Goal: Task Accomplishment & Management: Use online tool/utility

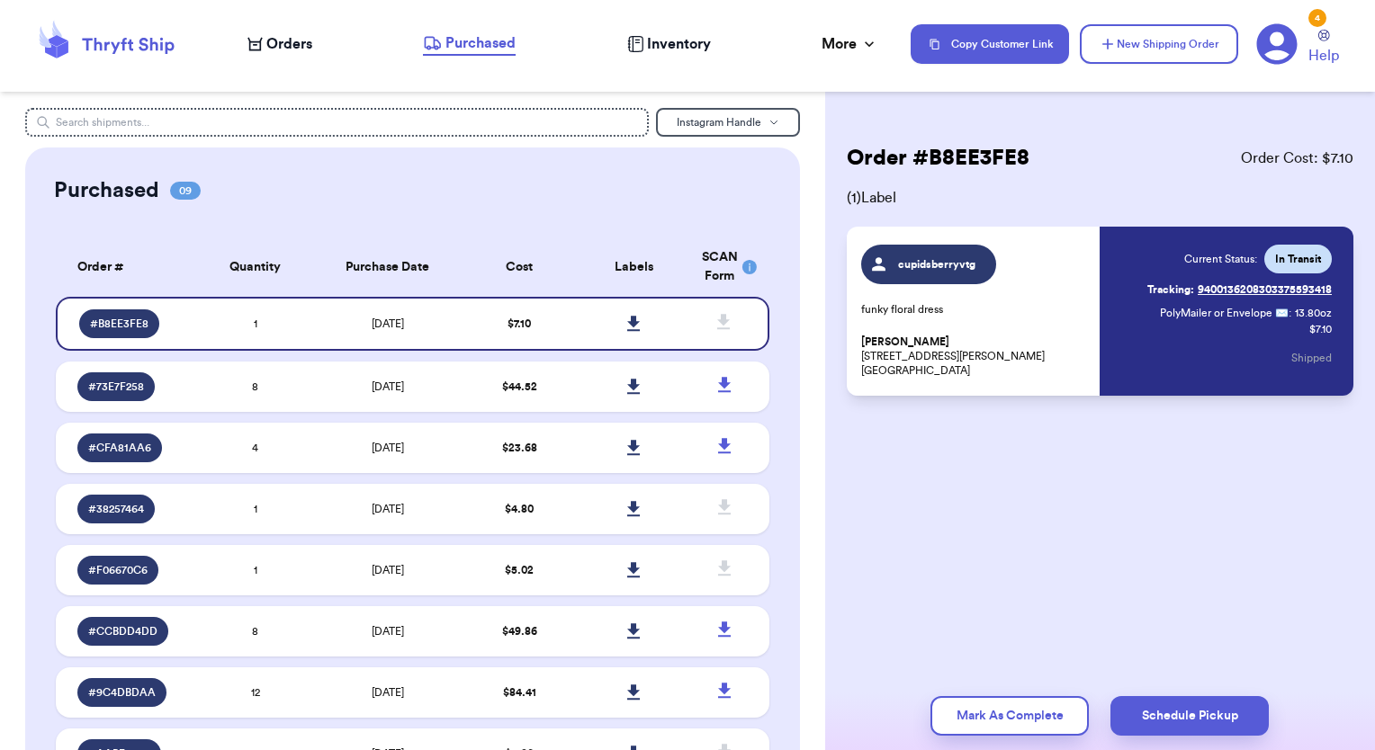
click at [296, 34] on span "Orders" at bounding box center [289, 44] width 46 height 22
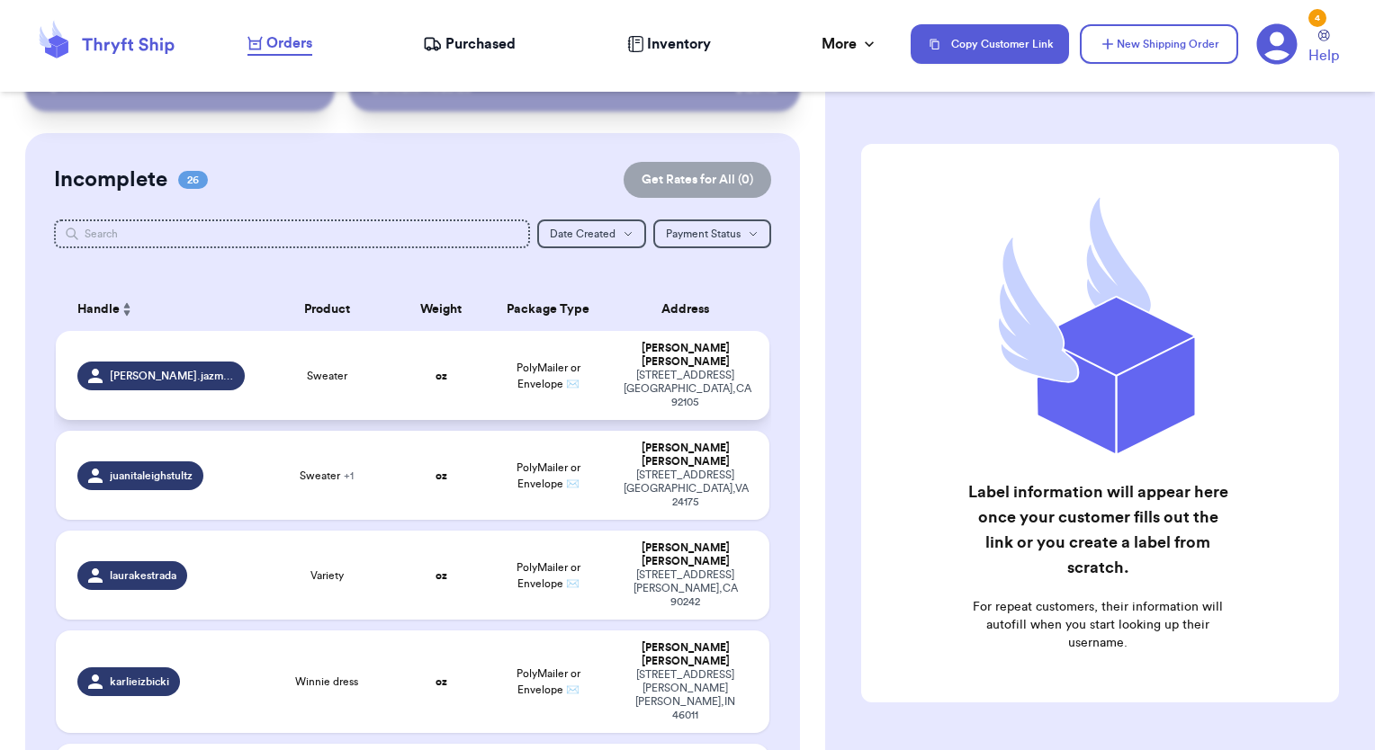
scroll to position [180, 0]
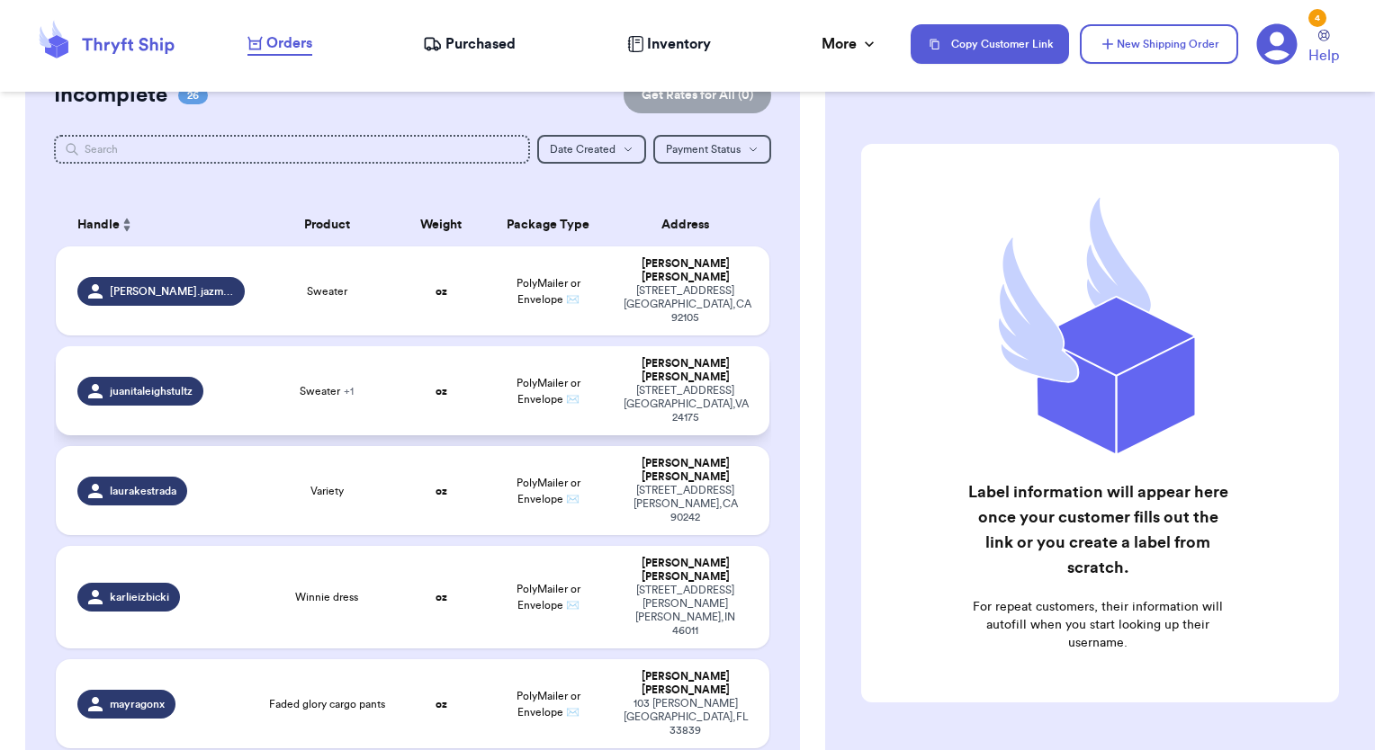
click at [373, 384] on div "Sweater + 1" at bounding box center [326, 391] width 121 height 14
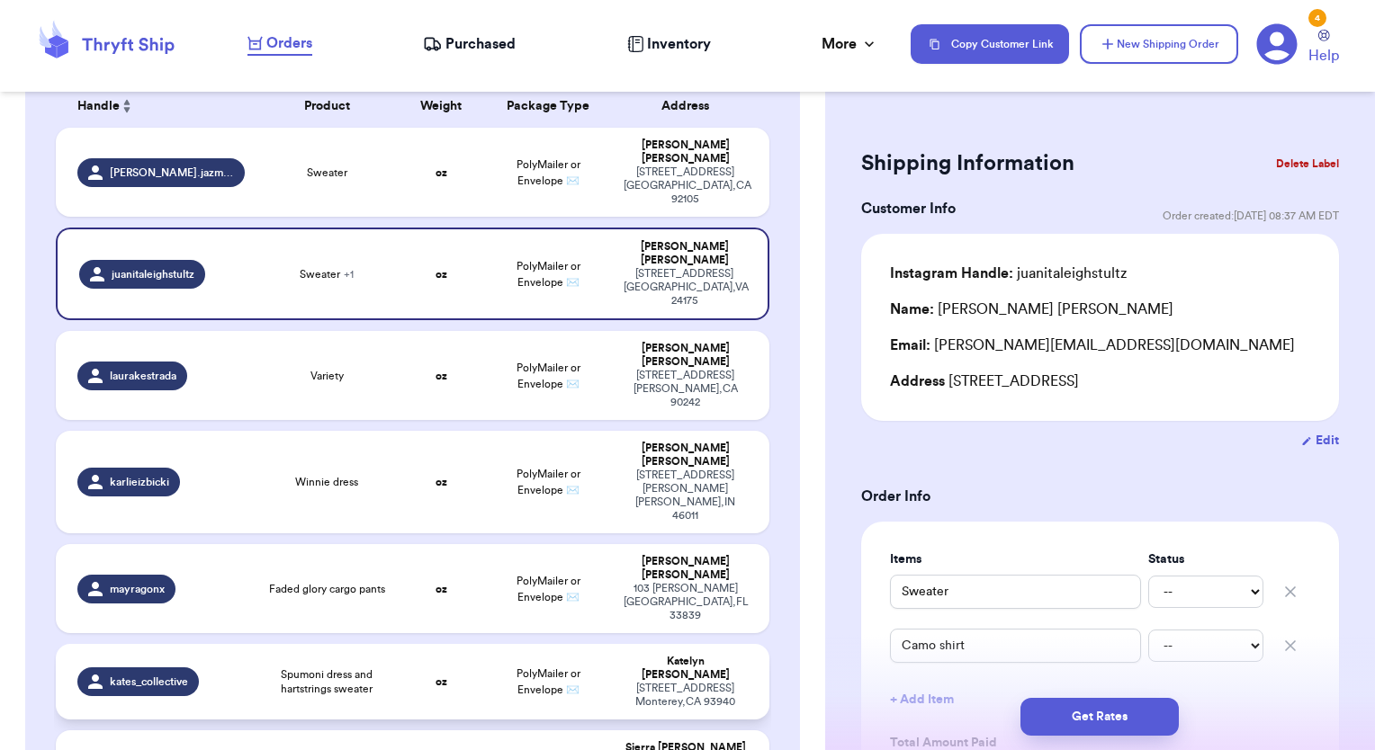
scroll to position [270, 0]
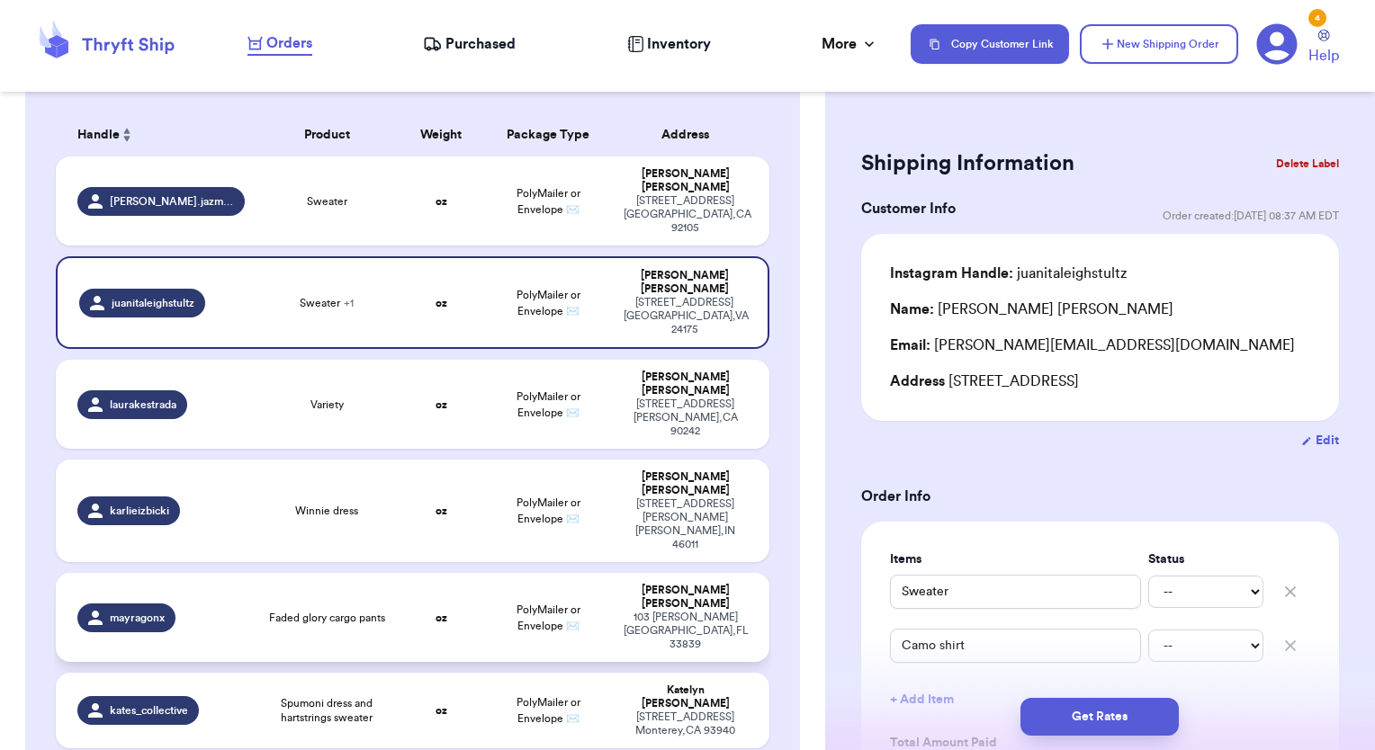
click at [360, 573] on td "Faded glory cargo pants" at bounding box center [327, 617] width 143 height 89
type input "Faded glory cargo pants"
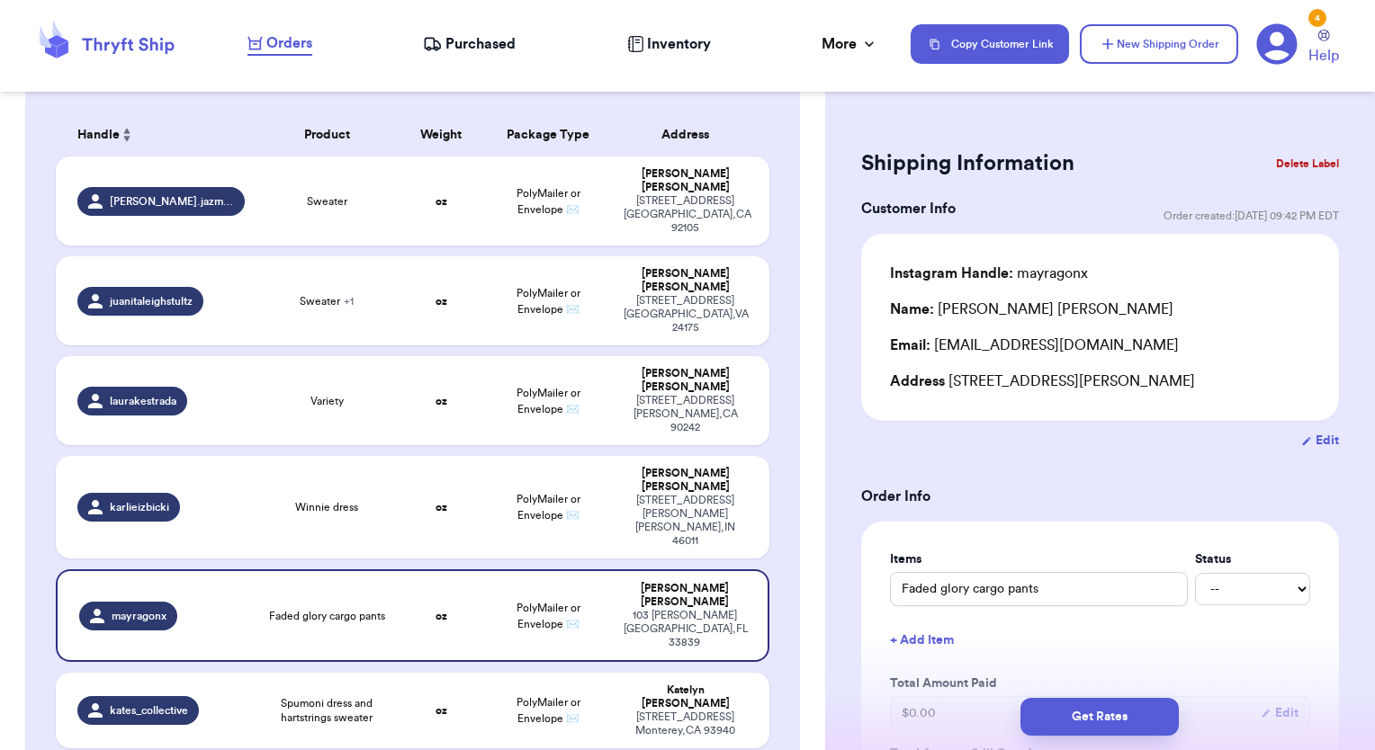
scroll to position [90, 0]
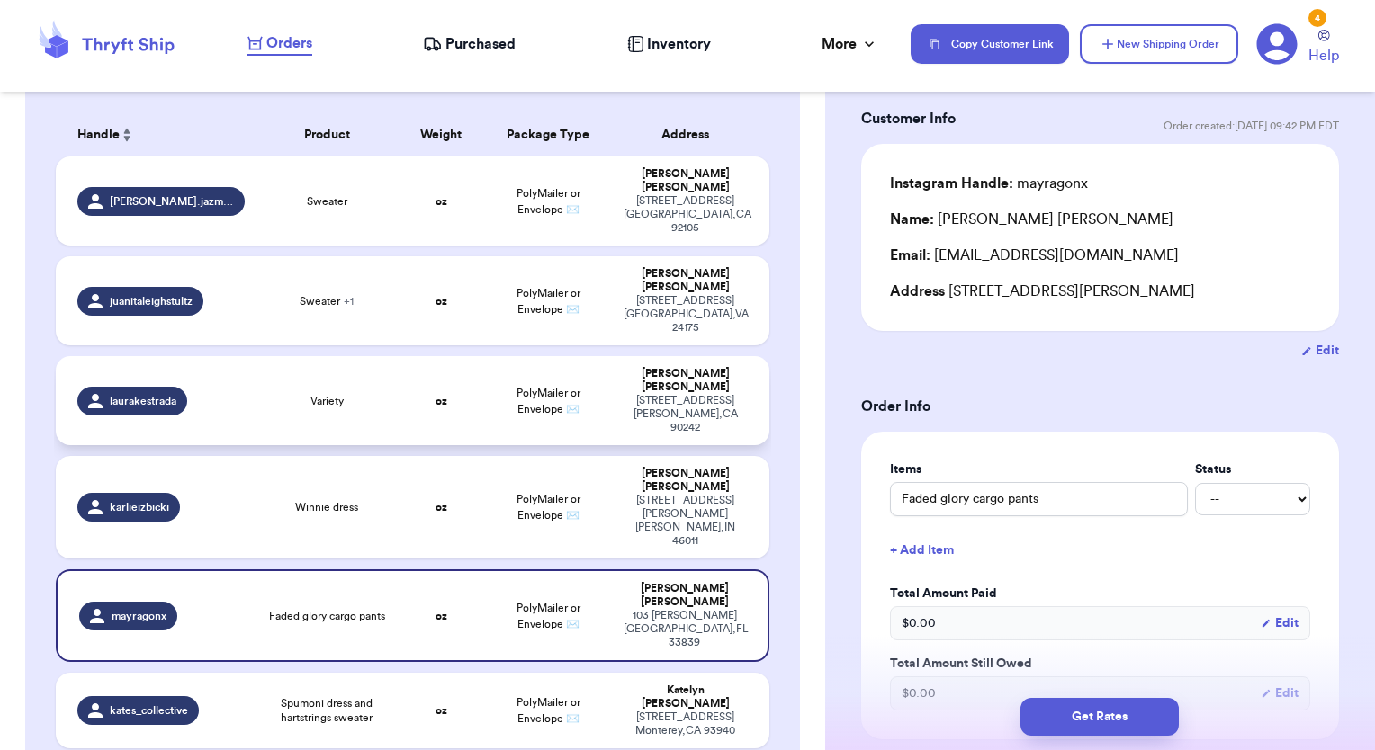
click at [379, 394] on div "Variety" at bounding box center [326, 401] width 121 height 14
type input "Variety"
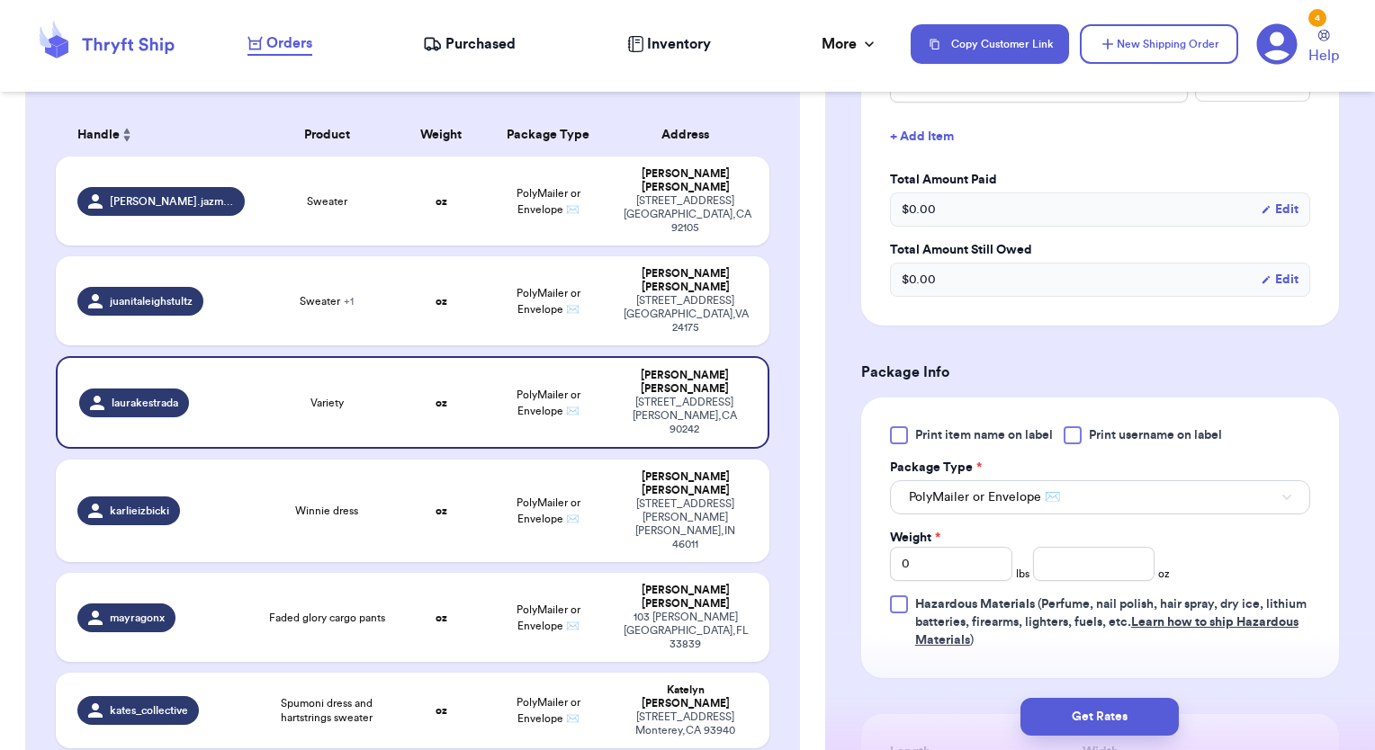
scroll to position [540, 0]
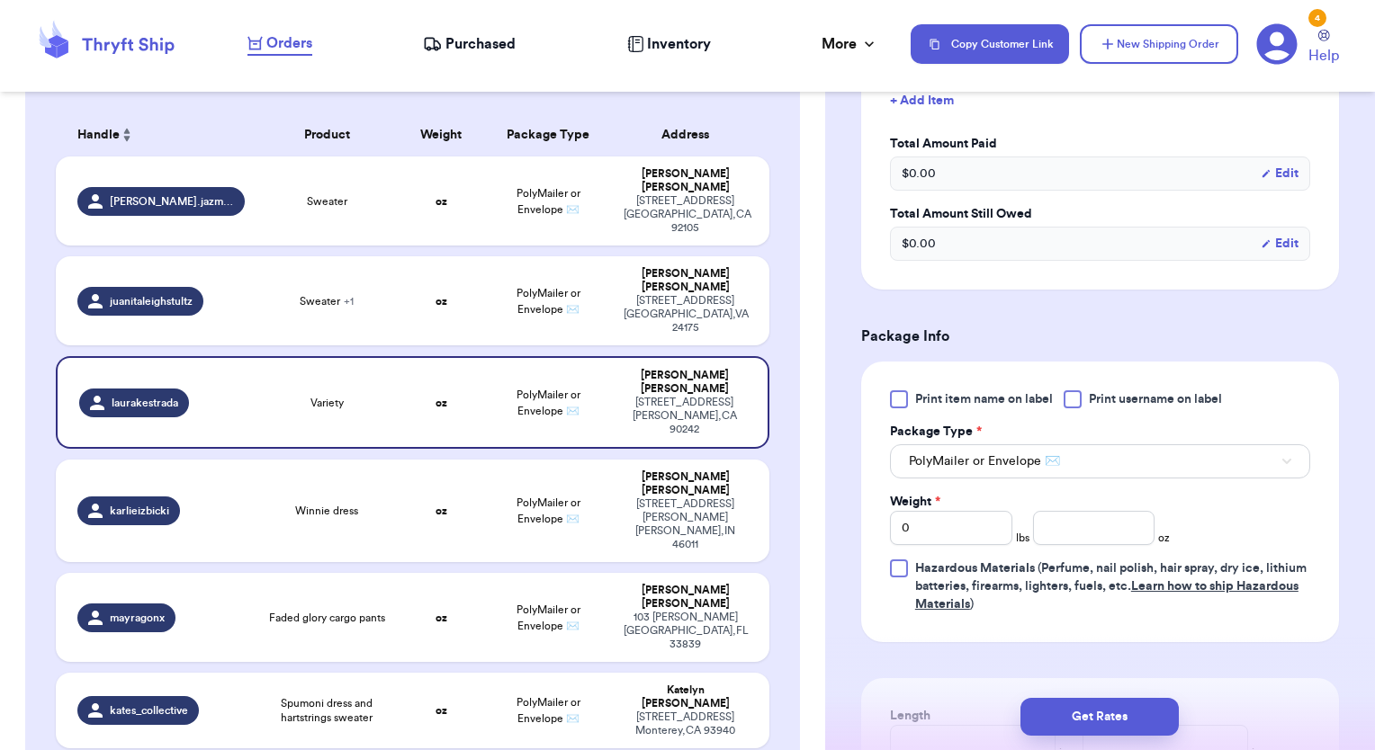
drag, startPoint x: 903, startPoint y: 400, endPoint x: 997, endPoint y: 588, distance: 209.2
click at [907, 408] on div "Print item name on label Print username on label Package Type * PolyMailer or E…" at bounding box center [1100, 501] width 420 height 223
click at [901, 385] on div "Print item name on label Print username on label Package Type * PolyMailer or E…" at bounding box center [1100, 502] width 478 height 281
click at [903, 403] on div at bounding box center [899, 399] width 18 height 18
click at [0, 0] on input "Print item name on label" at bounding box center [0, 0] width 0 height 0
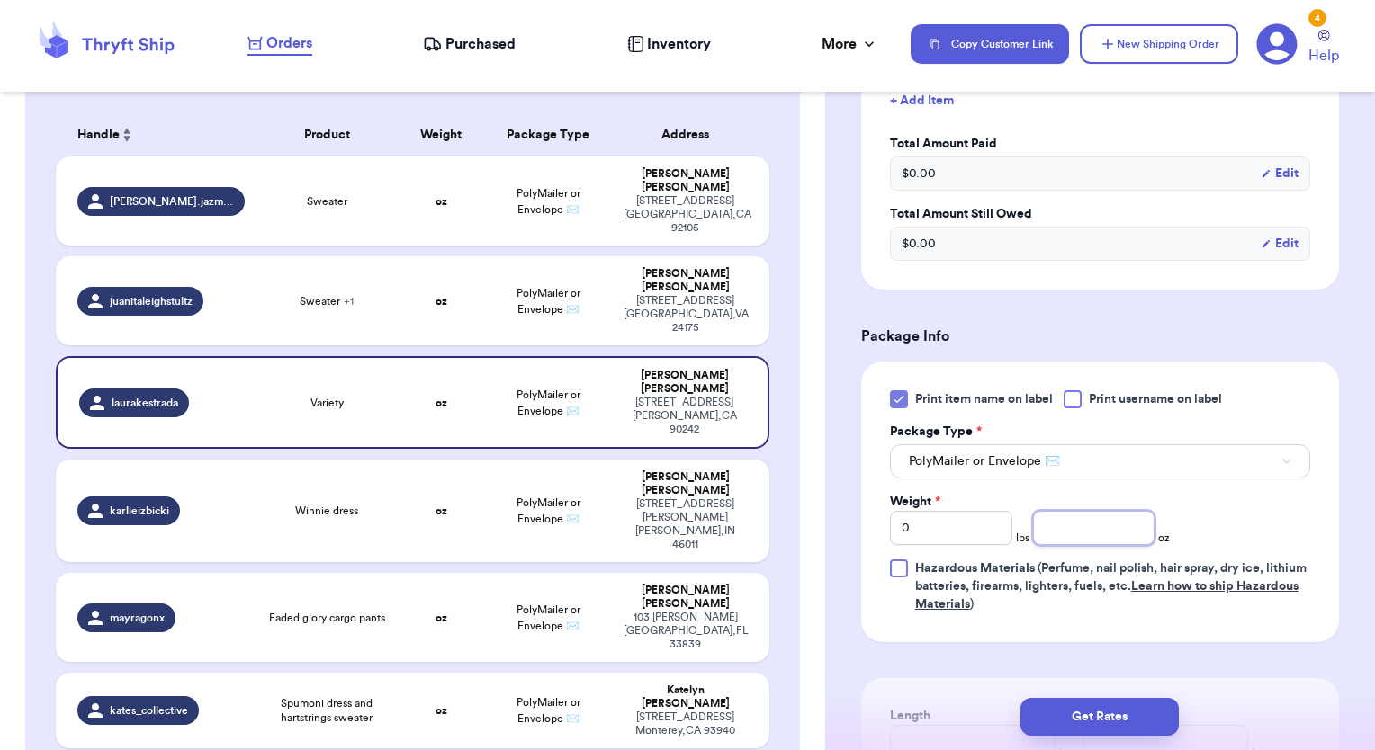
click at [1048, 522] on input "number" at bounding box center [1094, 528] width 122 height 34
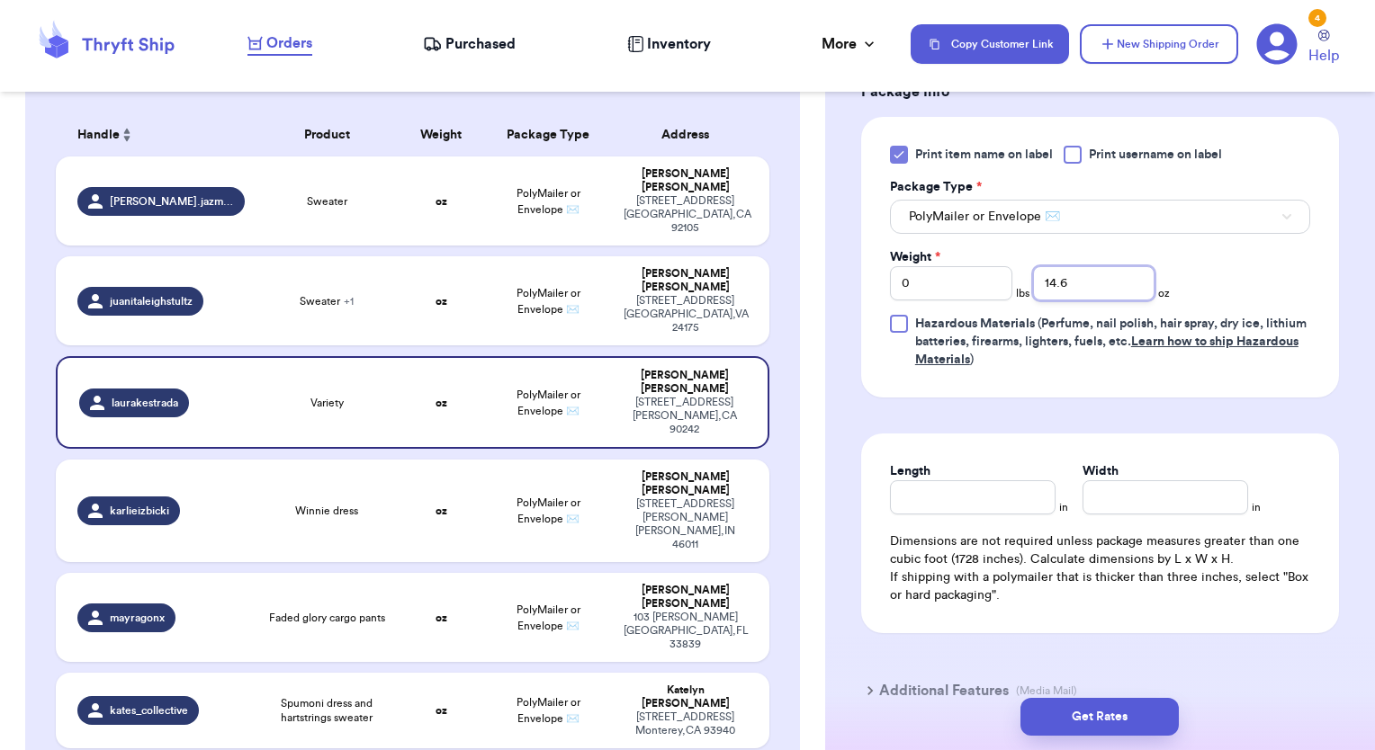
scroll to position [810, 0]
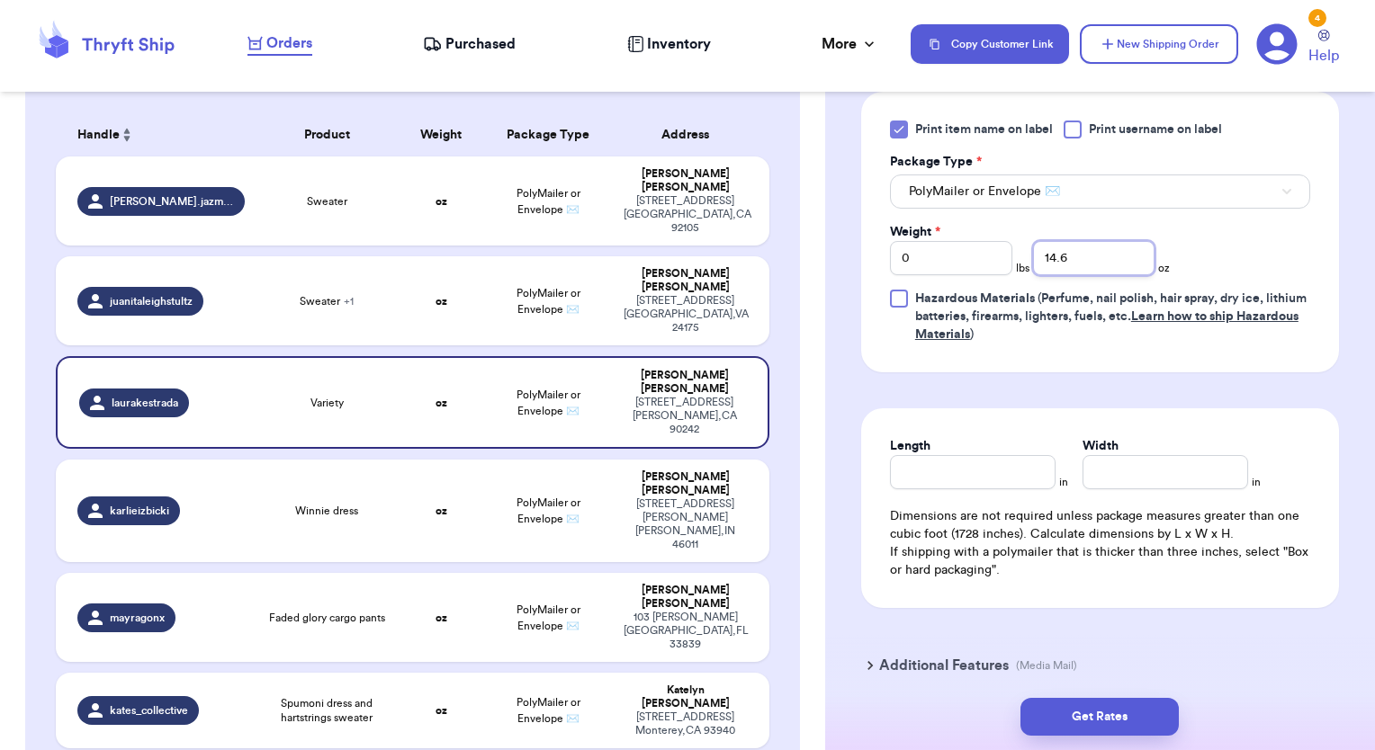
type input "14.6"
click at [986, 480] on input "Length" at bounding box center [973, 472] width 166 height 34
type input "13"
click at [1092, 467] on input "Width *" at bounding box center [1165, 472] width 166 height 34
type input "10"
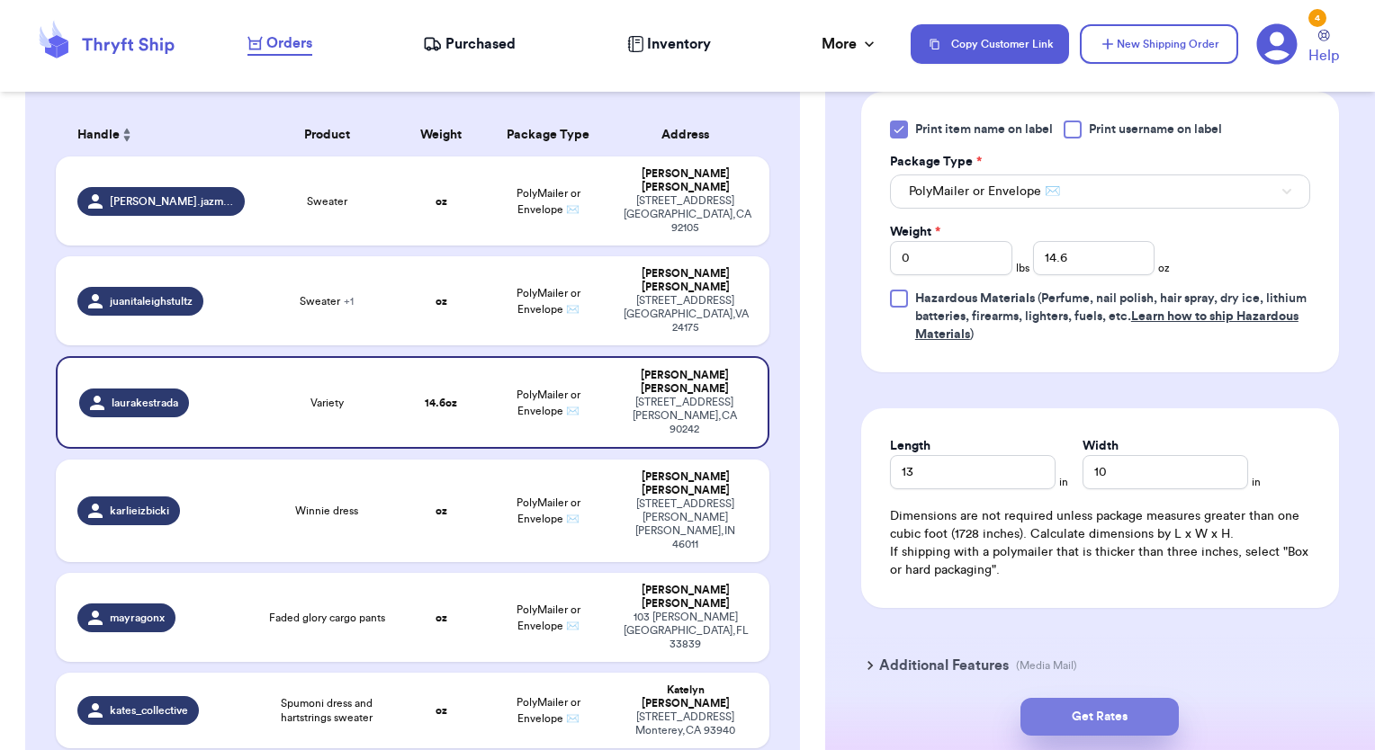
click at [1105, 713] on button "Get Rates" at bounding box center [1099, 717] width 158 height 38
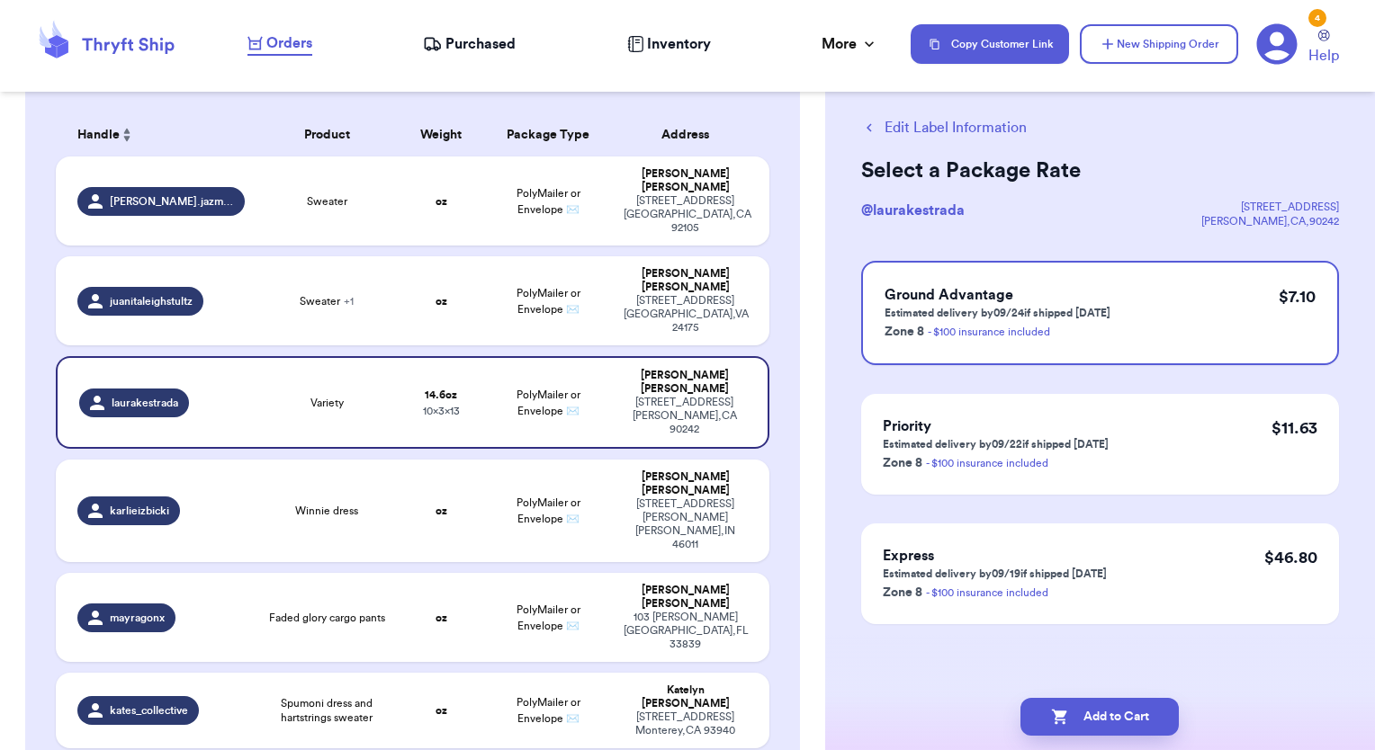
scroll to position [0, 0]
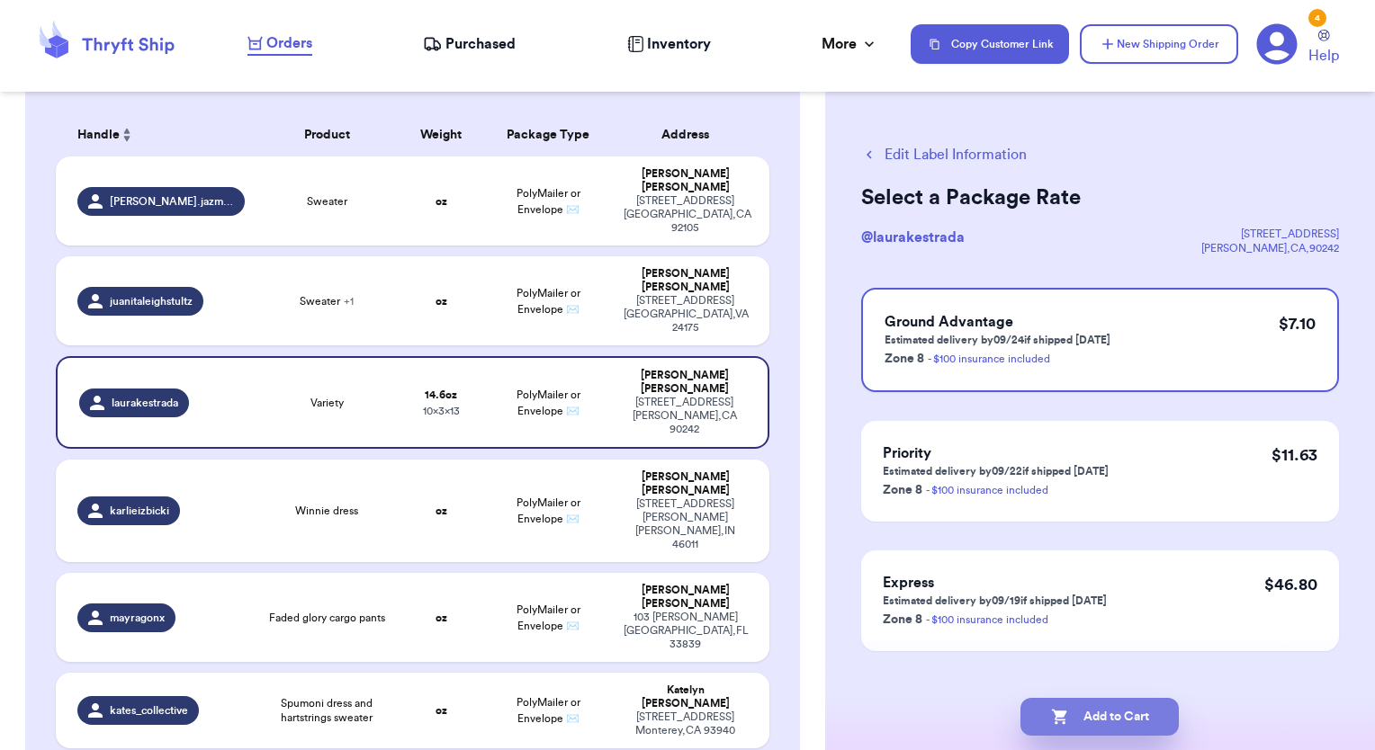
click at [1111, 714] on button "Add to Cart" at bounding box center [1099, 717] width 158 height 38
checkbox input "true"
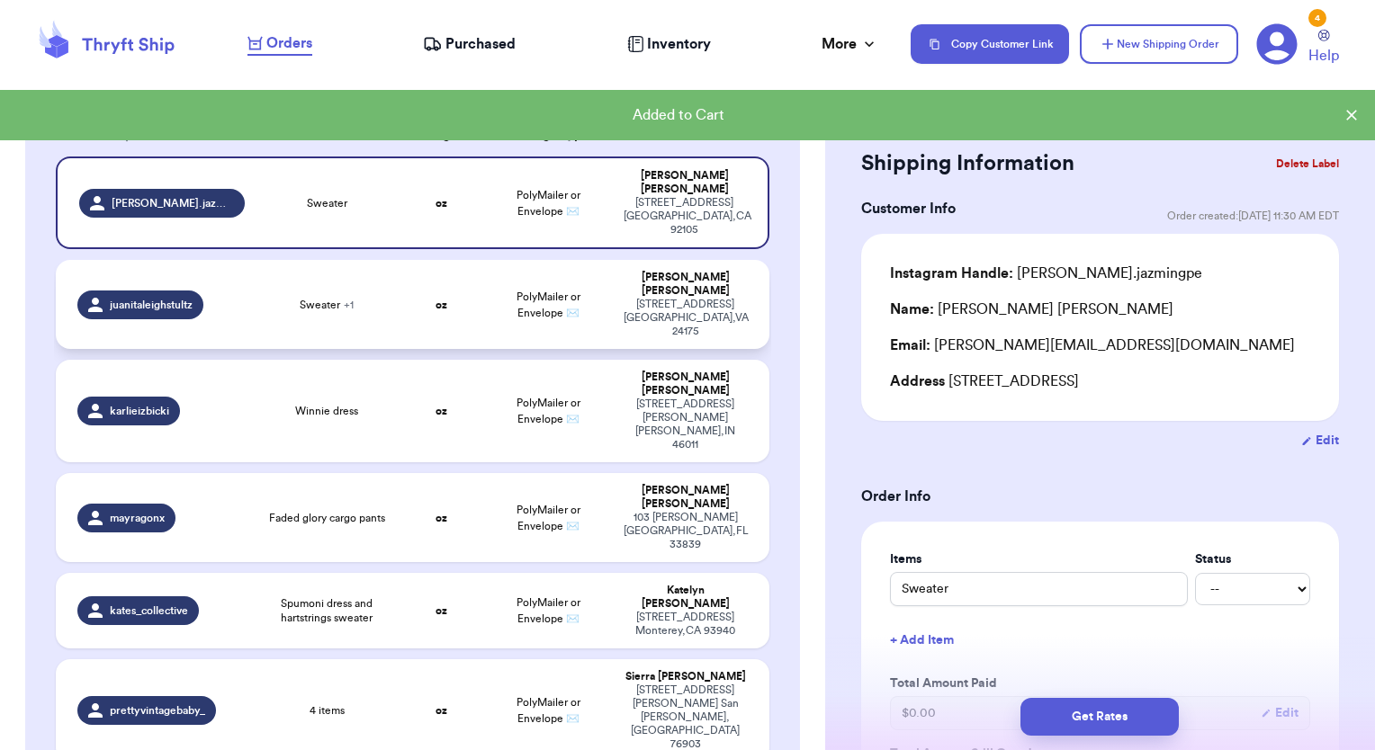
click at [449, 260] on td "oz" at bounding box center [441, 304] width 85 height 89
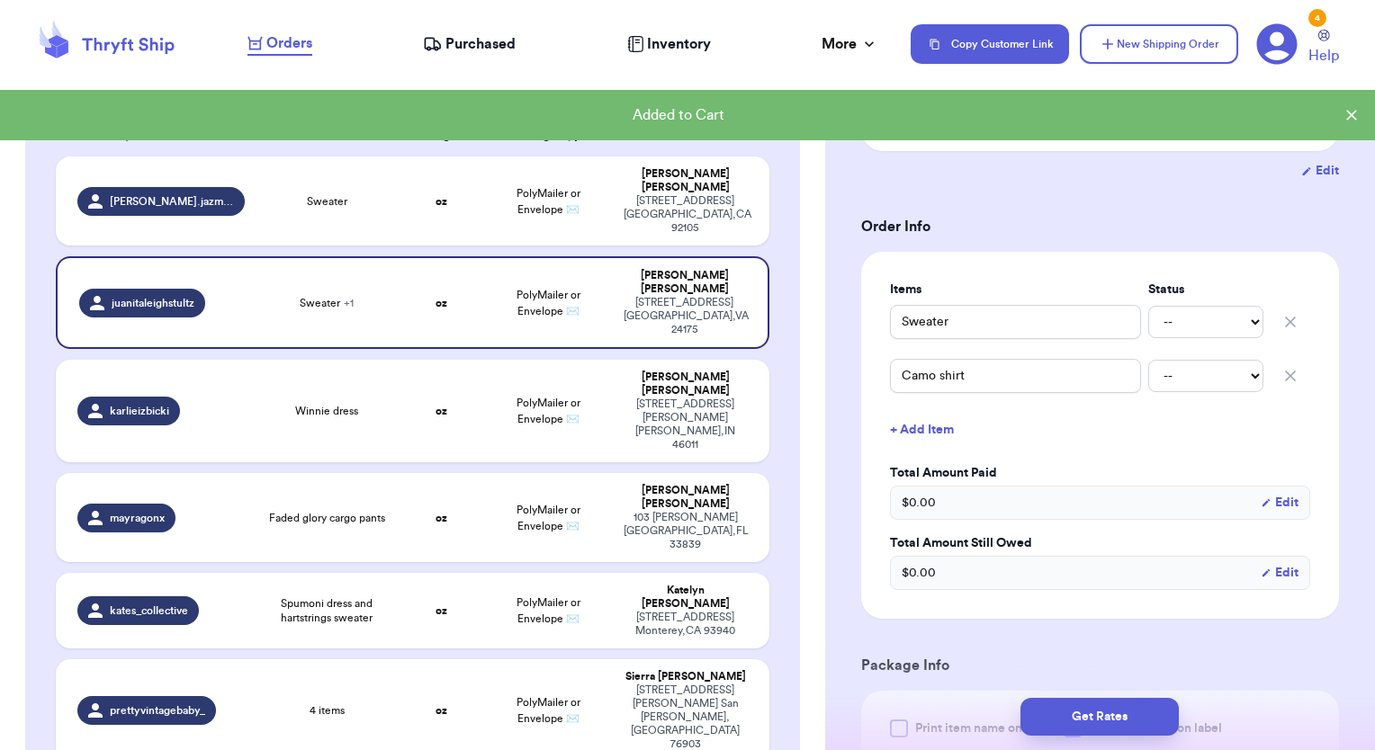
scroll to position [450, 0]
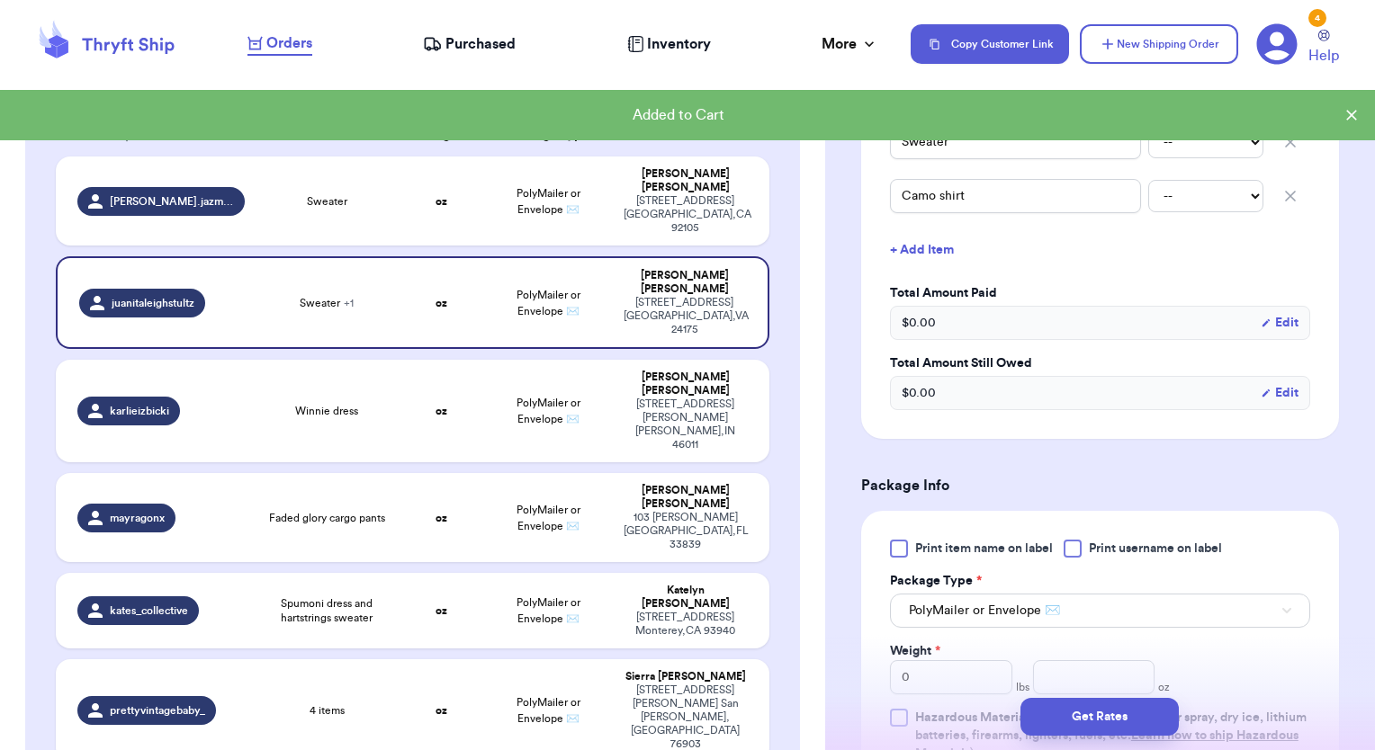
click at [897, 544] on div at bounding box center [899, 549] width 18 height 18
click at [0, 0] on input "Print item name on label" at bounding box center [0, 0] width 0 height 0
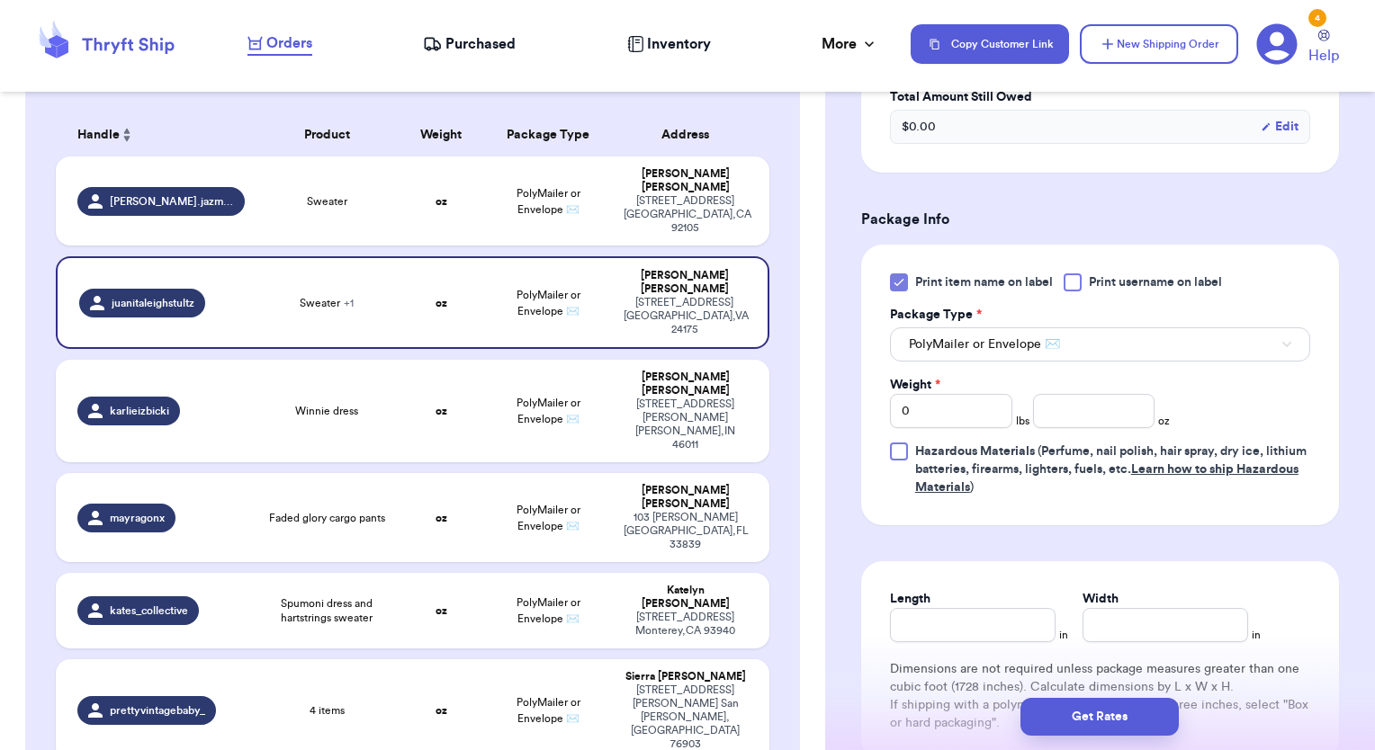
scroll to position [720, 0]
click at [1100, 399] on input "number" at bounding box center [1094, 407] width 122 height 34
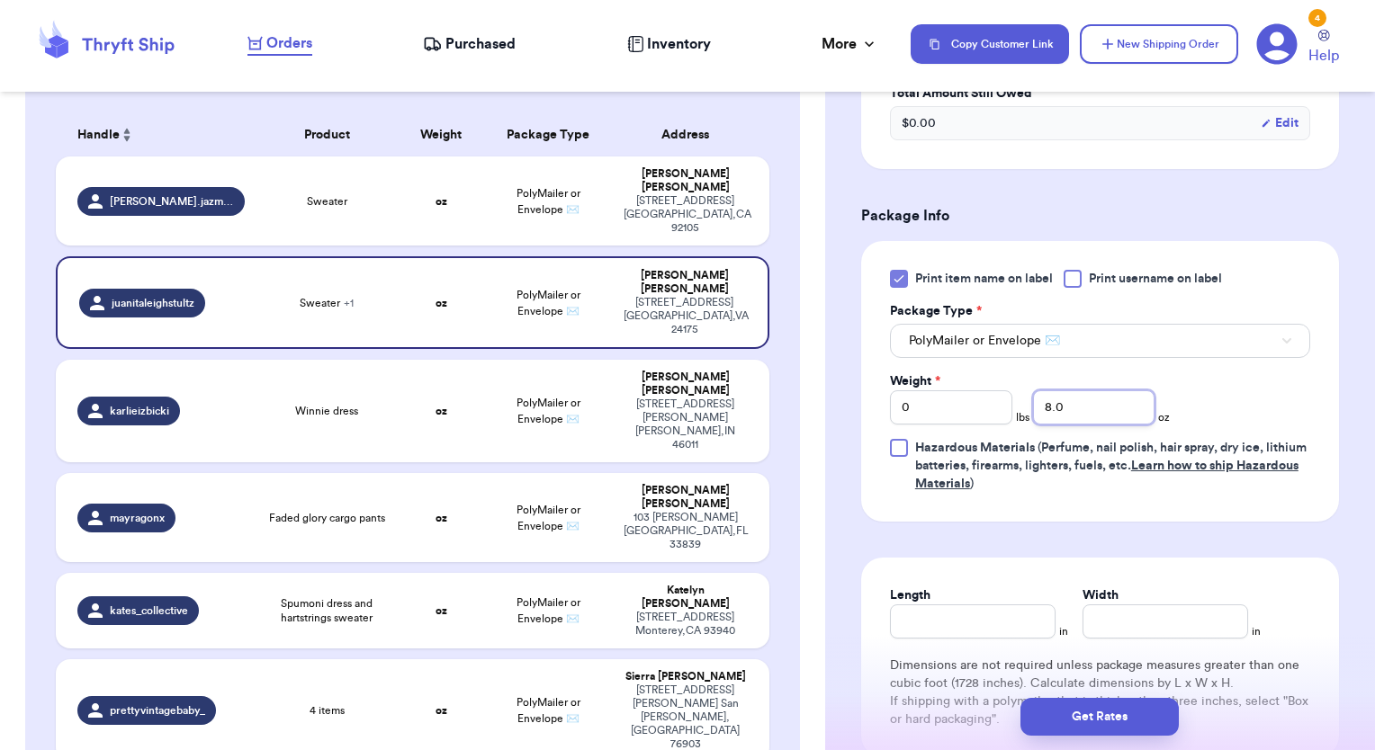
scroll to position [810, 0]
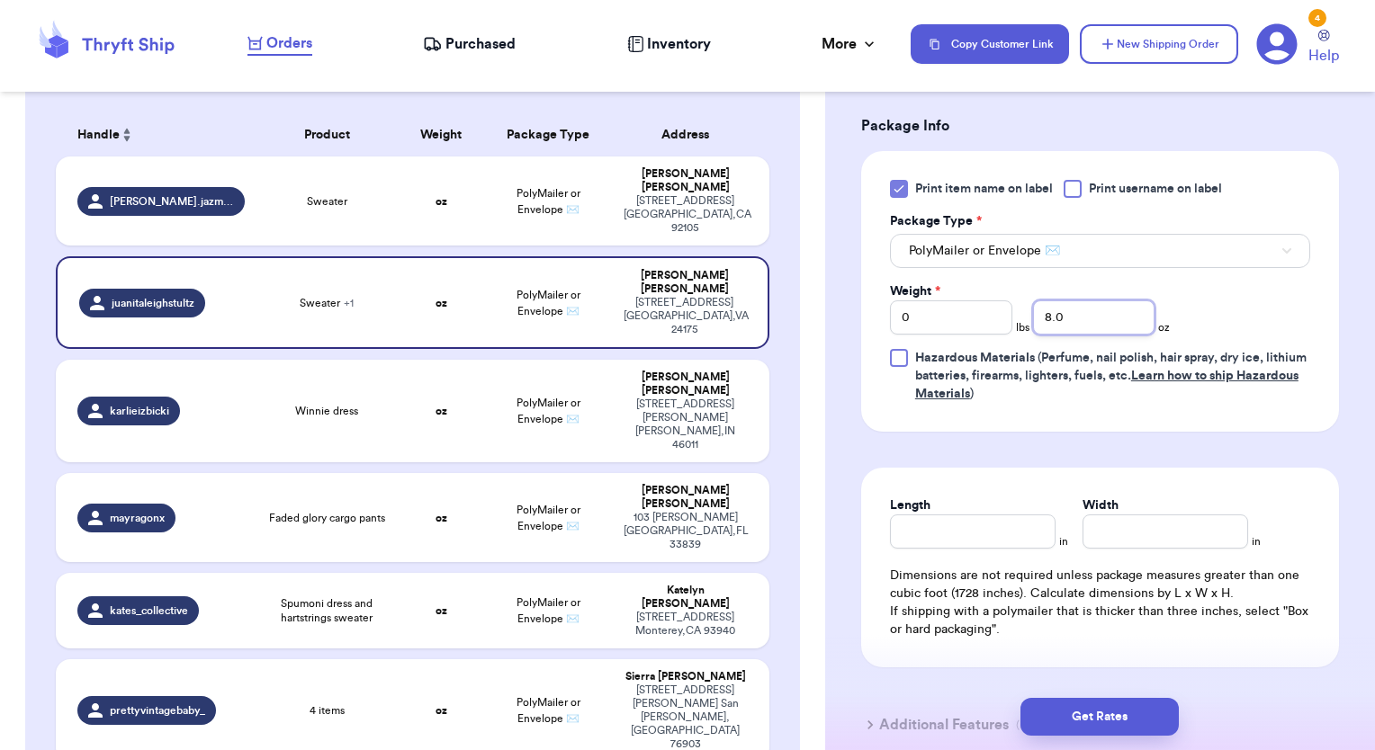
type input "8.0"
click at [990, 548] on div "Length in Width in Dimensions are not required unless package measures greater …" at bounding box center [1100, 568] width 478 height 200
click at [990, 537] on input "Length" at bounding box center [973, 532] width 166 height 34
type input "15"
click at [1140, 534] on input "Width *" at bounding box center [1165, 532] width 166 height 34
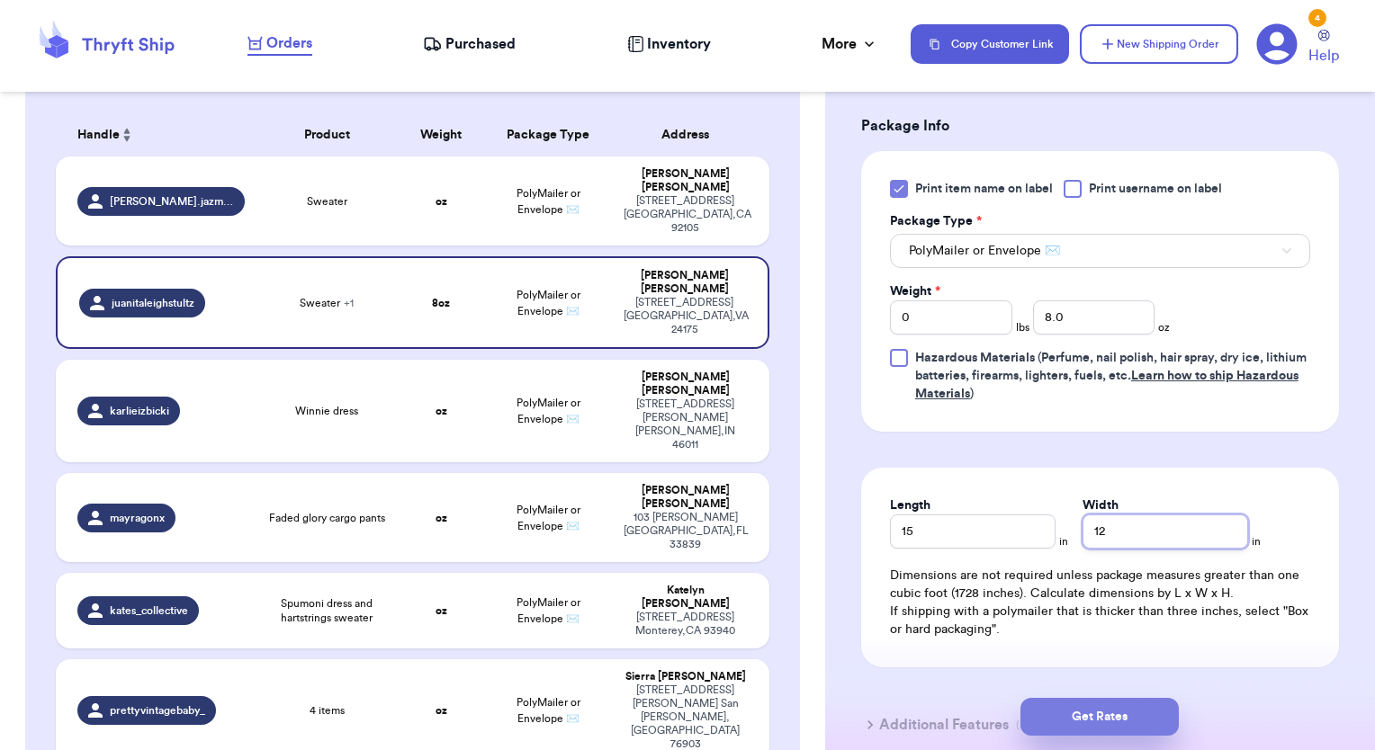
type input "12"
click at [1119, 709] on button "Get Rates" at bounding box center [1099, 717] width 158 height 38
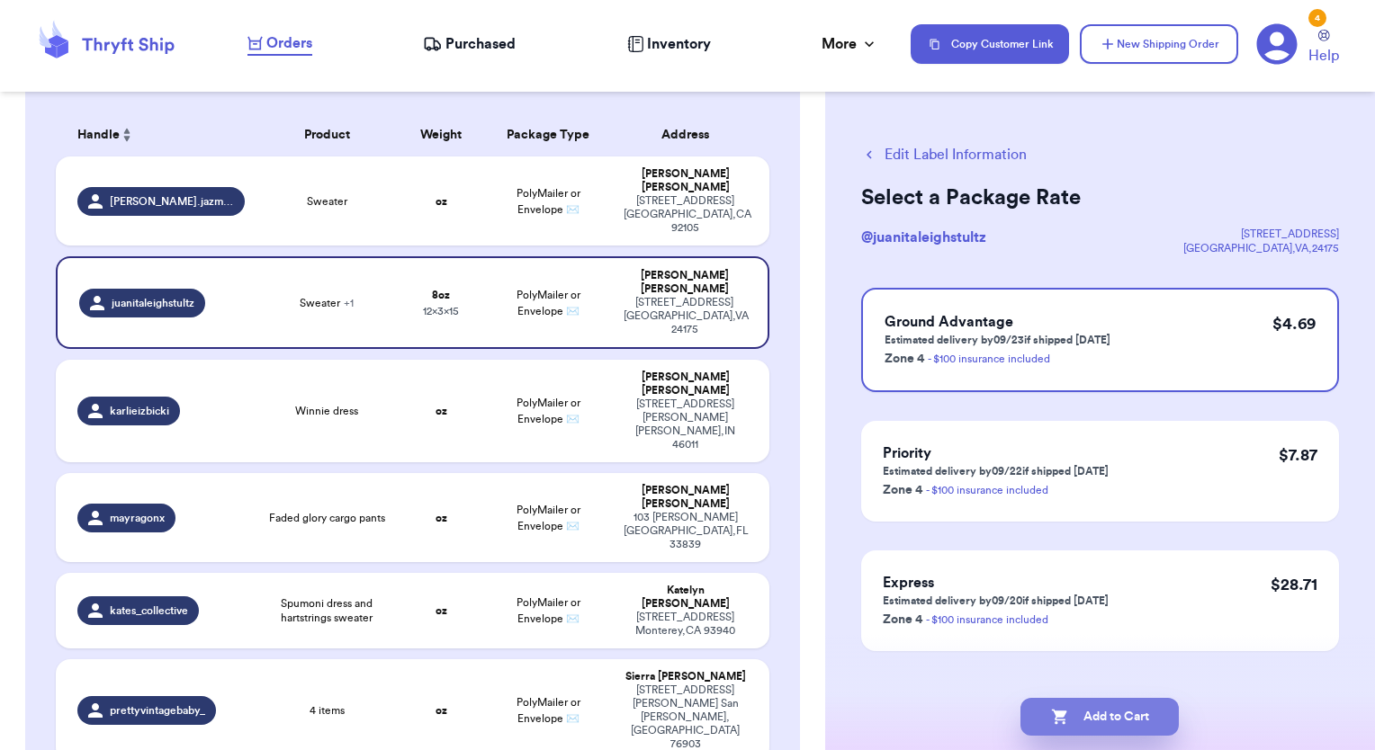
click at [1109, 722] on button "Add to Cart" at bounding box center [1099, 717] width 158 height 38
checkbox input "true"
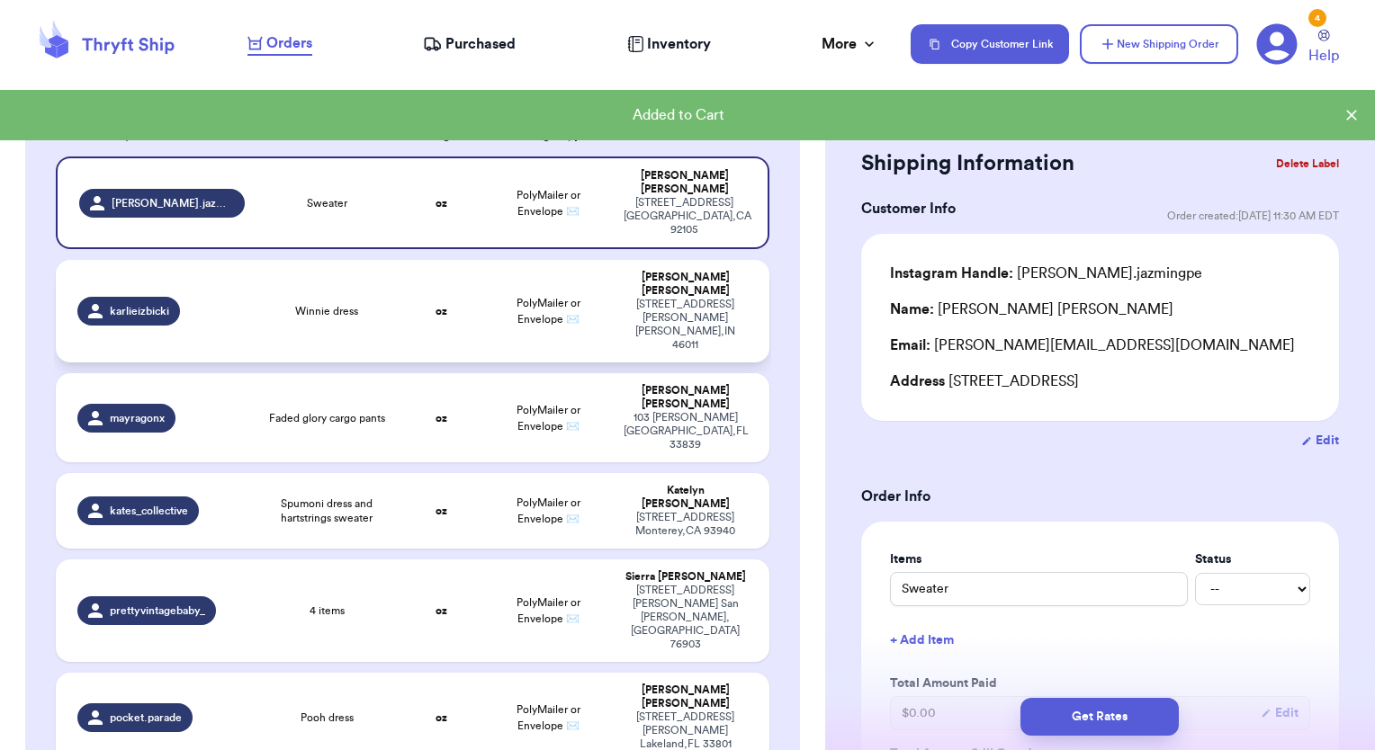
click at [489, 269] on td "PolyMailer or Envelope ✉️" at bounding box center [548, 311] width 129 height 103
type input "Winnie dress"
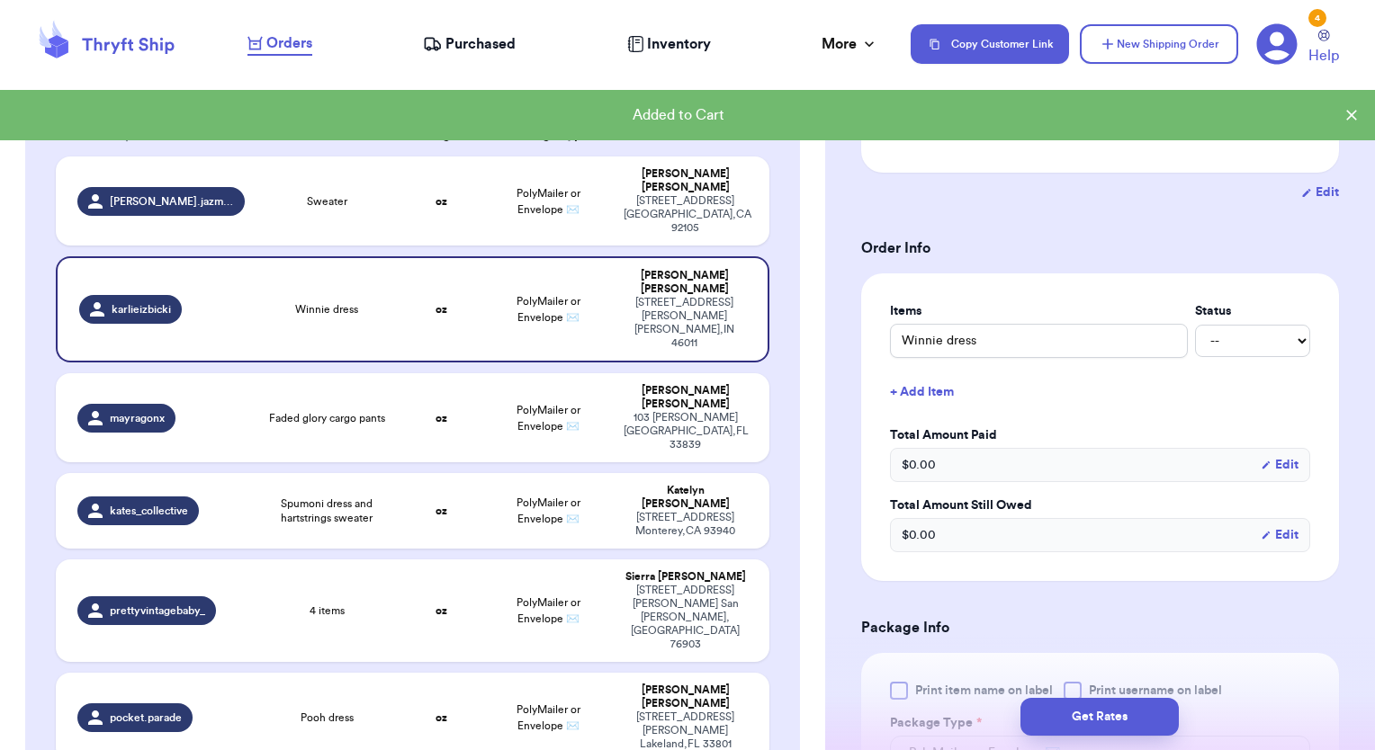
scroll to position [540, 0]
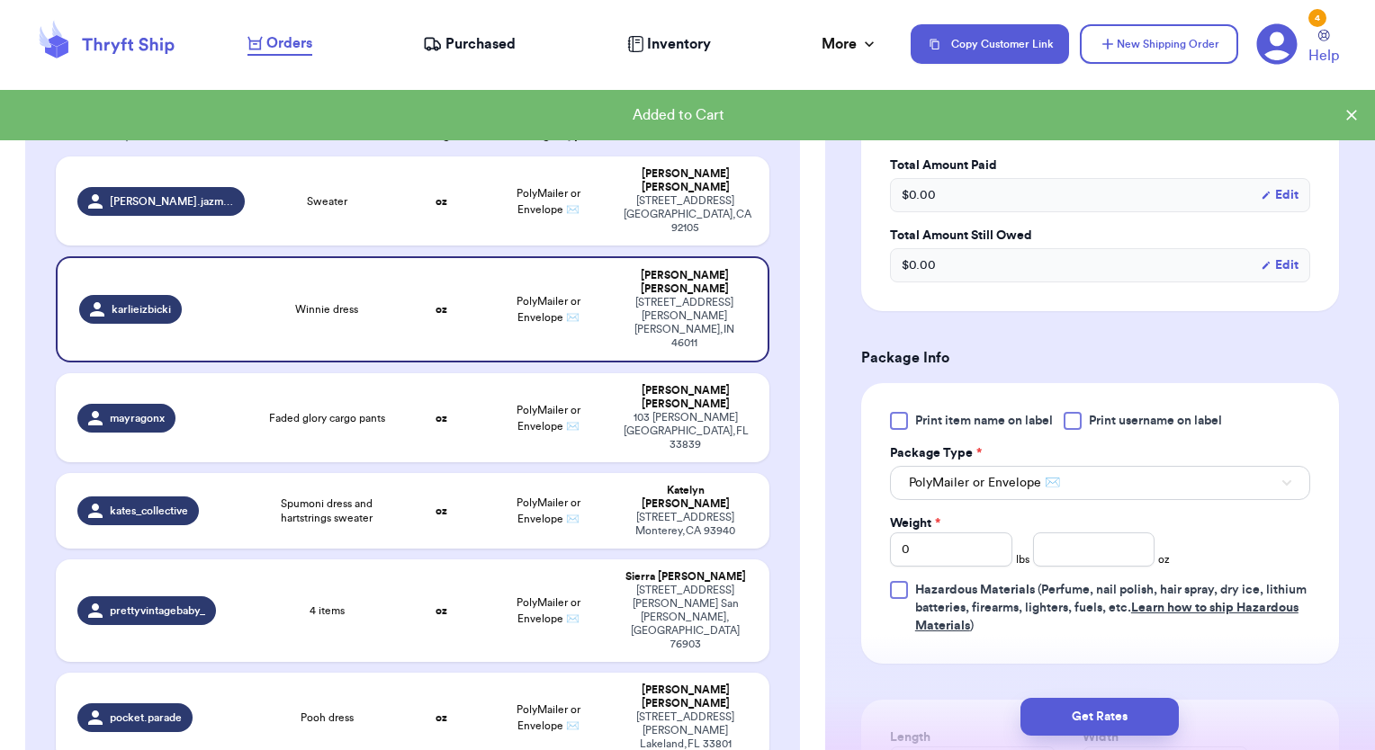
click at [903, 412] on div at bounding box center [899, 421] width 18 height 18
click at [0, 0] on input "Print item name on label" at bounding box center [0, 0] width 0 height 0
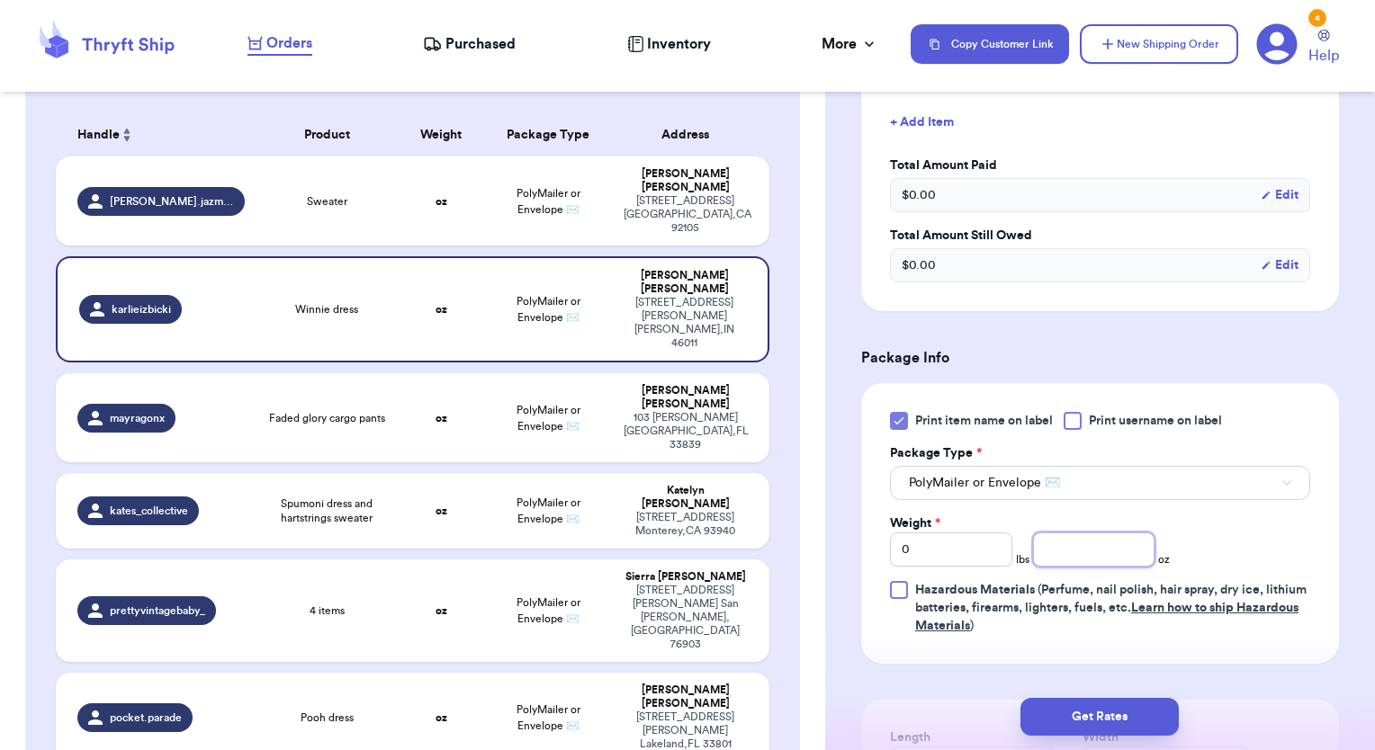
click at [1082, 533] on input "number" at bounding box center [1094, 550] width 122 height 34
click at [1162, 52] on button "New Shipping Order" at bounding box center [1159, 44] width 158 height 40
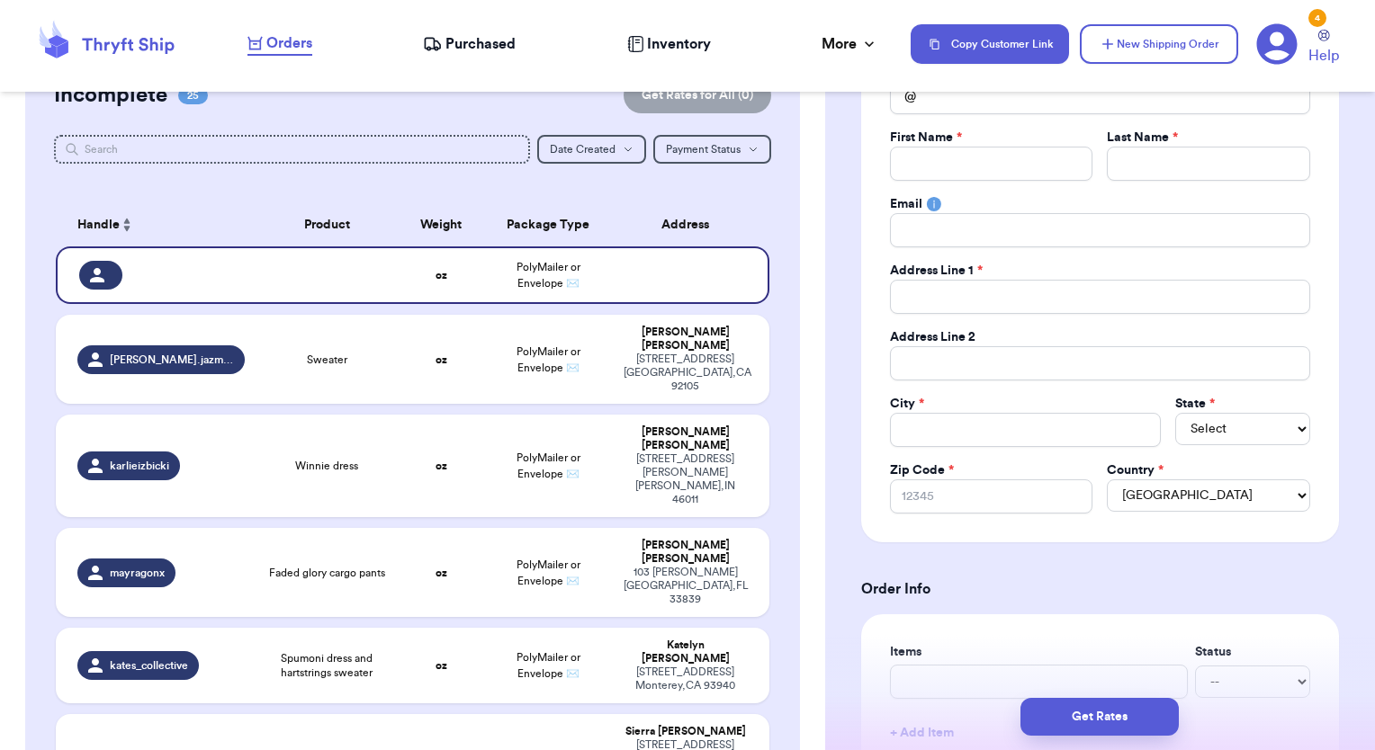
scroll to position [111, 0]
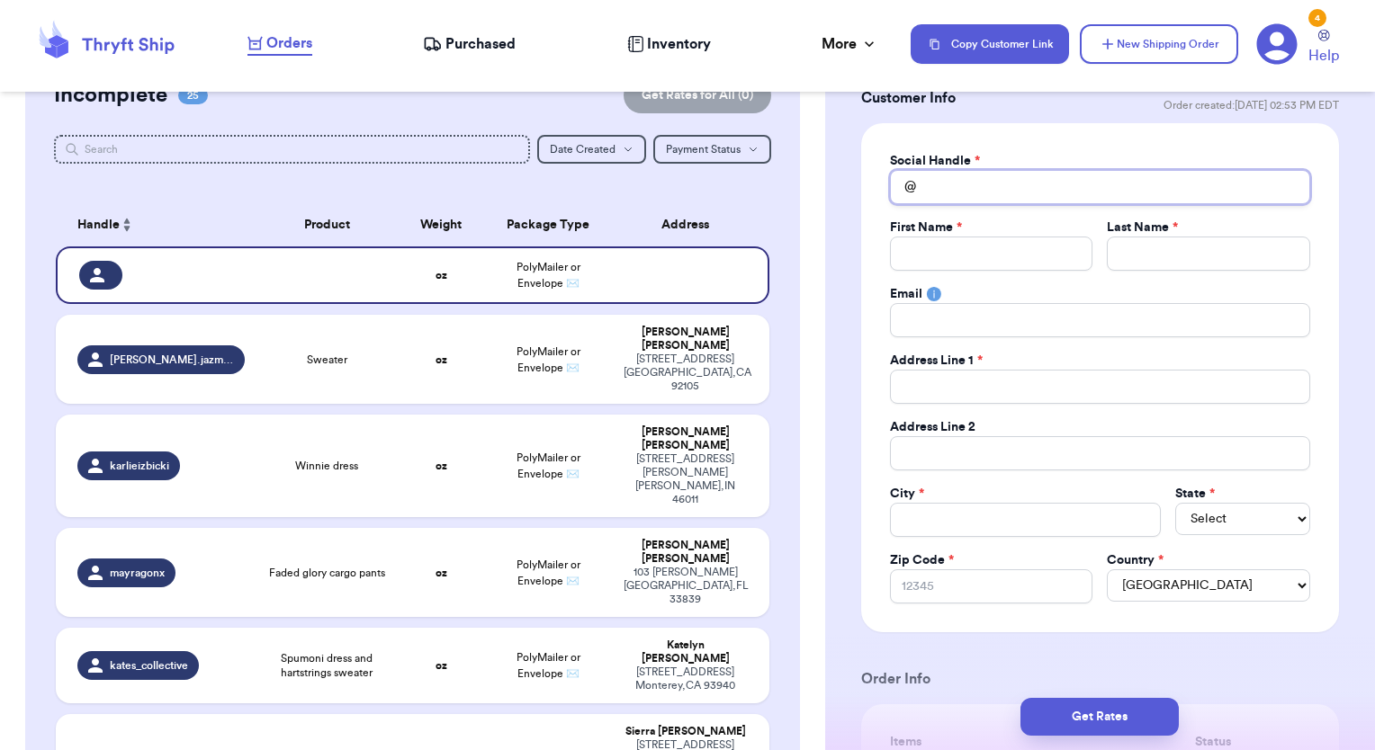
click at [967, 182] on input "Total Amount Paid" at bounding box center [1100, 187] width 420 height 34
type input "T"
type input "TI"
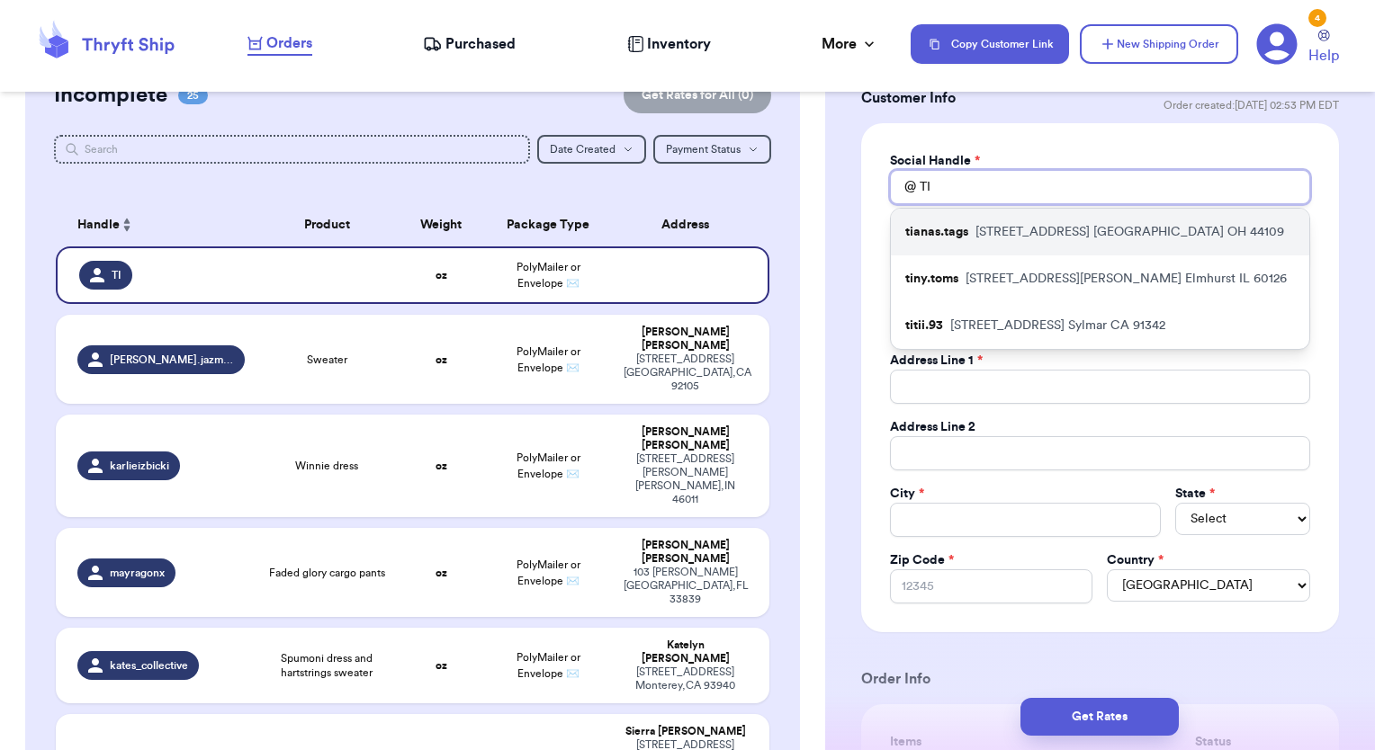
type input "TI"
click at [972, 221] on div "tianas.tags [STREET_ADDRESS]" at bounding box center [1100, 232] width 418 height 47
type input "tianas.tags"
type input "Tiana"
type input "[PERSON_NAME]"
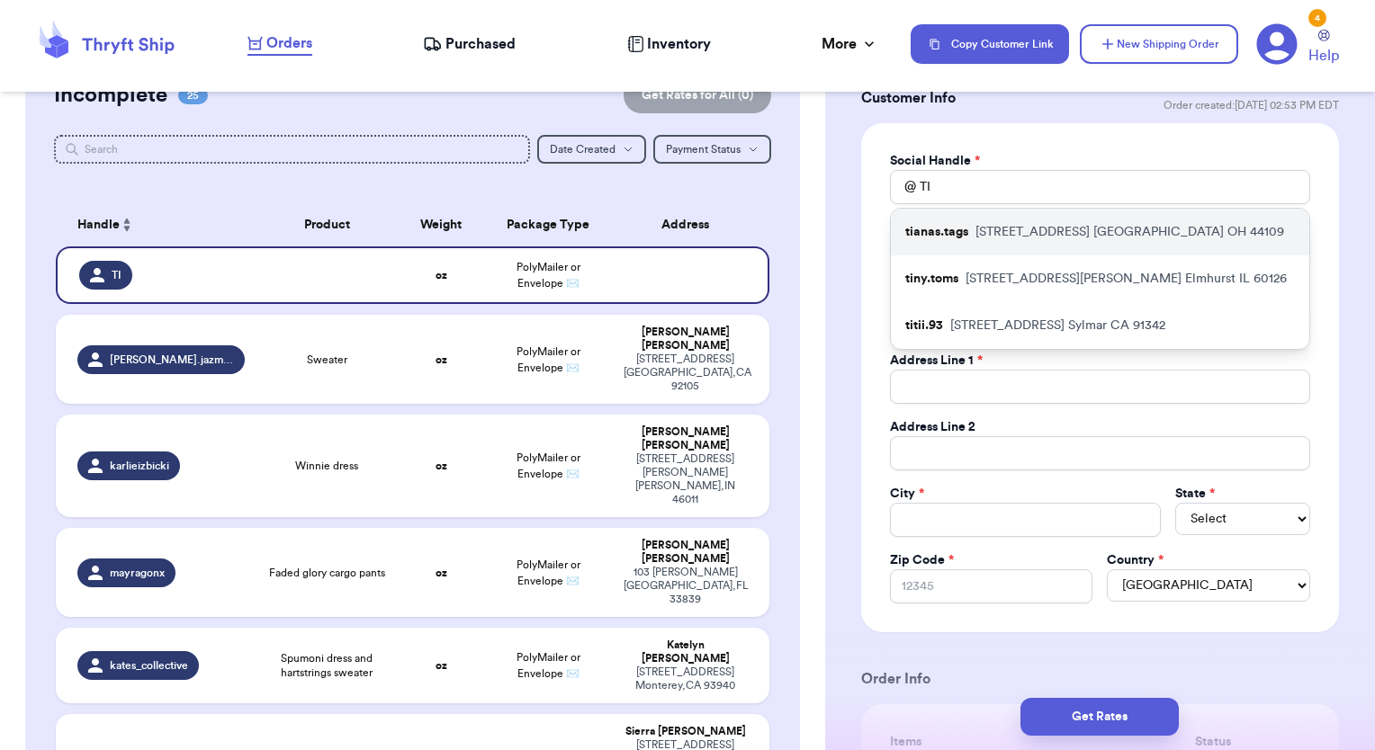
type input "[EMAIL_ADDRESS][DOMAIN_NAME]"
type input "[STREET_ADDRESS]"
type input "[GEOGRAPHIC_DATA]"
select select "OH"
type input "44109"
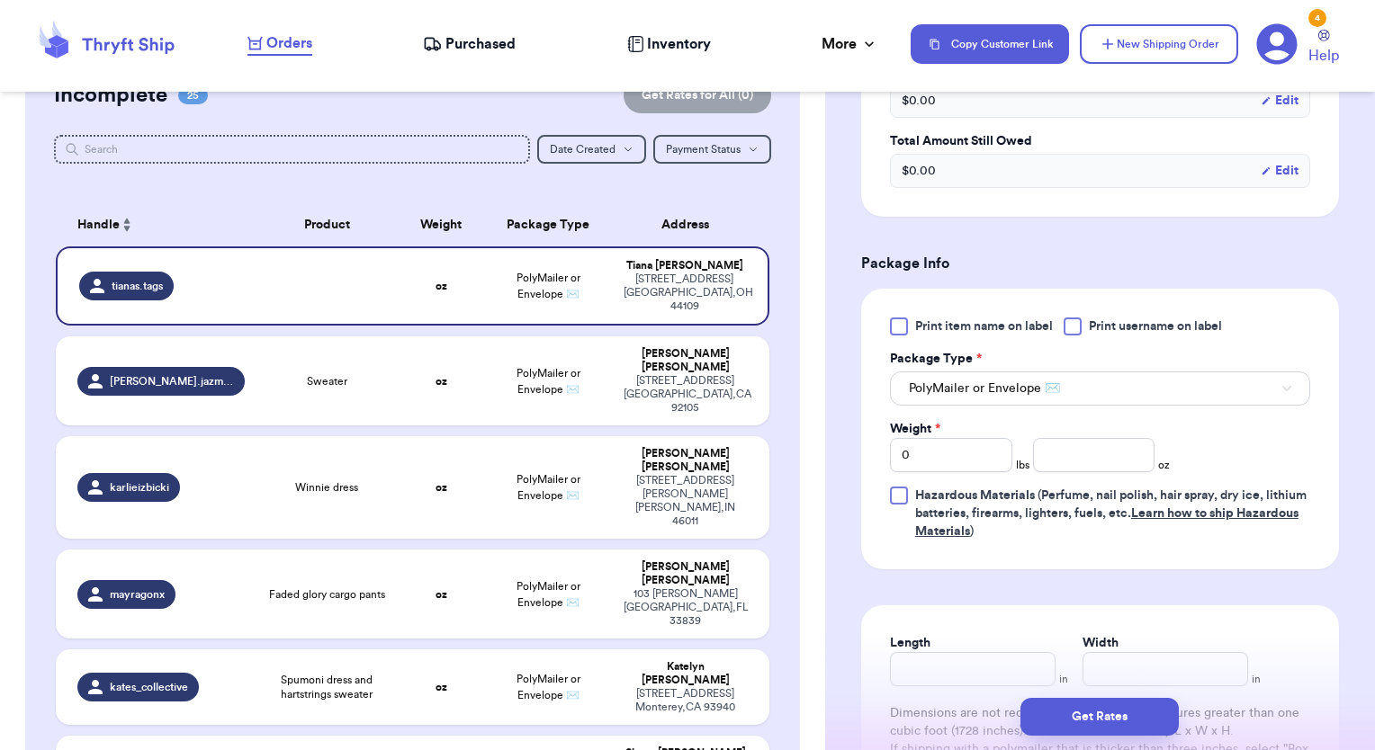
scroll to position [920, 0]
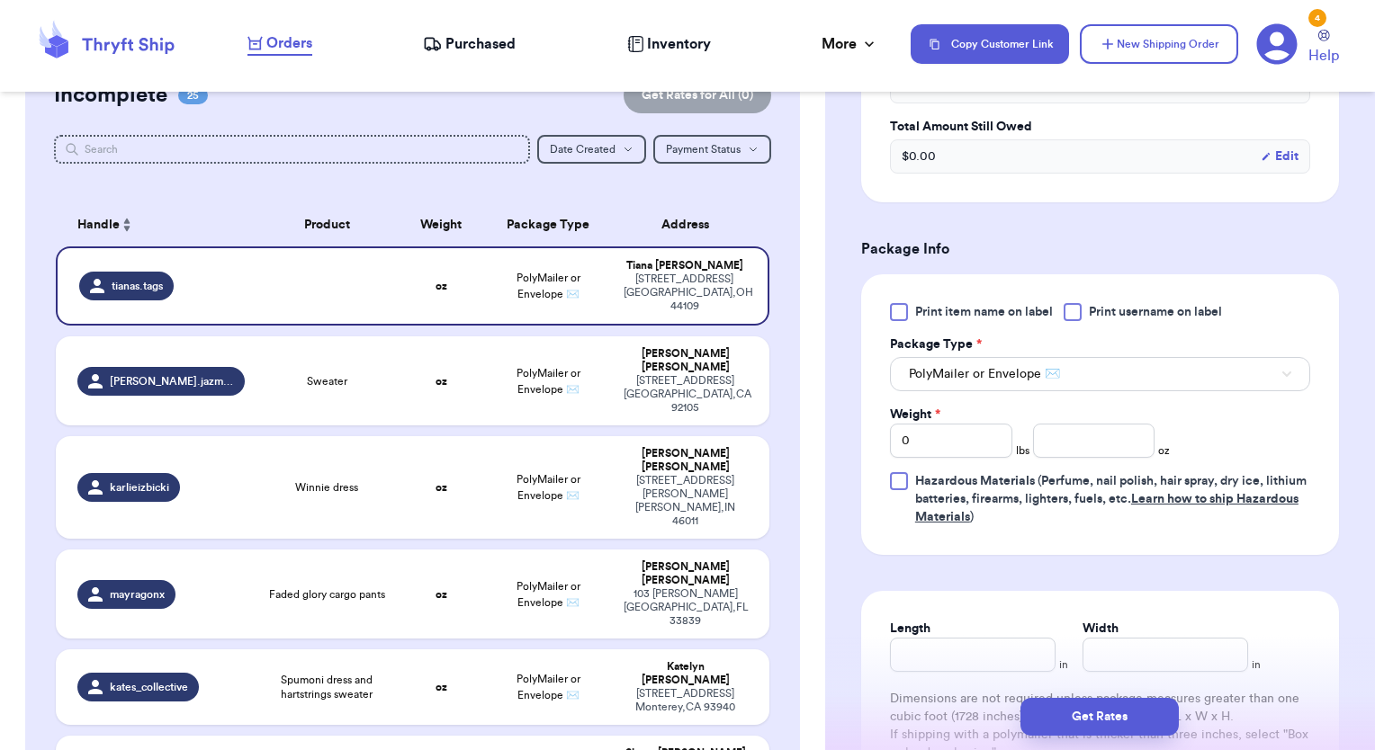
click at [898, 306] on div at bounding box center [899, 312] width 18 height 18
click at [0, 0] on input "Print item name on label" at bounding box center [0, 0] width 0 height 0
drag, startPoint x: 1052, startPoint y: 443, endPoint x: 1068, endPoint y: 455, distance: 20.5
click at [1062, 446] on input "number" at bounding box center [1094, 441] width 122 height 34
click at [959, 438] on input "0" at bounding box center [951, 441] width 122 height 34
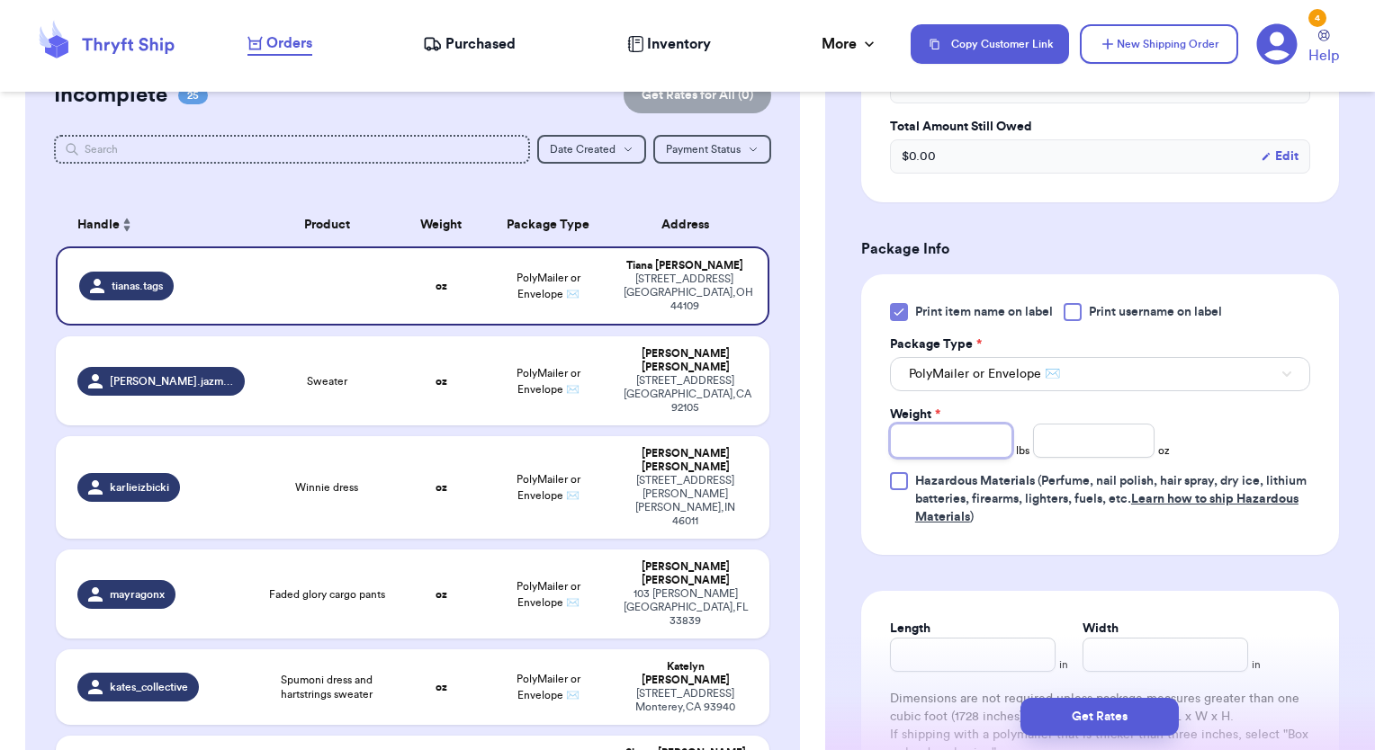
type input "1"
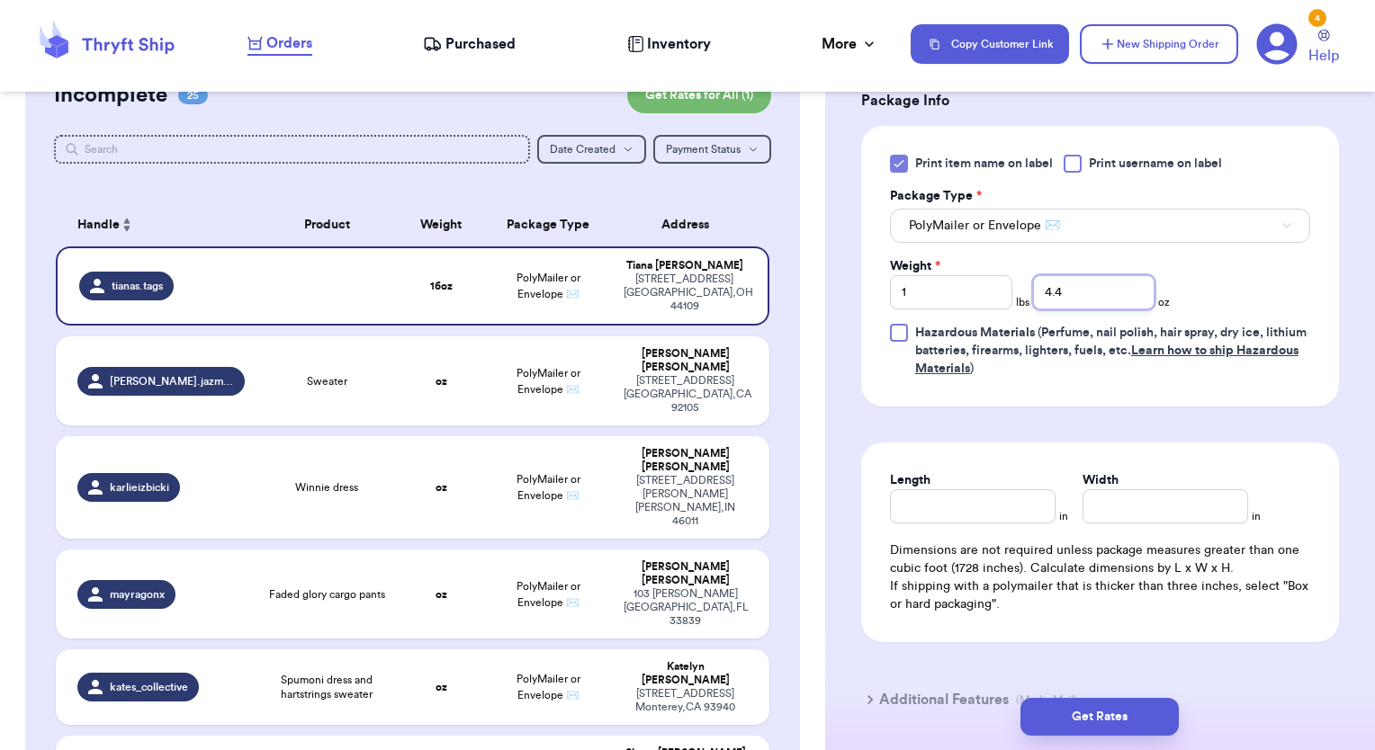
scroll to position [1100, 0]
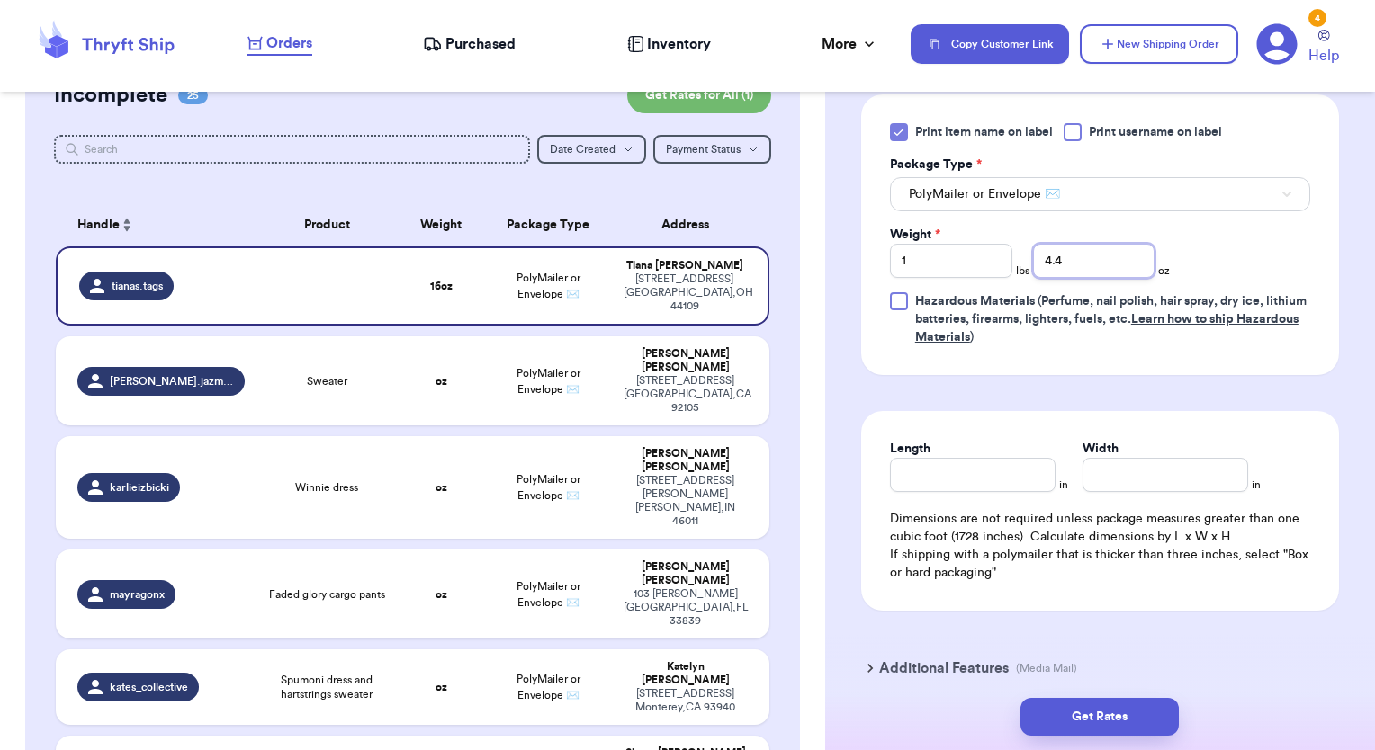
type input "4.4"
click at [960, 480] on input "Length" at bounding box center [973, 475] width 166 height 34
type input "15"
click at [1115, 477] on input "Width *" at bounding box center [1165, 475] width 166 height 34
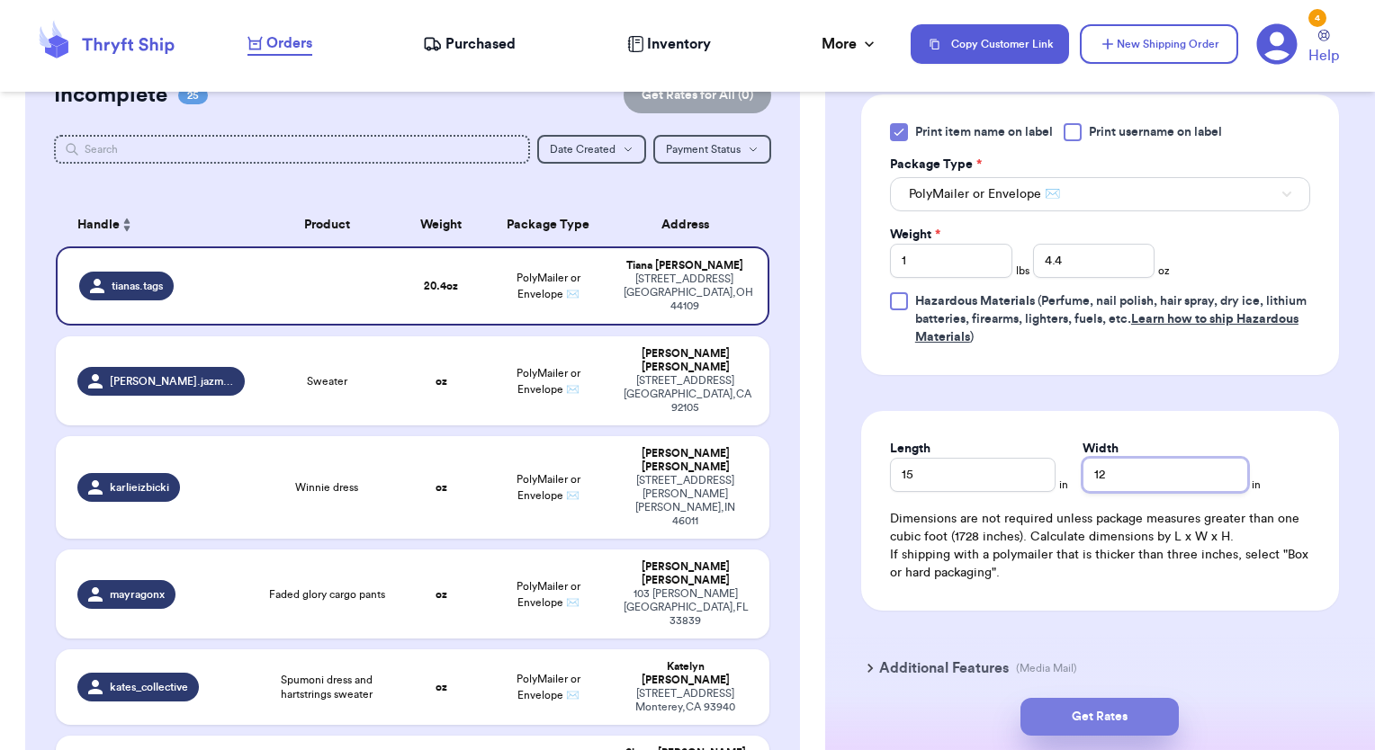
type input "12"
click at [1143, 715] on button "Get Rates" at bounding box center [1099, 717] width 158 height 38
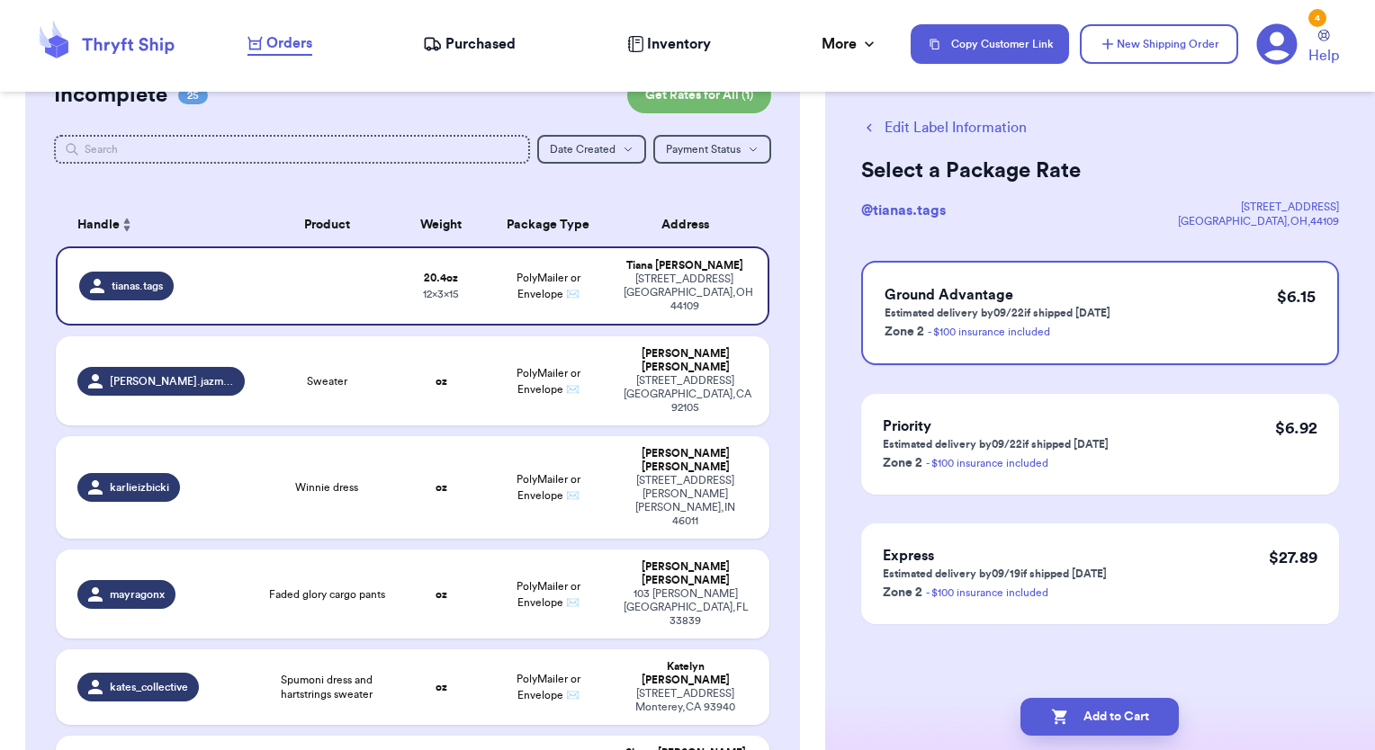
scroll to position [0, 0]
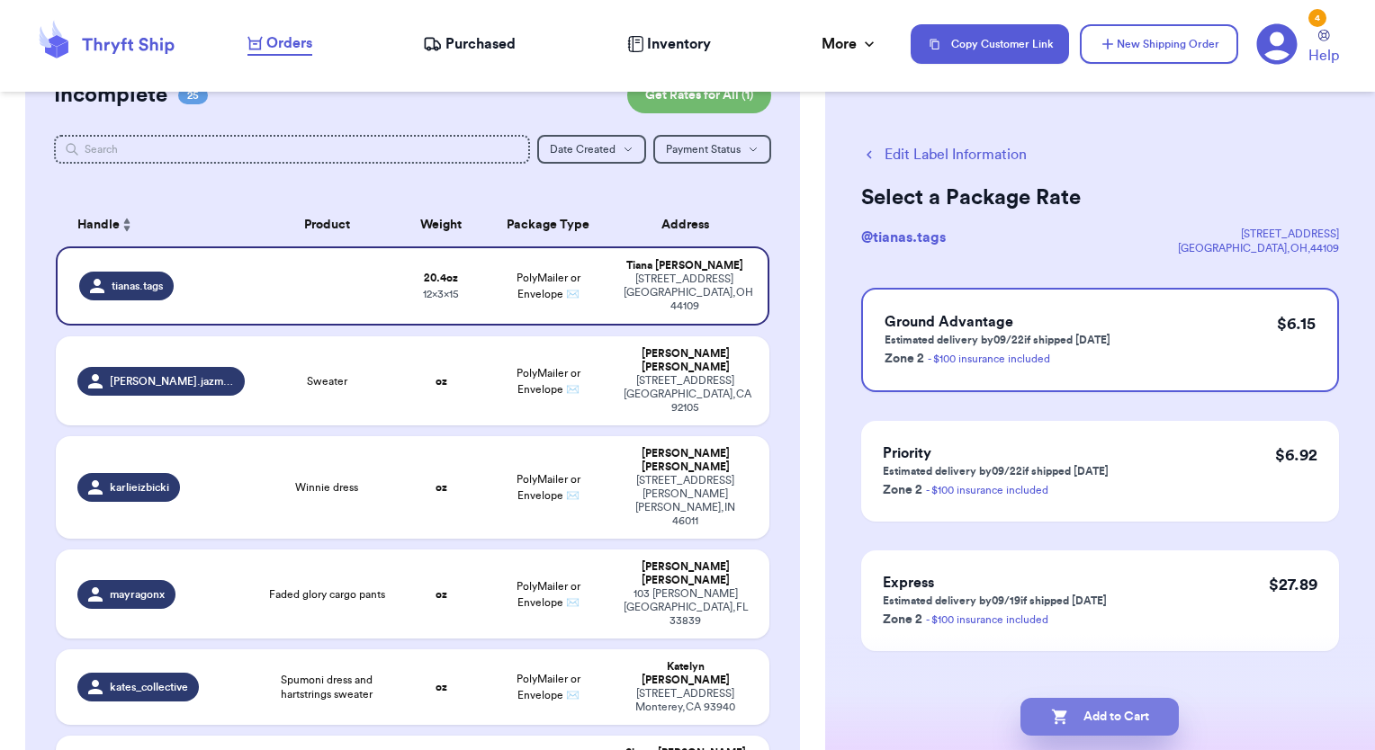
click at [1134, 722] on button "Add to Cart" at bounding box center [1099, 717] width 158 height 38
checkbox input "true"
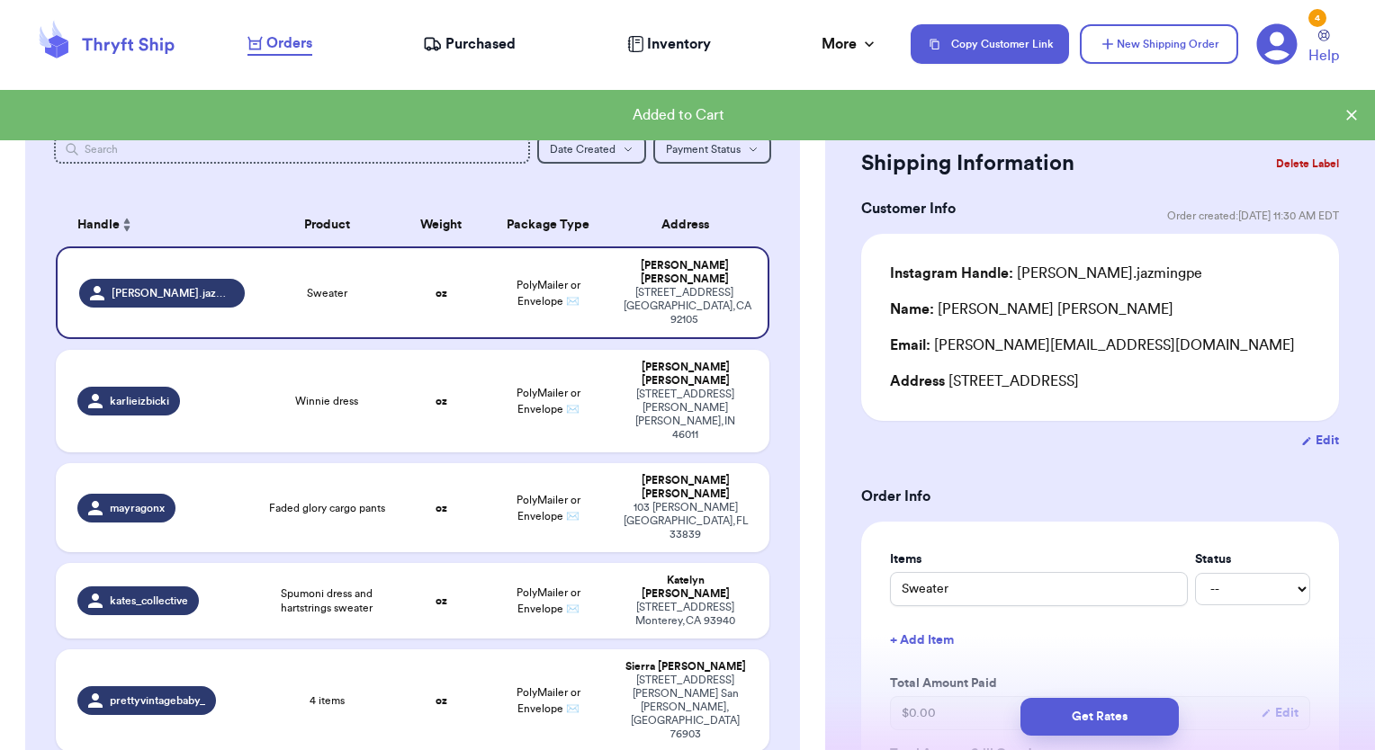
drag, startPoint x: 1152, startPoint y: 52, endPoint x: 1029, endPoint y: 72, distance: 124.0
click at [1152, 51] on button "New Shipping Order" at bounding box center [1159, 44] width 158 height 40
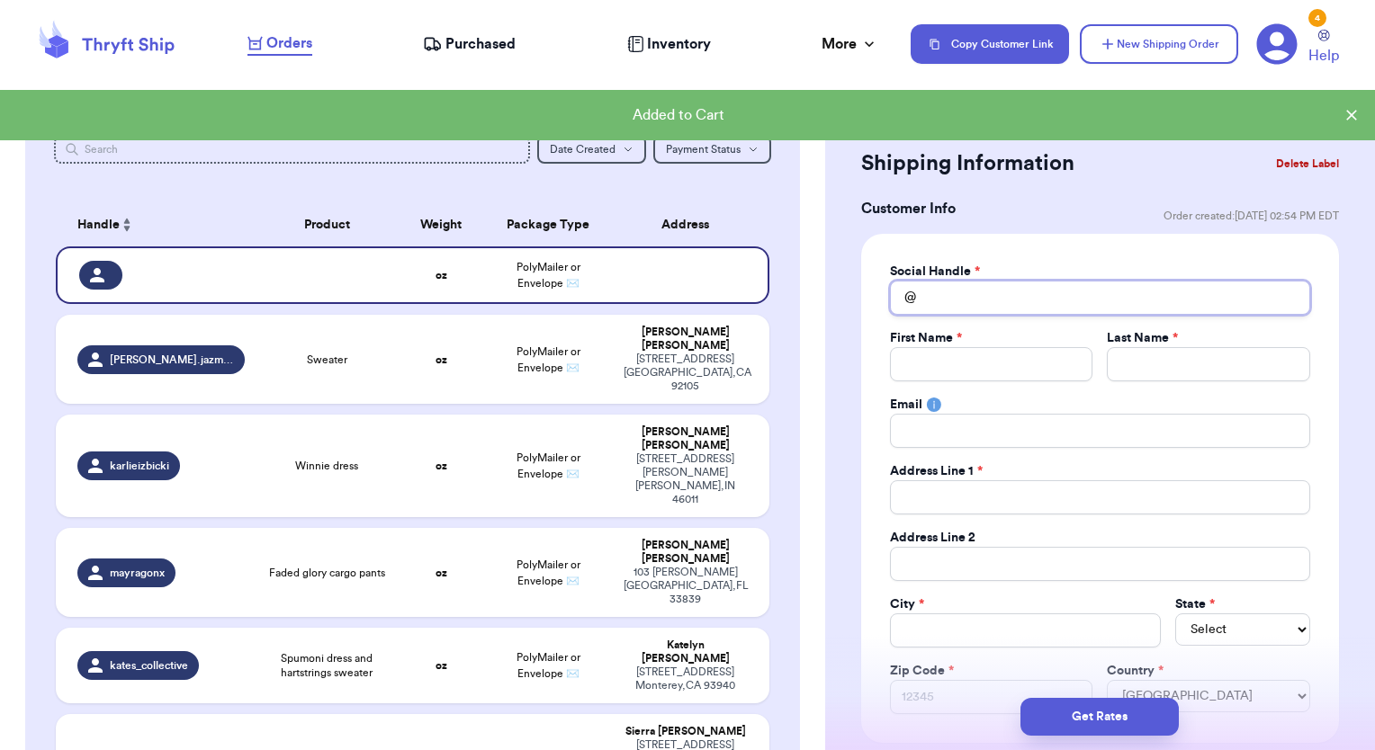
click at [965, 309] on input "Total Amount Paid" at bounding box center [1100, 298] width 420 height 34
type input "R"
type input "RA"
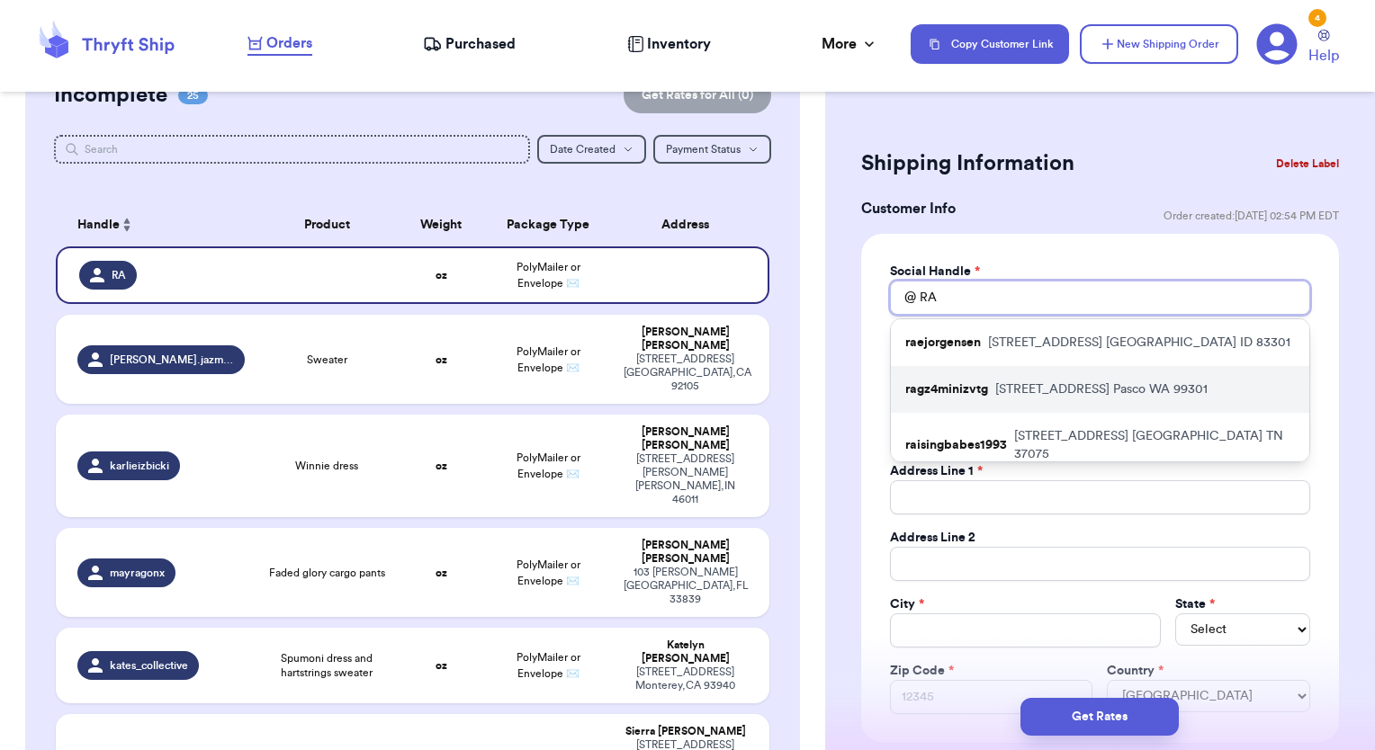
type input "RA"
click at [991, 385] on div "ragz4minizvtg [STREET_ADDRESS]" at bounding box center [1100, 389] width 418 height 47
type input "ragz4minizvtg"
type input "Shae"
type input "[PERSON_NAME]"
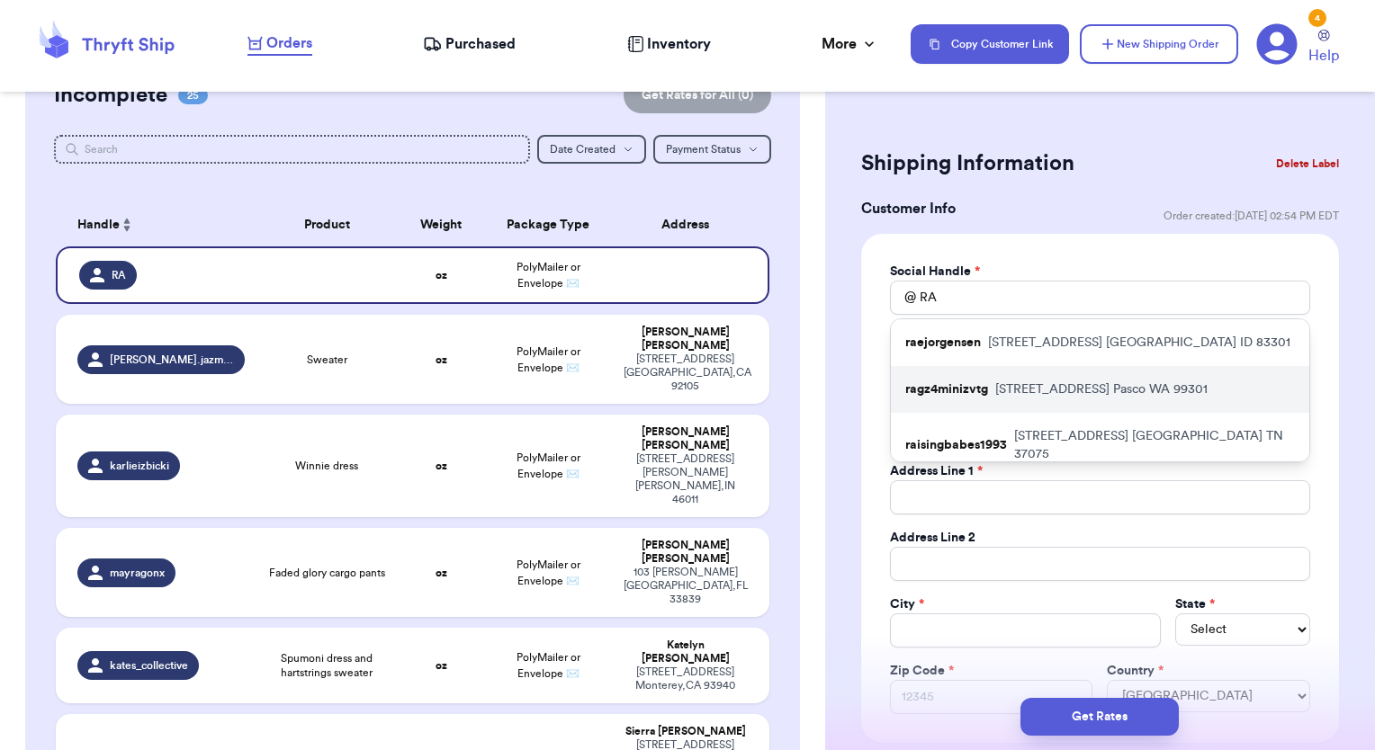
type input "[EMAIL_ADDRESS][DOMAIN_NAME]"
type input "[STREET_ADDRESS]"
type input "Pasco"
select select "WA"
type input "99301"
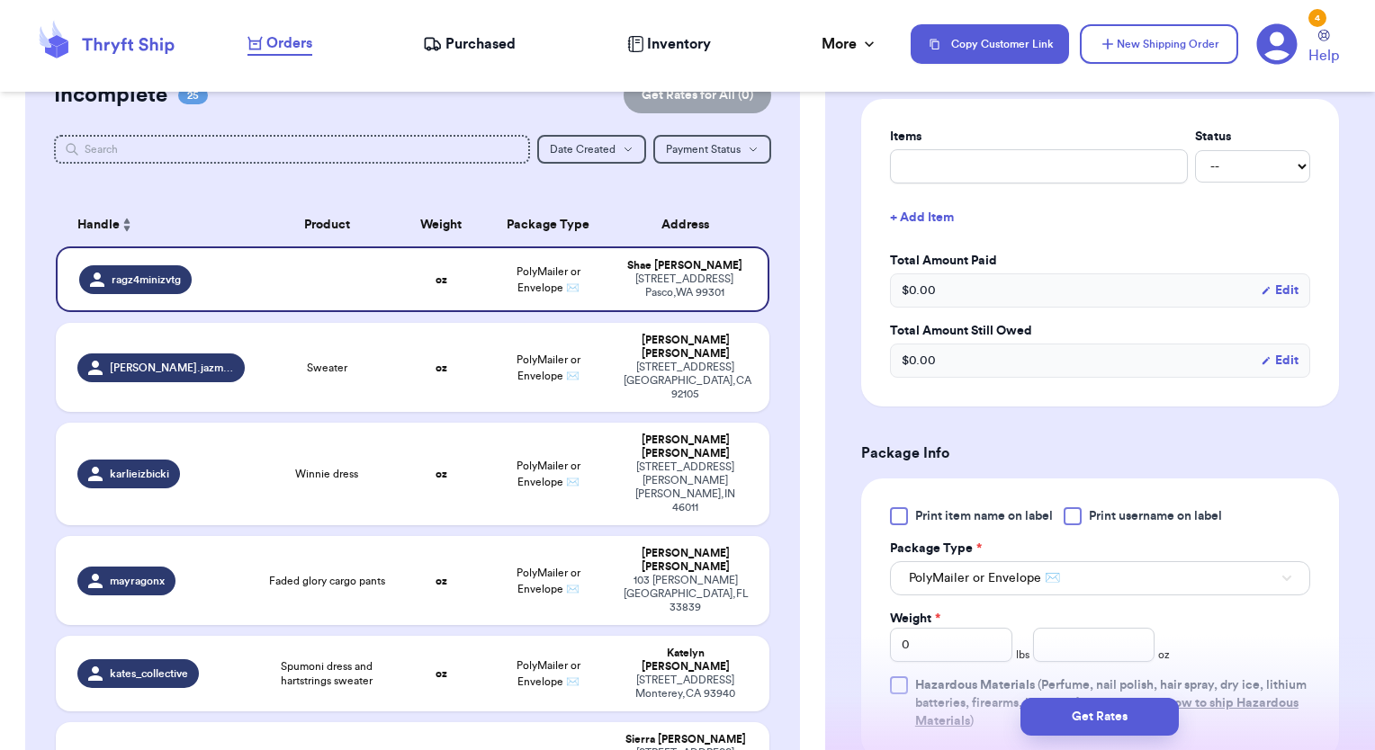
scroll to position [720, 0]
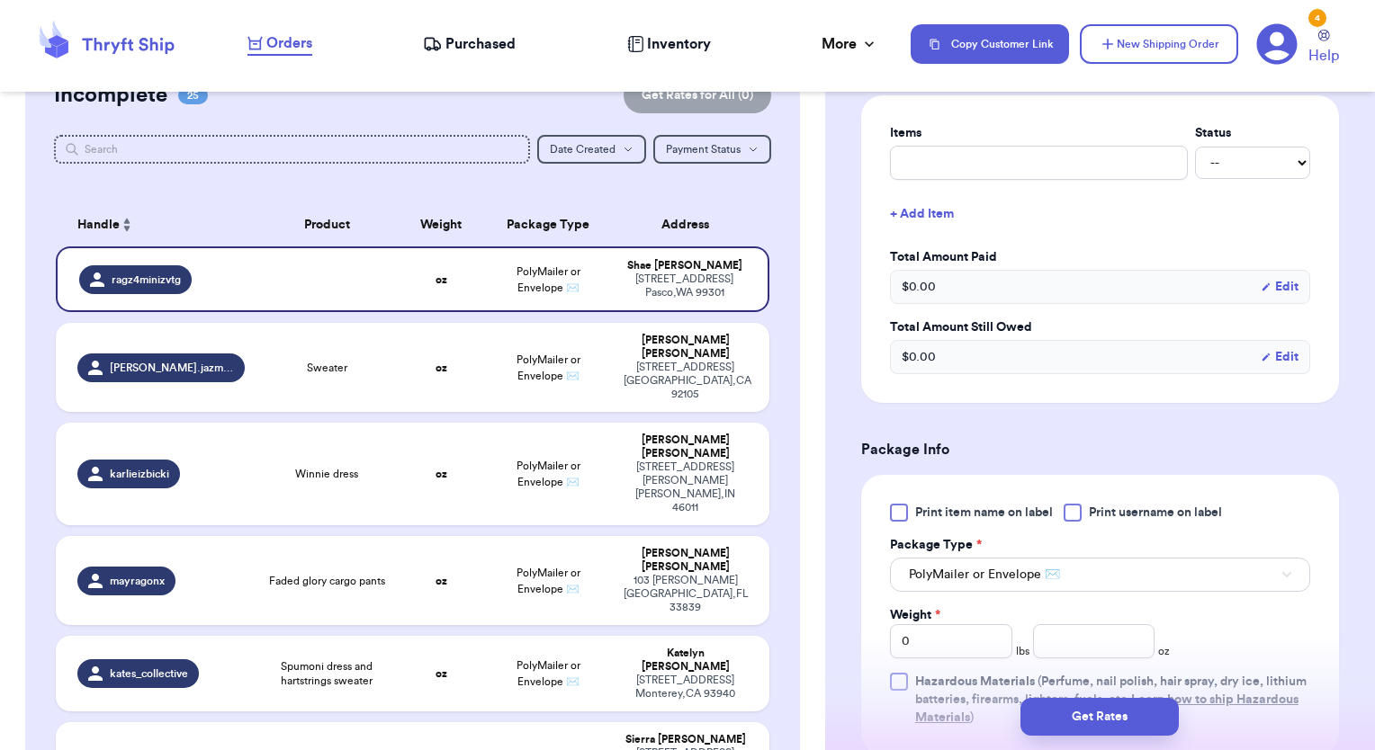
drag, startPoint x: 907, startPoint y: 514, endPoint x: 947, endPoint y: 506, distance: 40.4
click at [912, 511] on label "Print item name on label" at bounding box center [971, 513] width 163 height 18
click at [894, 510] on div at bounding box center [899, 513] width 18 height 18
click at [0, 0] on input "Print item name on label" at bounding box center [0, 0] width 0 height 0
click at [962, 646] on input "0" at bounding box center [951, 641] width 122 height 34
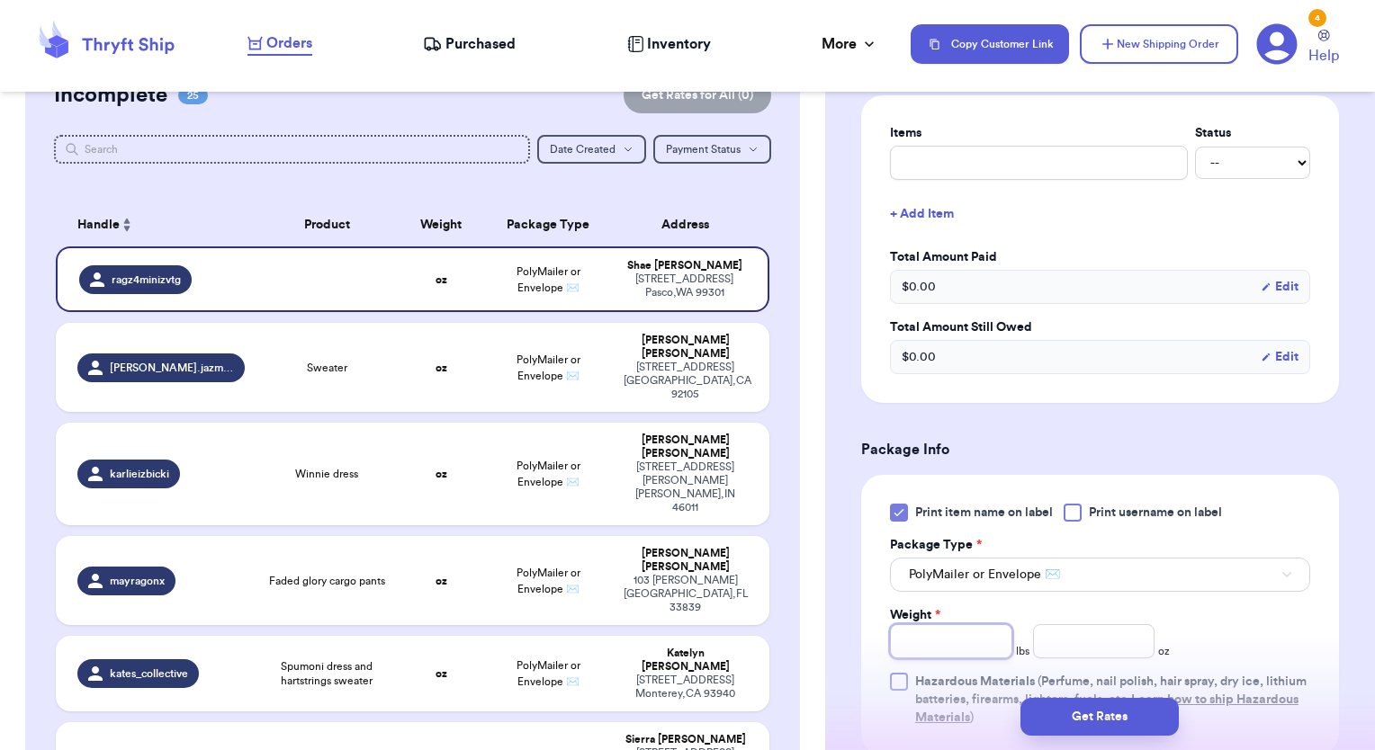
type input "2"
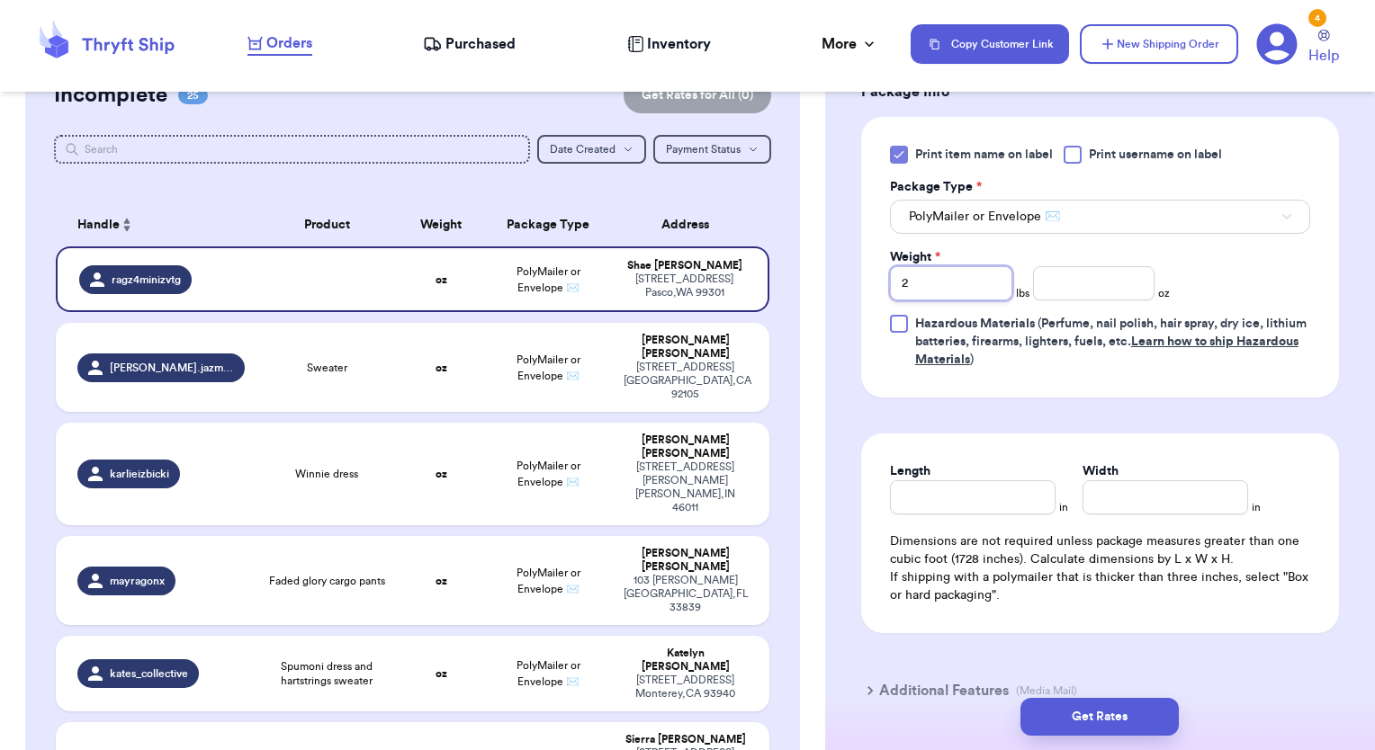
scroll to position [1080, 0]
type input "2"
click at [973, 531] on div "Dimensions are not required unless package measures greater than one cubic foot…" at bounding box center [1100, 567] width 420 height 72
click at [961, 504] on input "Length" at bounding box center [973, 496] width 166 height 34
type input "1"
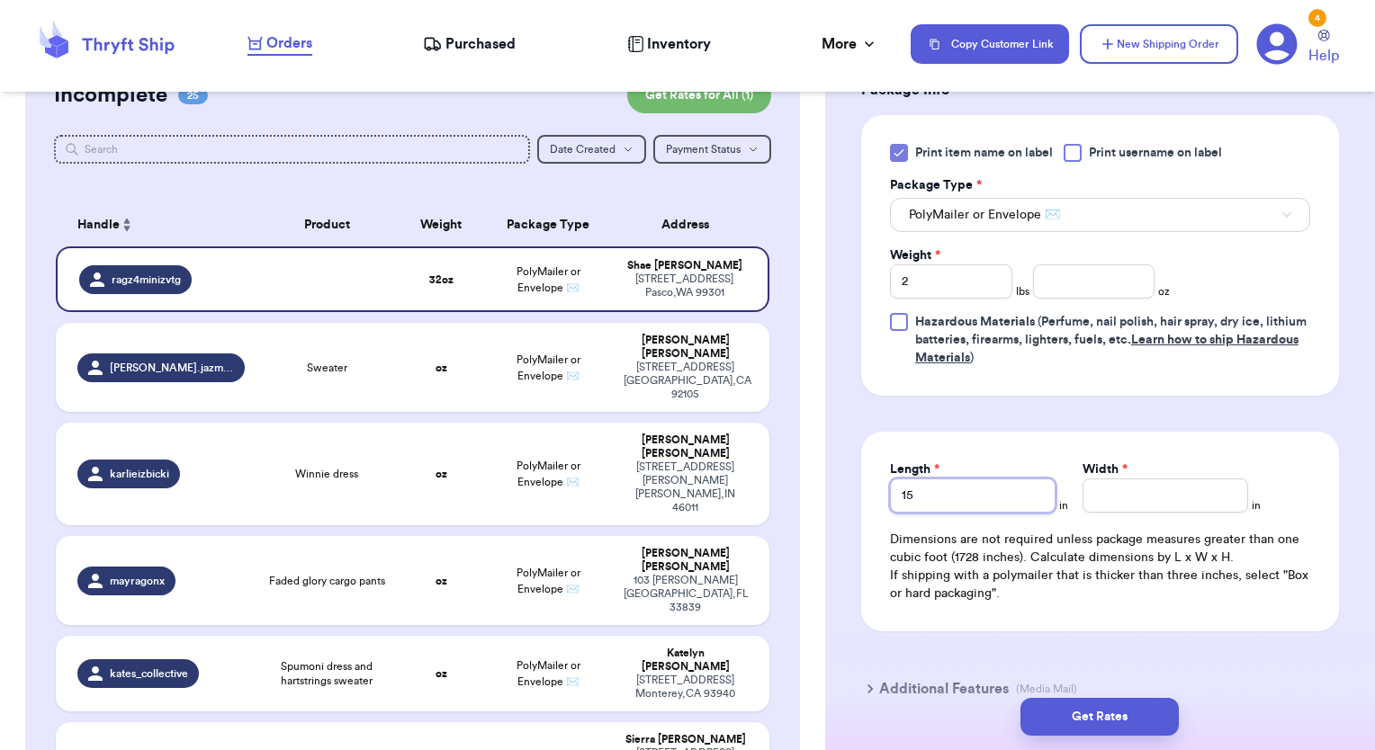
type input "15"
click at [1132, 497] on input "Width *" at bounding box center [1165, 496] width 166 height 34
type input "1"
type input "11"
type input "112"
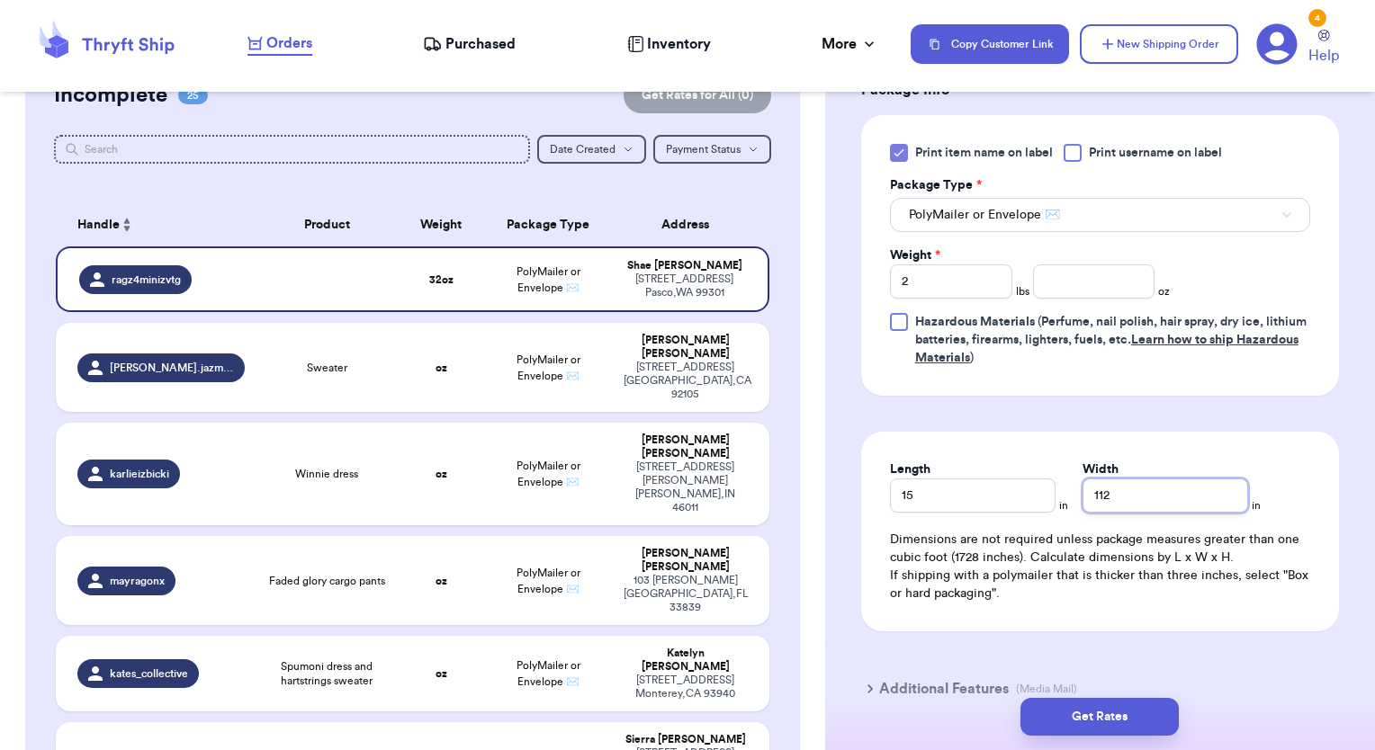
type input "11"
type input "1"
type input "12"
click at [1108, 722] on button "Get Rates" at bounding box center [1099, 717] width 158 height 38
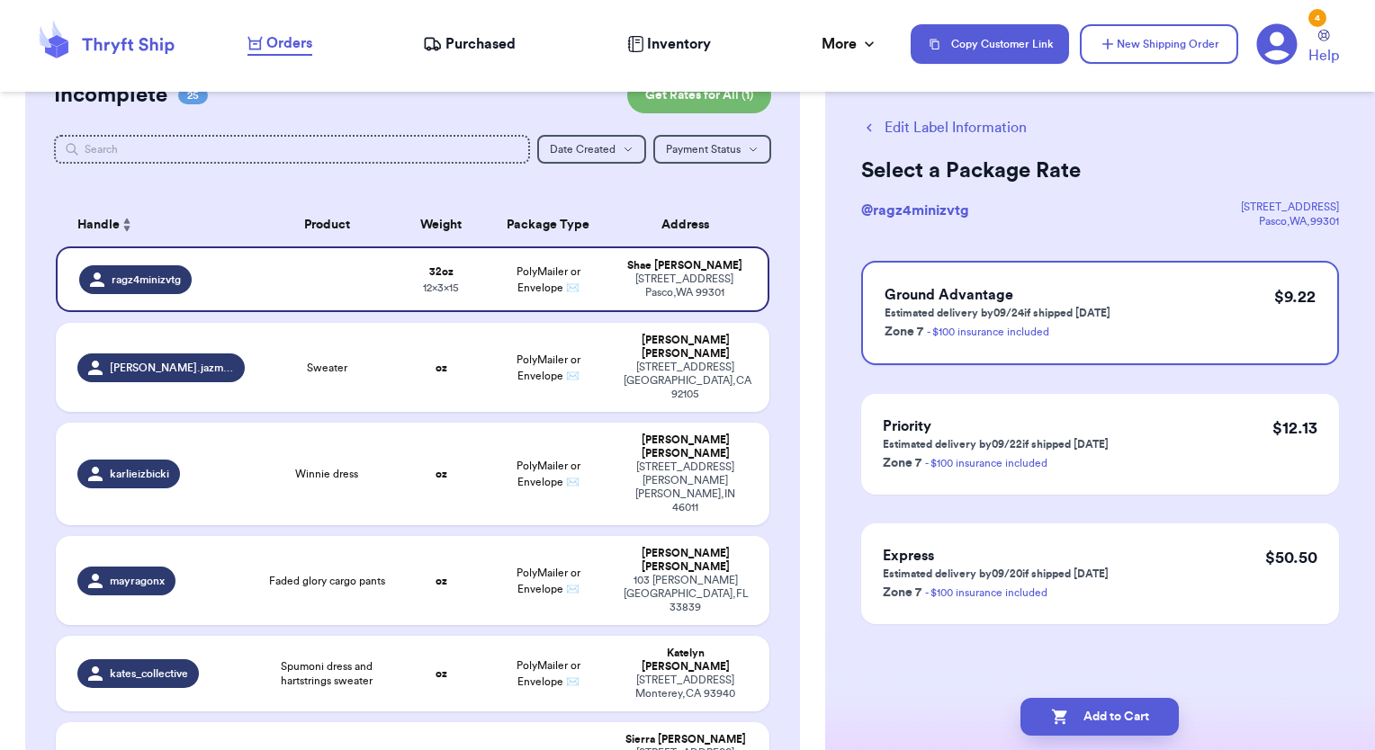
scroll to position [0, 0]
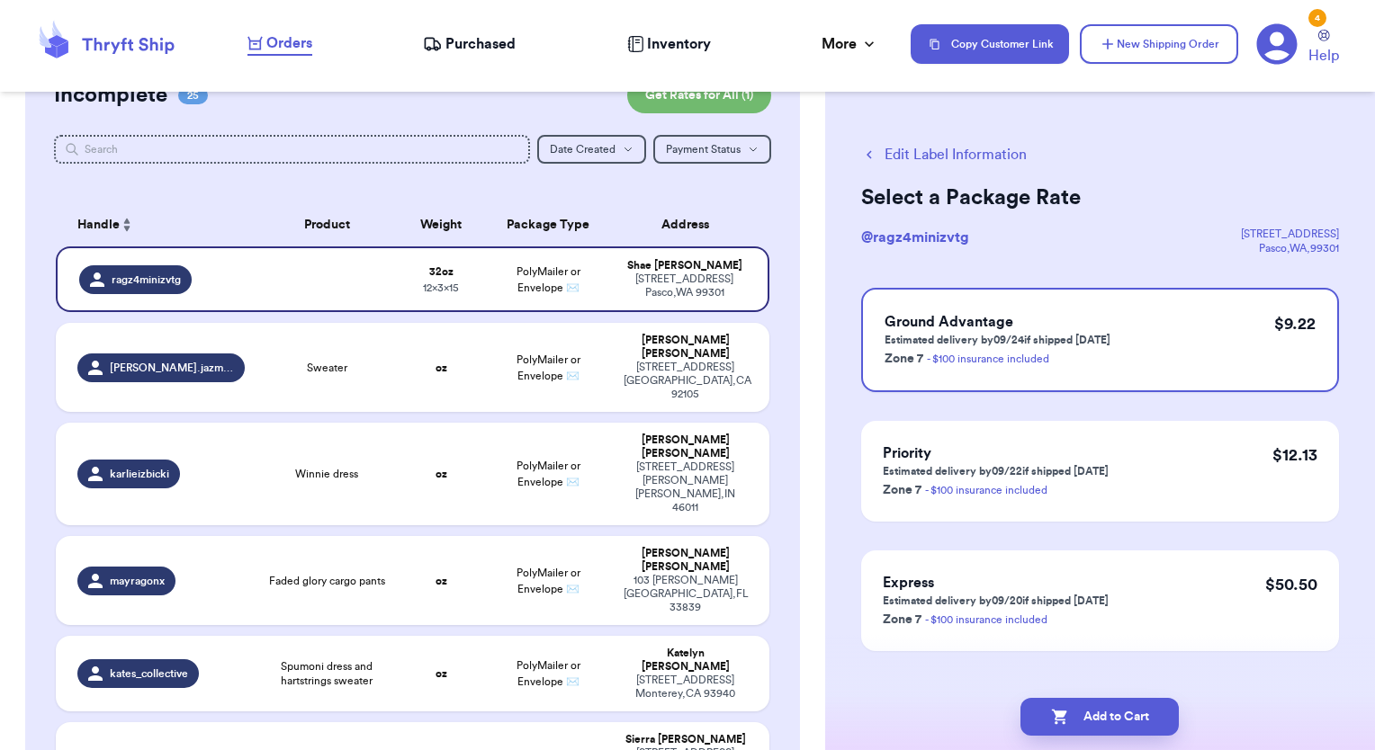
click at [1108, 722] on button "Add to Cart" at bounding box center [1099, 717] width 158 height 38
checkbox input "true"
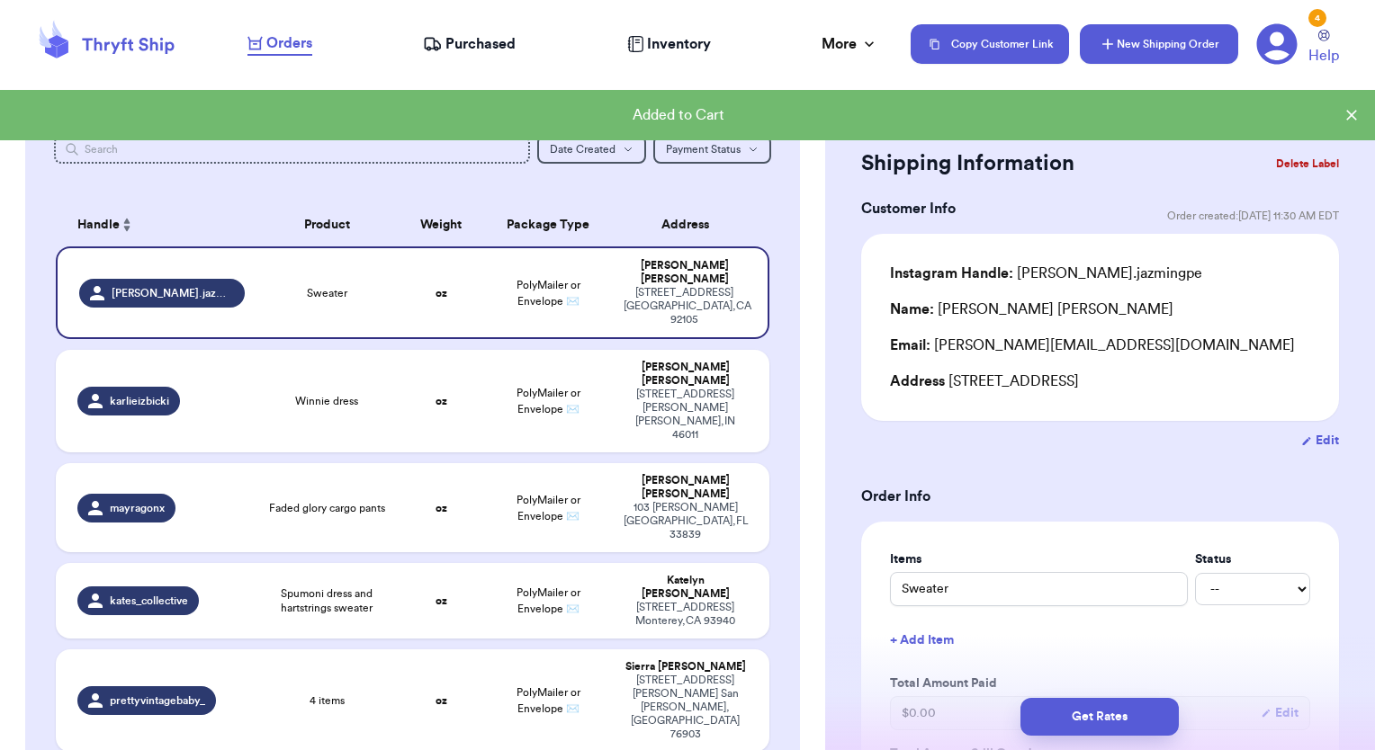
click at [1118, 36] on button "New Shipping Order" at bounding box center [1159, 44] width 158 height 40
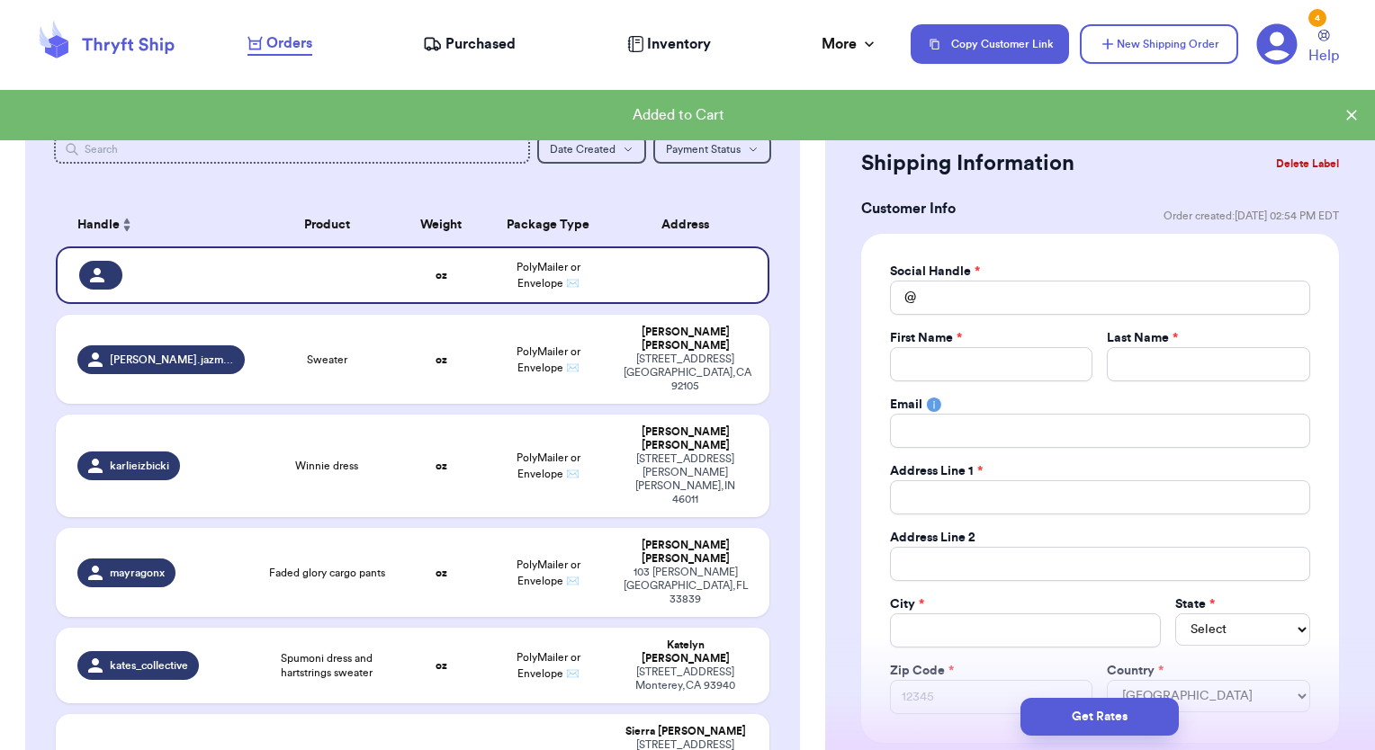
drag, startPoint x: 1042, startPoint y: 274, endPoint x: 1039, endPoint y: 283, distance: 9.4
click at [1040, 276] on div "Social Handle *" at bounding box center [1100, 272] width 420 height 18
click at [1037, 290] on input "Total Amount Paid" at bounding box center [1100, 298] width 420 height 34
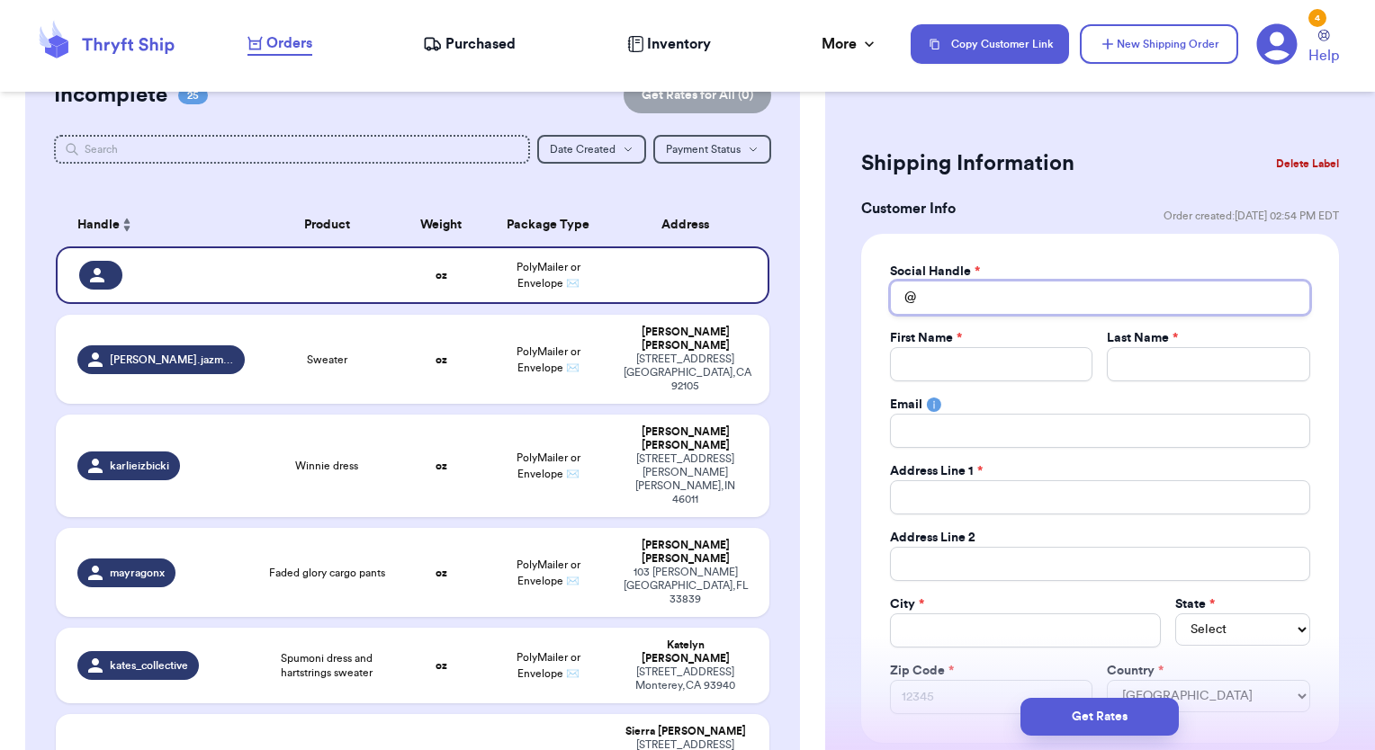
type input "T"
type input "TE"
type input "[PERSON_NAME]"
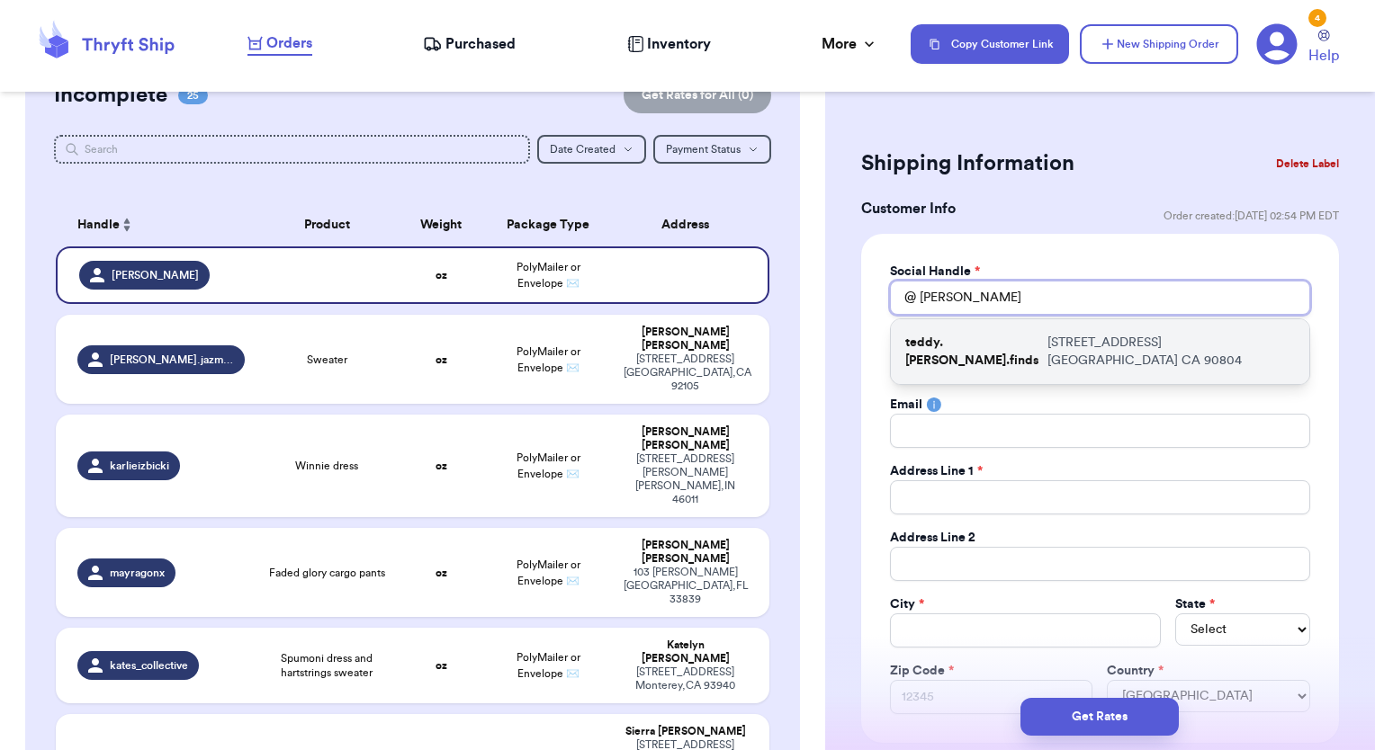
type input "[PERSON_NAME]"
click at [1047, 346] on p "[STREET_ADDRESS]" at bounding box center [1170, 352] width 247 height 36
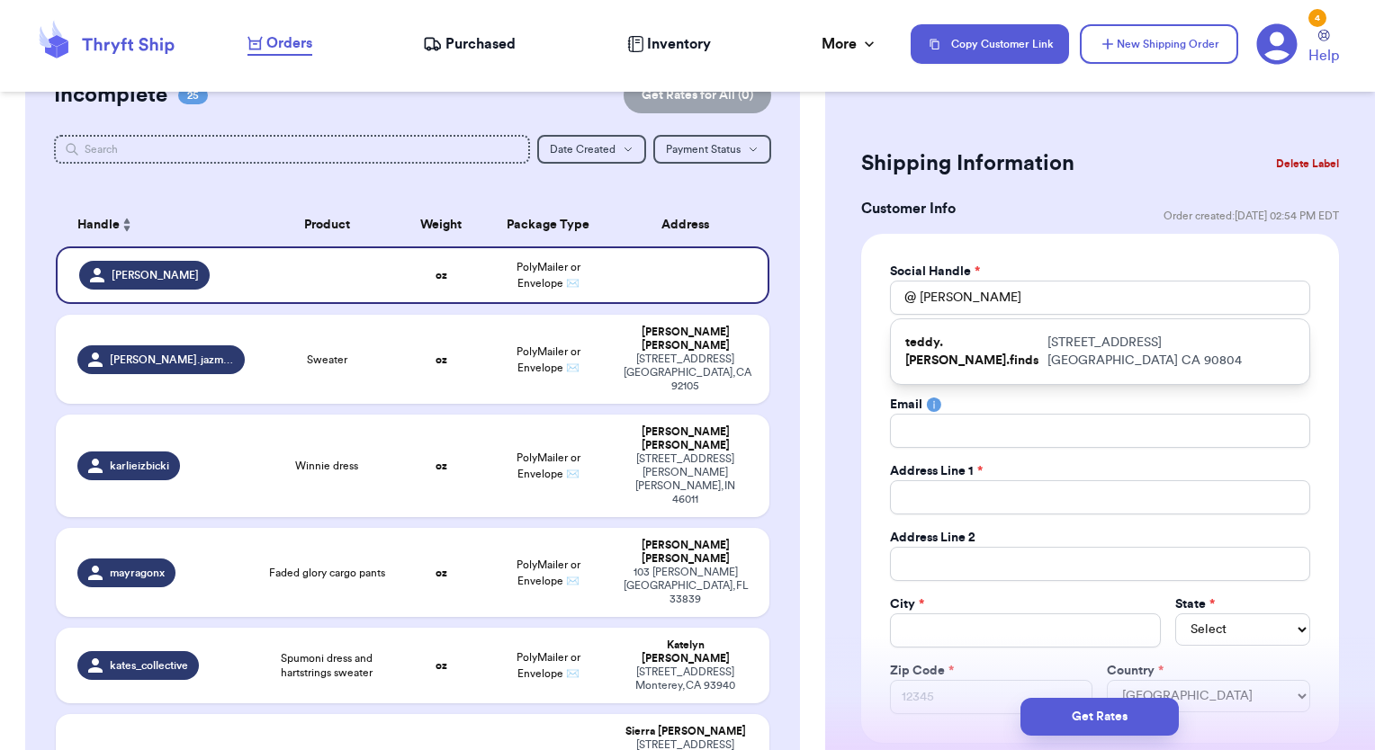
type input "teddy.[PERSON_NAME].finds"
type input "[PERSON_NAME]"
type input "[EMAIL_ADDRESS][DOMAIN_NAME]"
type input "[STREET_ADDRESS]"
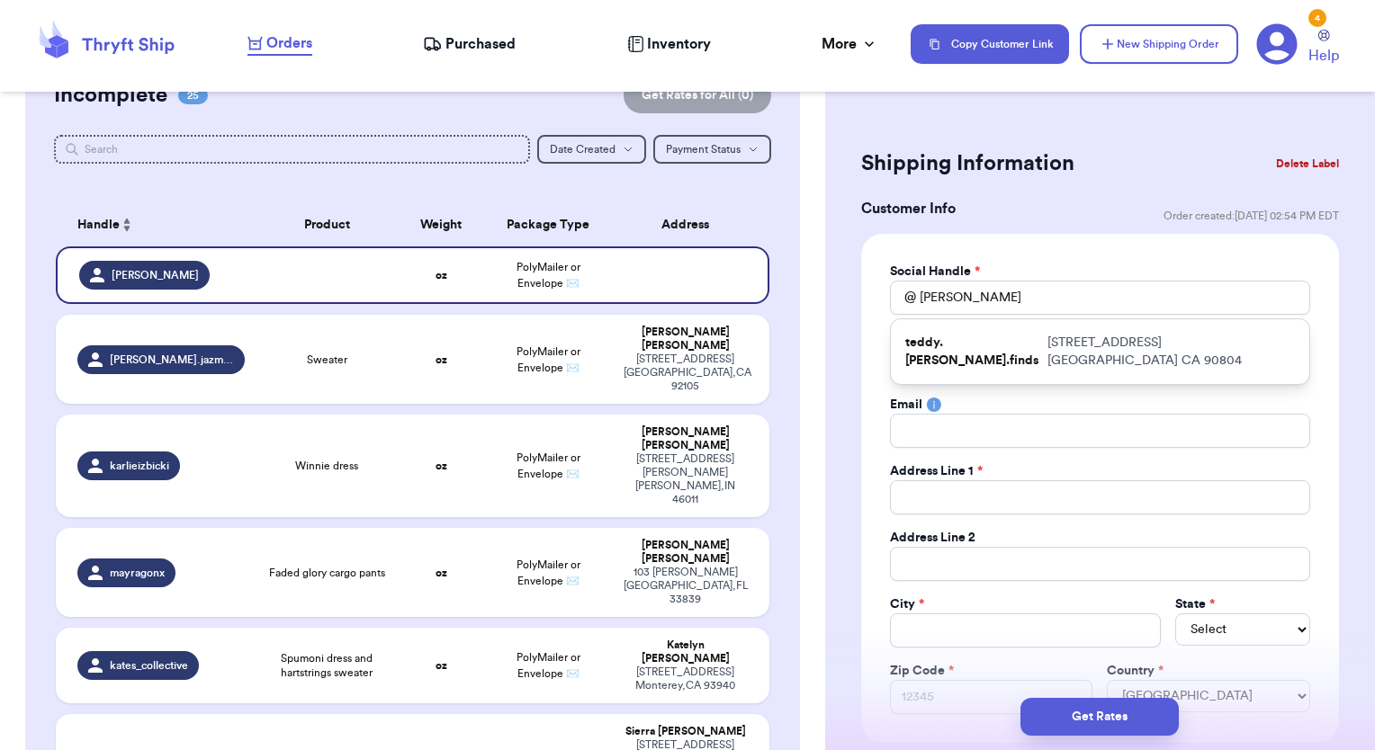
type input "[GEOGRAPHIC_DATA]"
select select "CA"
type input "90804"
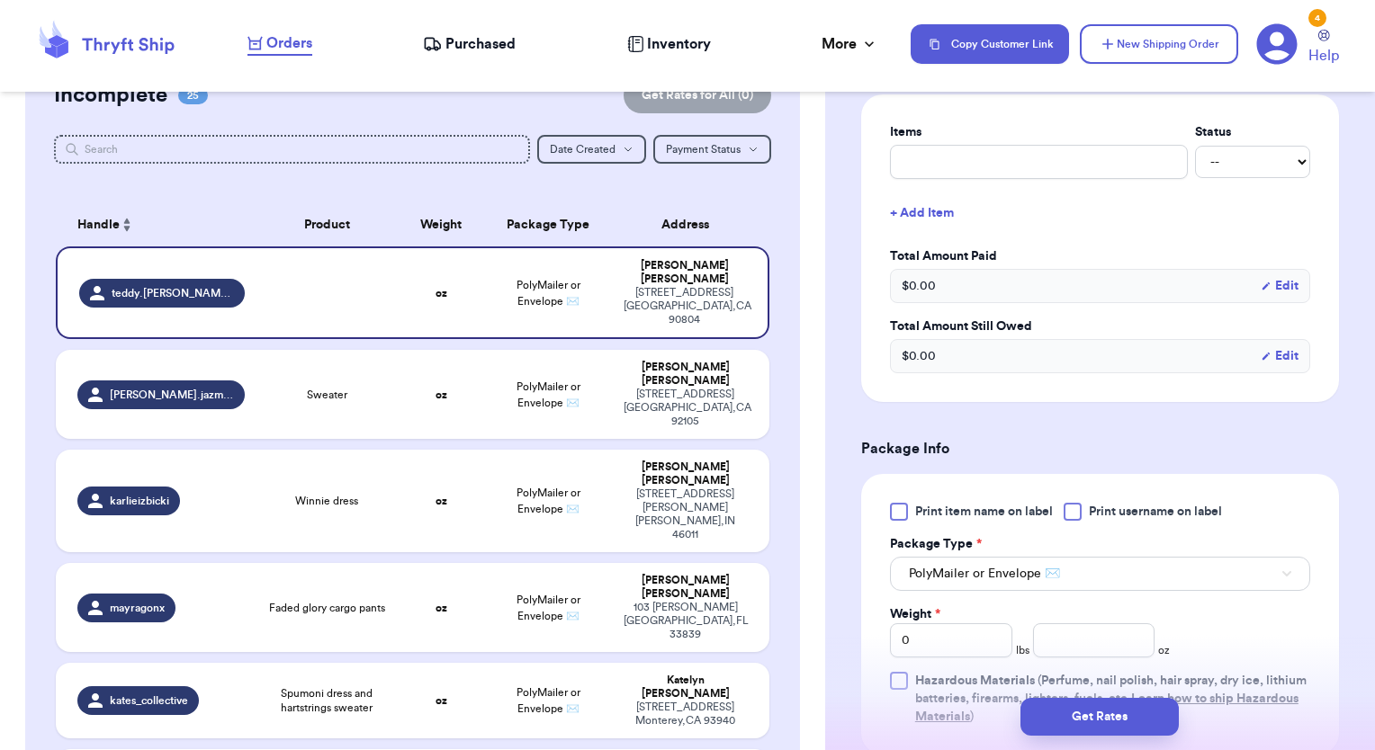
scroll to position [810, 0]
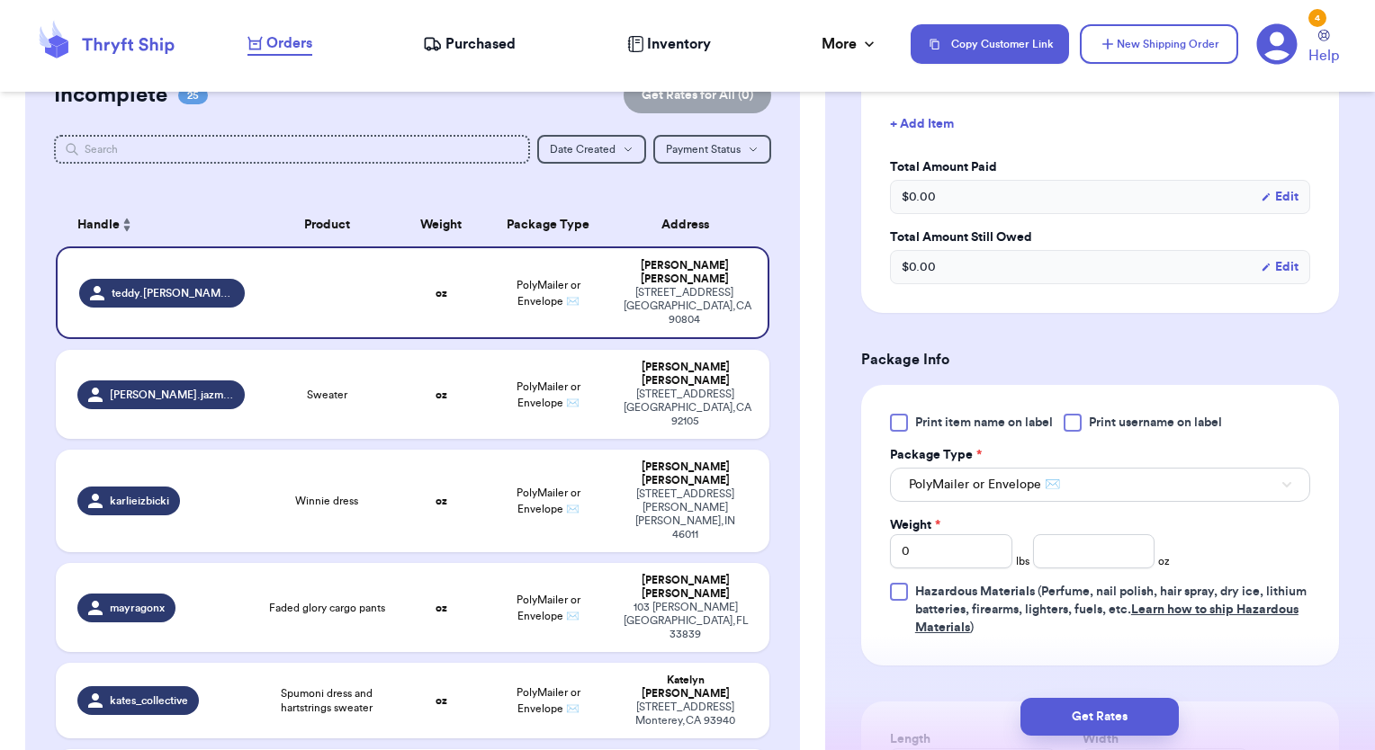
click at [909, 425] on label "Print item name on label" at bounding box center [971, 423] width 163 height 18
click at [0, 0] on input "Print item name on label" at bounding box center [0, 0] width 0 height 0
click at [1079, 537] on input "number" at bounding box center [1094, 551] width 122 height 34
type input "8.6"
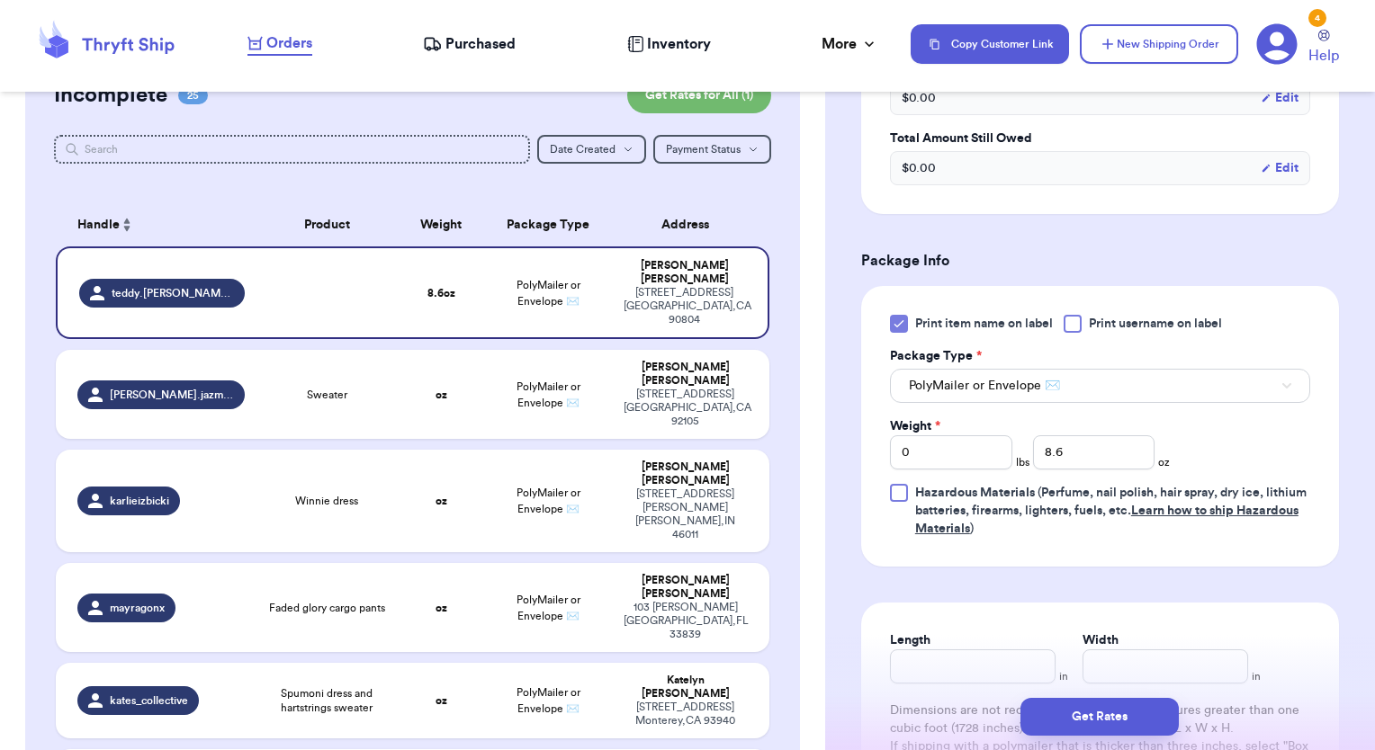
scroll to position [1170, 0]
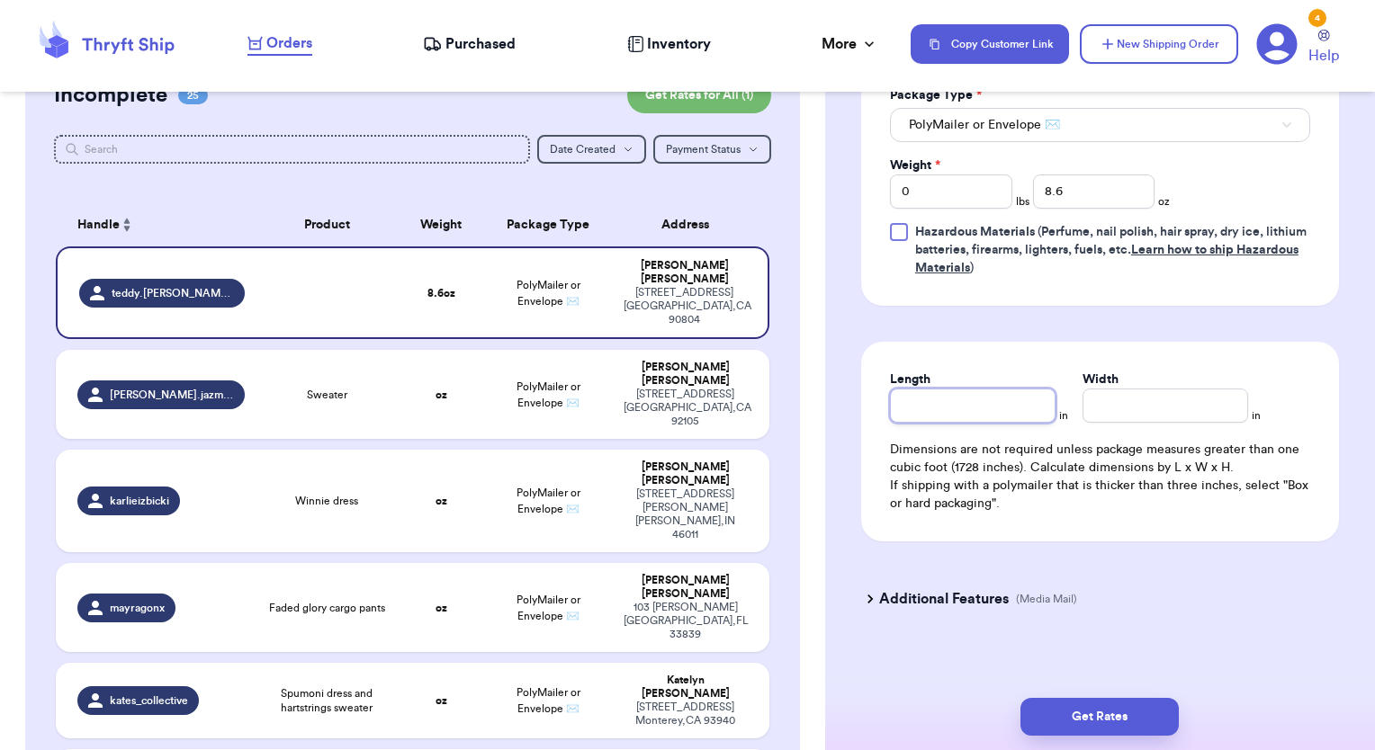
click at [950, 397] on input "Length" at bounding box center [973, 406] width 166 height 34
type input "15"
click at [1118, 414] on input "1" at bounding box center [1165, 406] width 166 height 34
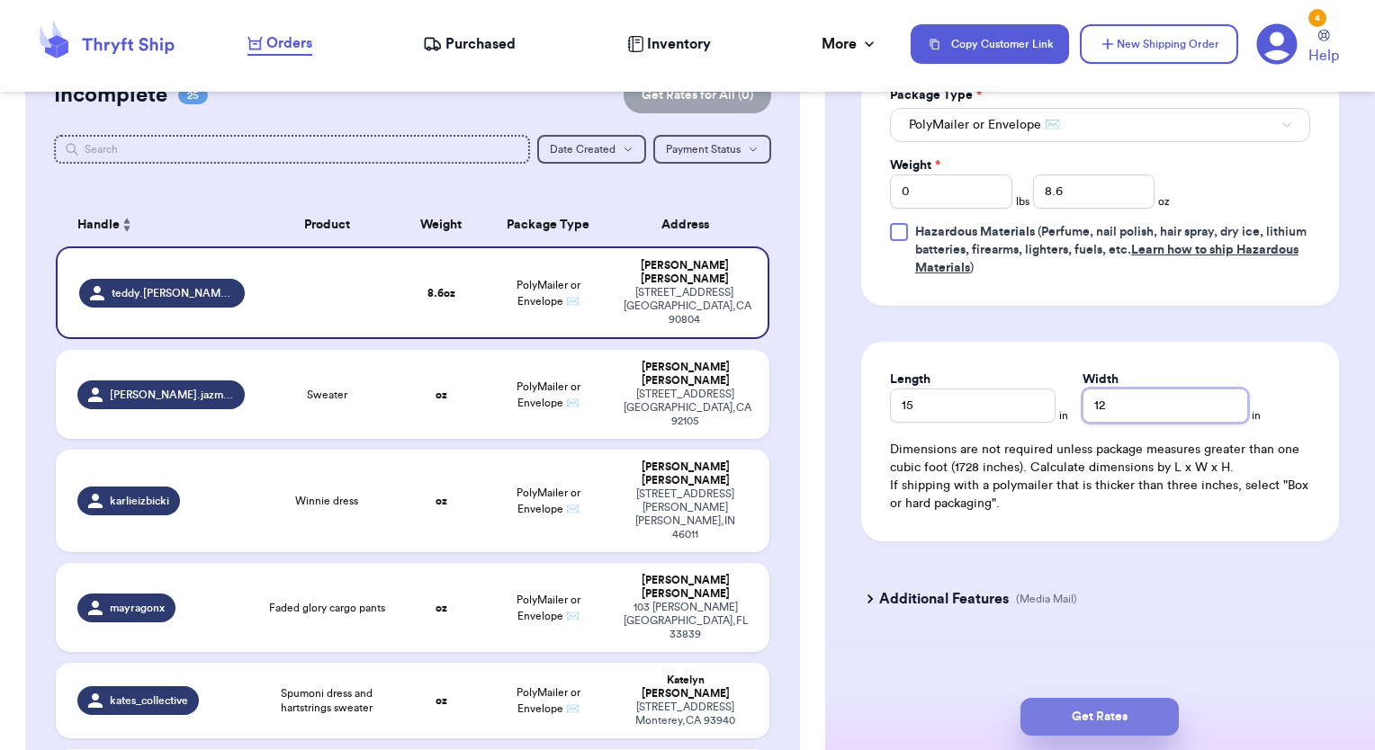
type input "12"
click at [1099, 715] on button "Get Rates" at bounding box center [1099, 717] width 158 height 38
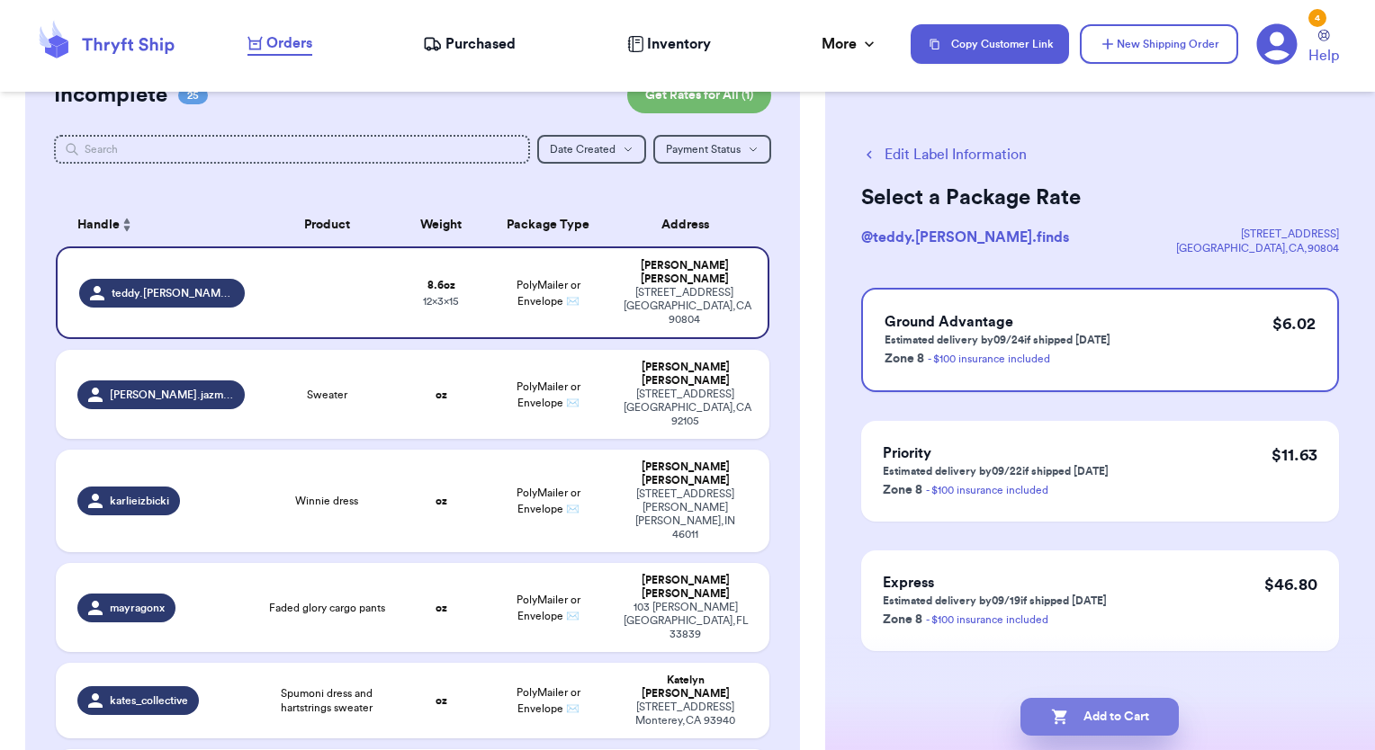
click at [1100, 717] on button "Add to Cart" at bounding box center [1099, 717] width 158 height 38
checkbox input "true"
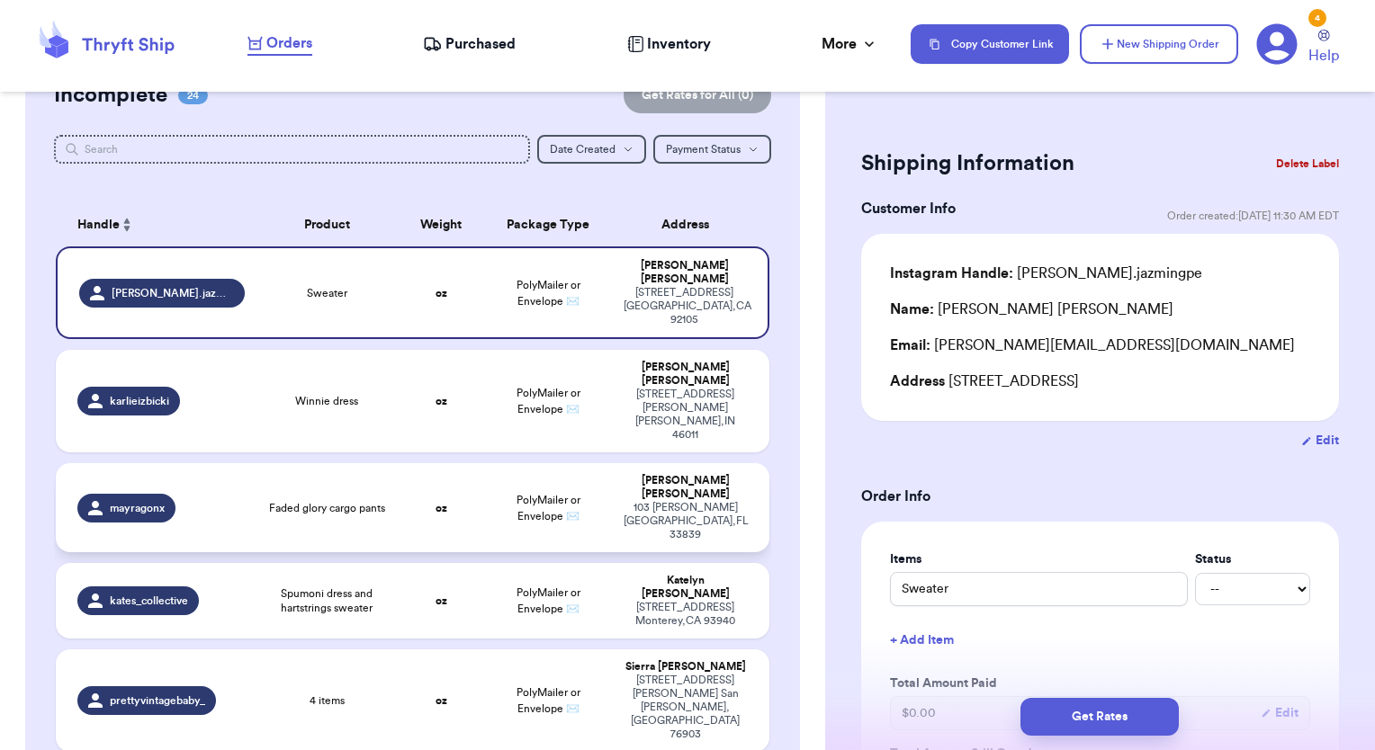
click at [436, 463] on td "oz" at bounding box center [441, 507] width 85 height 89
type input "Faded glory cargo pants"
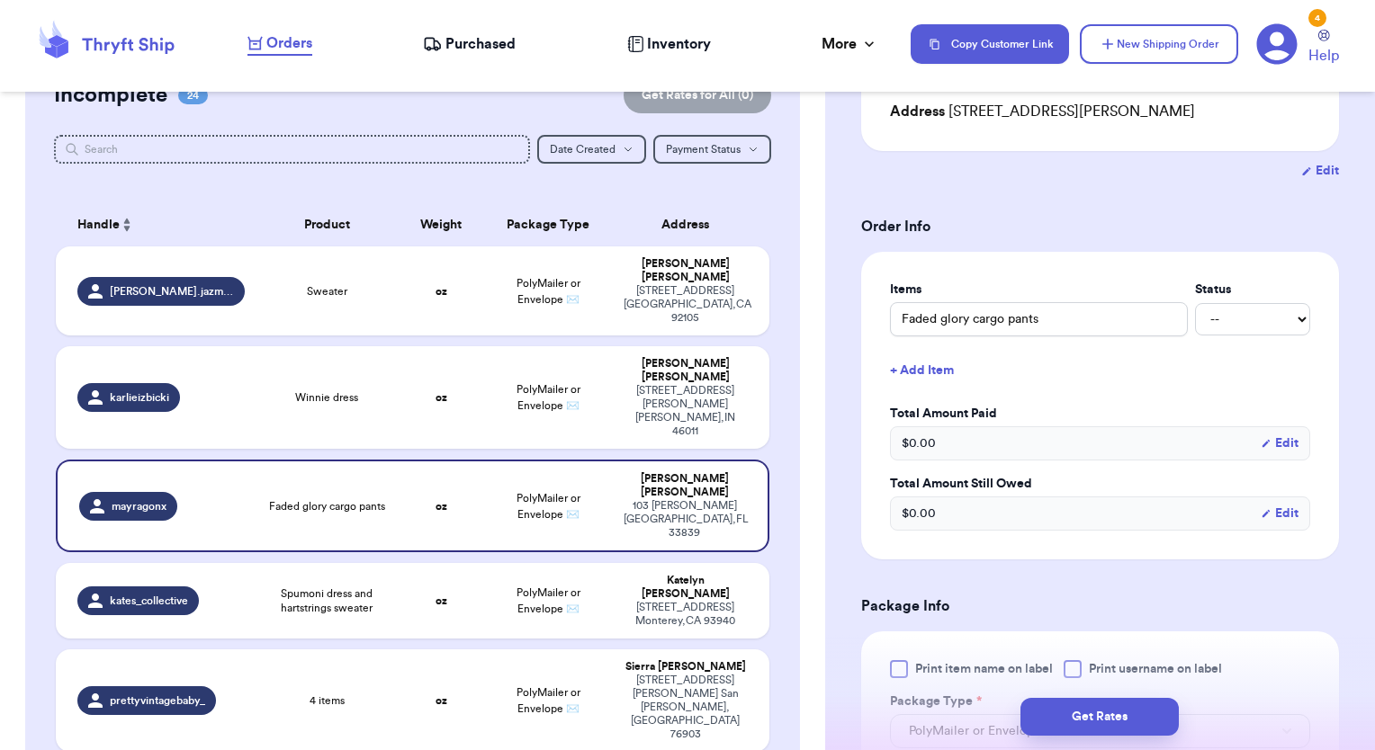
scroll to position [450, 0]
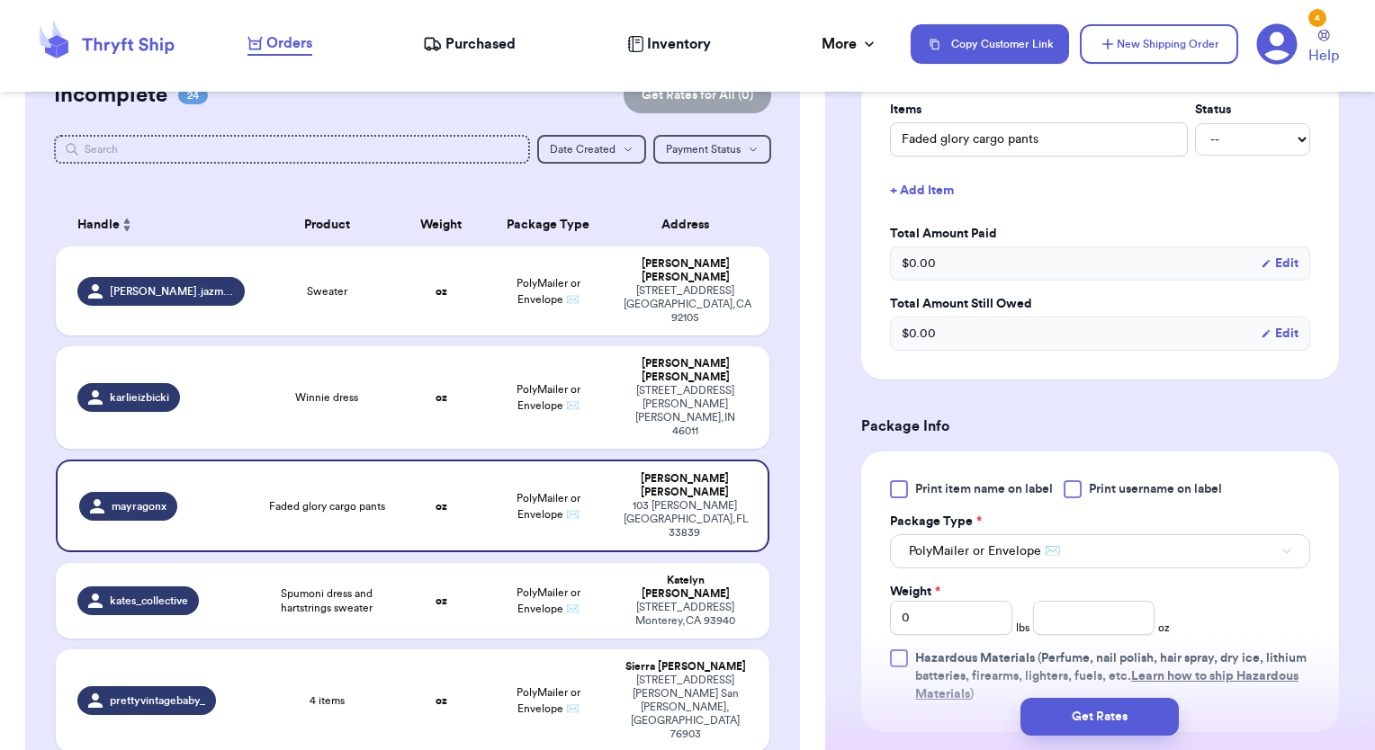
drag, startPoint x: 900, startPoint y: 490, endPoint x: 1073, endPoint y: 597, distance: 203.2
click at [903, 491] on div at bounding box center [899, 489] width 18 height 18
click at [0, 0] on input "Print item name on label" at bounding box center [0, 0] width 0 height 0
click at [1064, 610] on input "number" at bounding box center [1094, 618] width 122 height 34
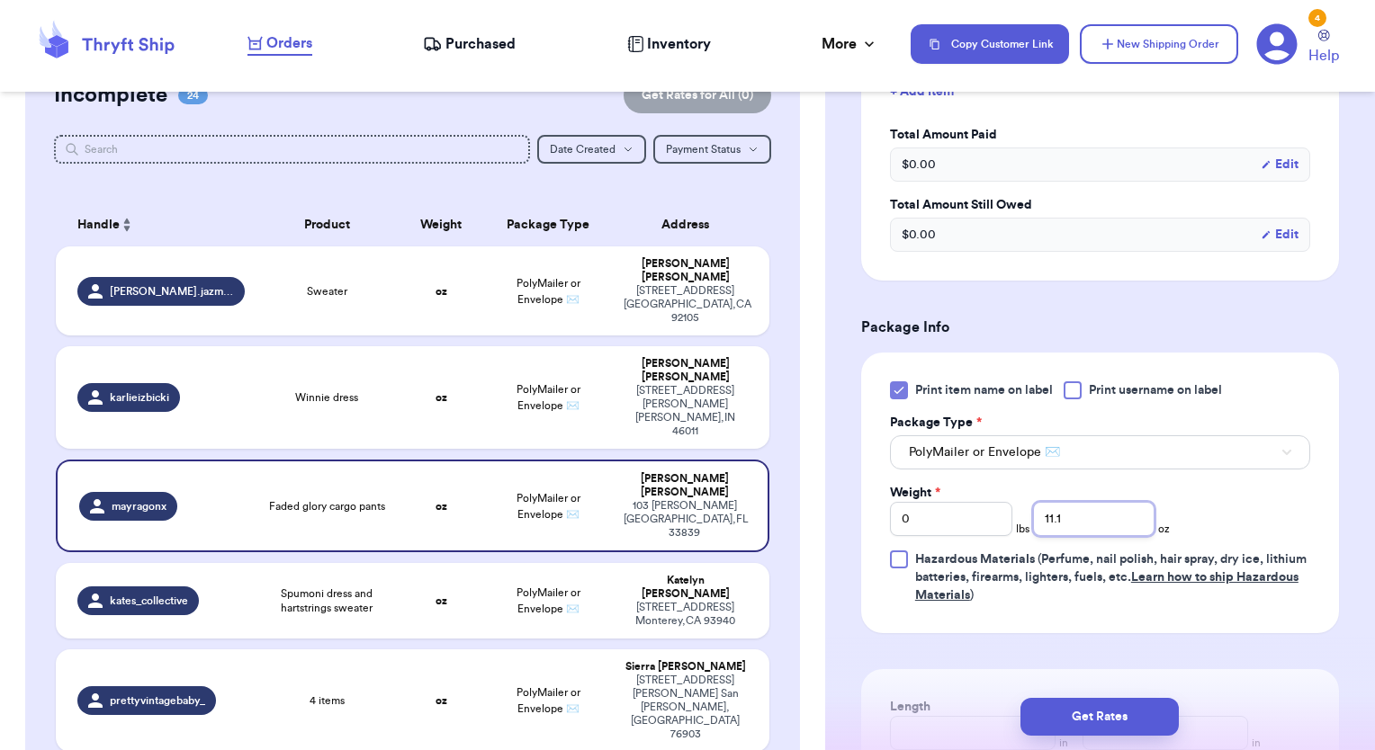
scroll to position [720, 0]
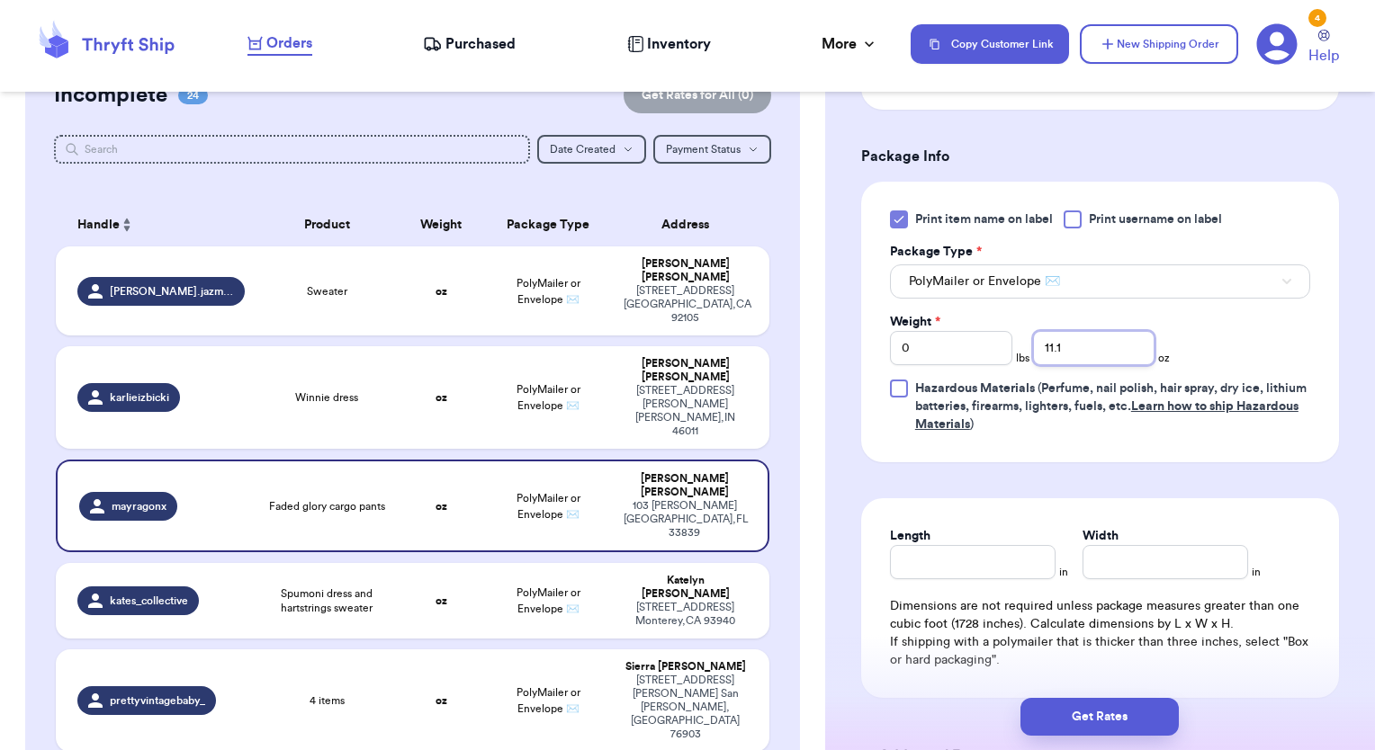
type input "11.1"
click at [1021, 537] on div "Length" at bounding box center [973, 536] width 166 height 18
click at [1010, 561] on input "Length" at bounding box center [973, 562] width 166 height 34
type input "15"
click at [1131, 576] on input "Width *" at bounding box center [1165, 562] width 166 height 34
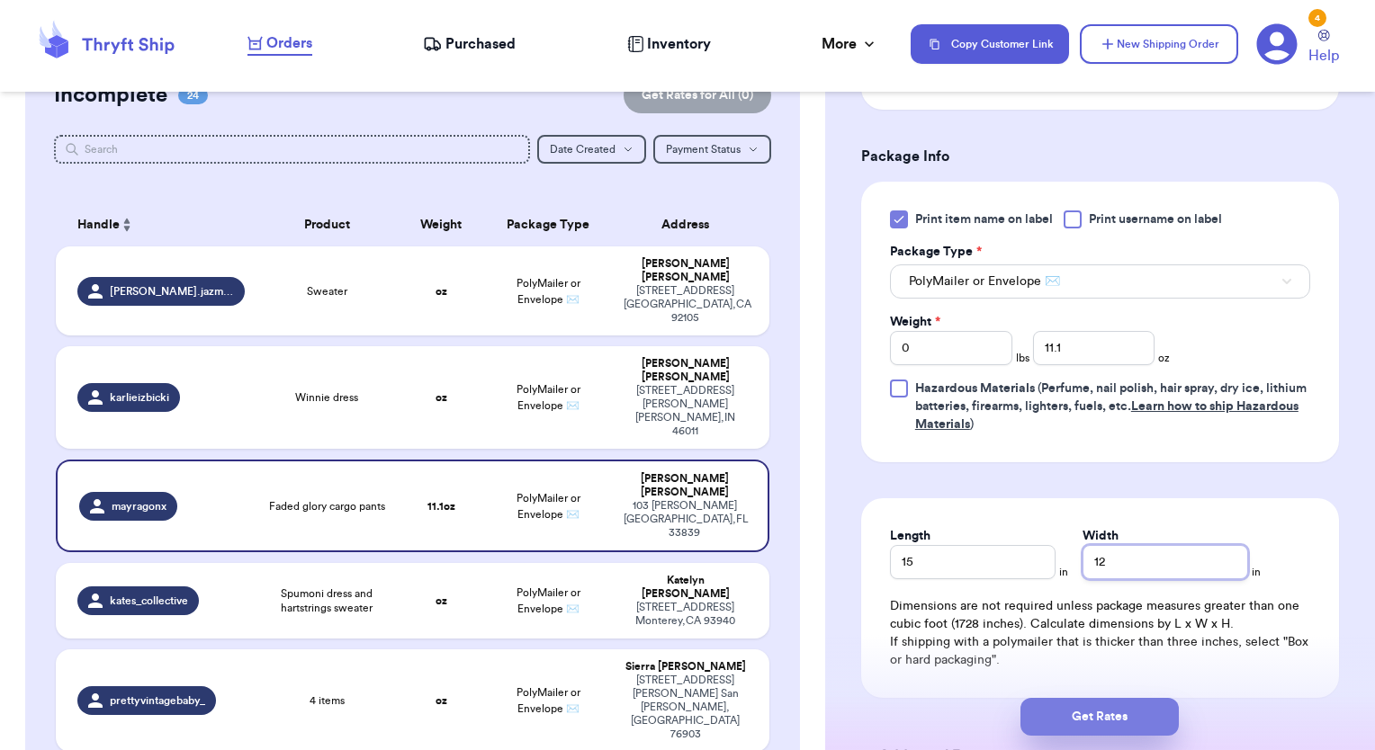
type input "12"
click at [1100, 723] on button "Get Rates" at bounding box center [1099, 717] width 158 height 38
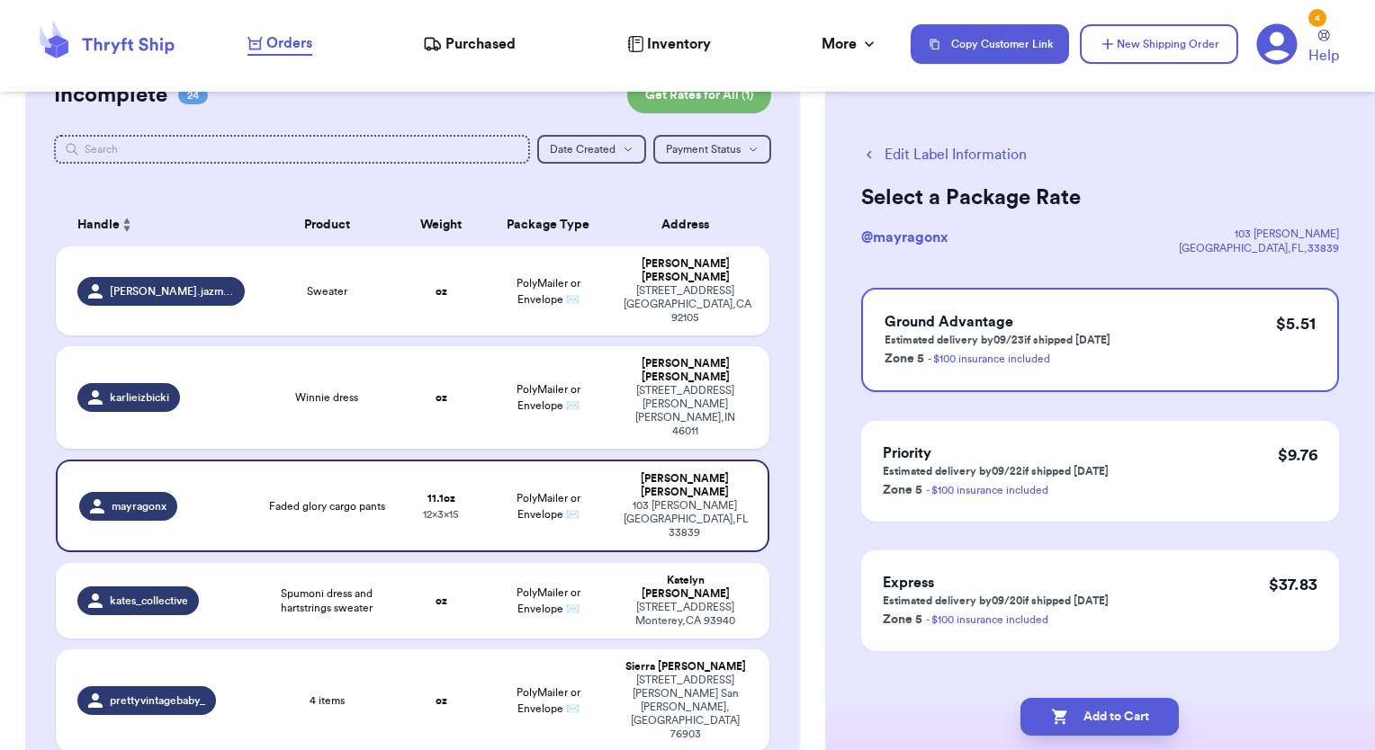
click at [1100, 723] on button "Add to Cart" at bounding box center [1099, 717] width 158 height 38
checkbox input "true"
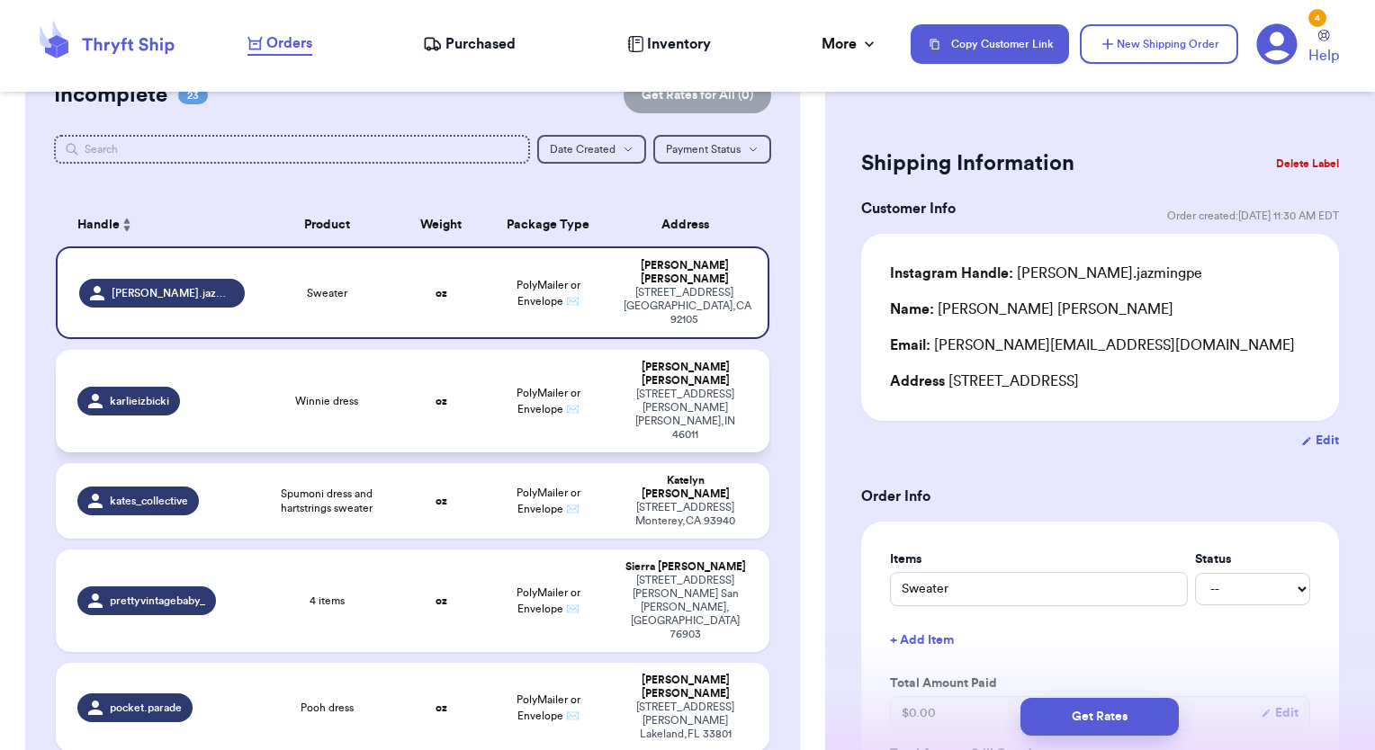
click at [488, 359] on td "PolyMailer or Envelope ✉️" at bounding box center [548, 401] width 129 height 103
type input "Winnie dress"
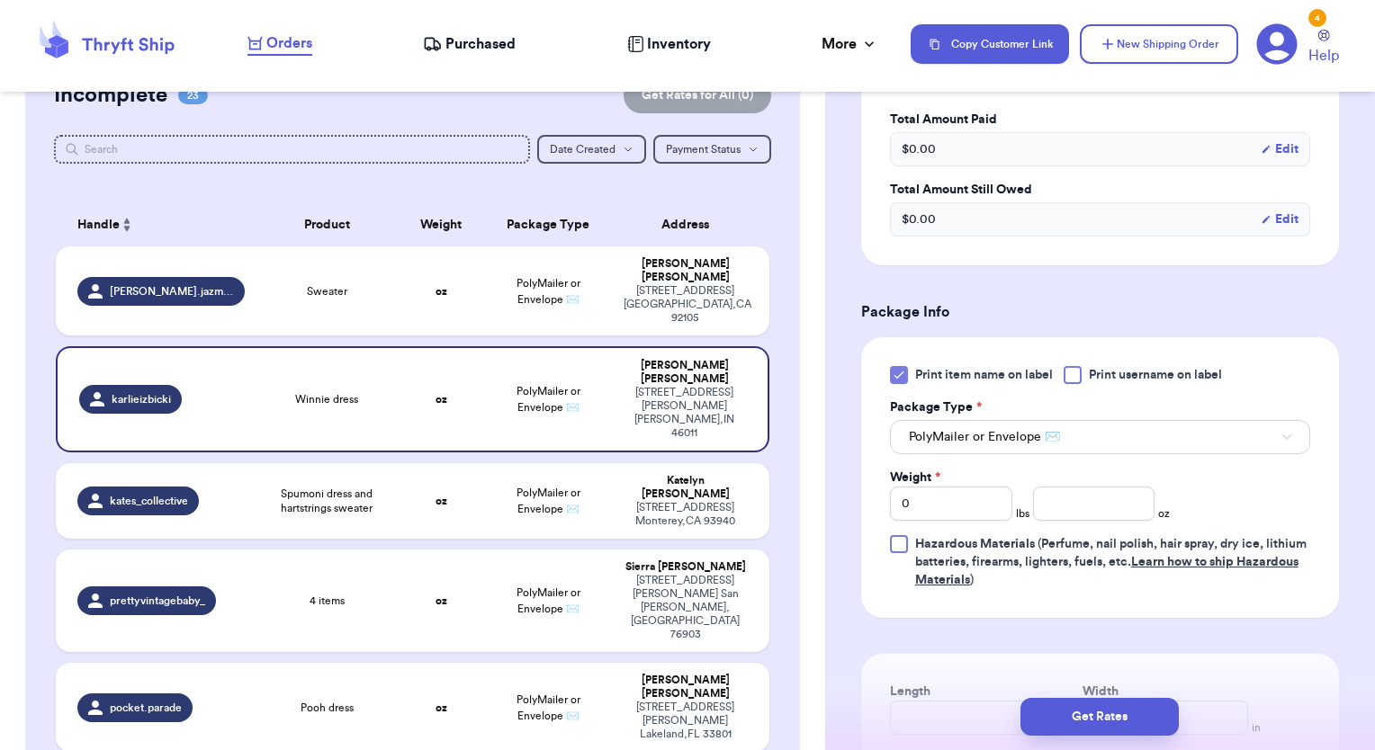
scroll to position [630, 0]
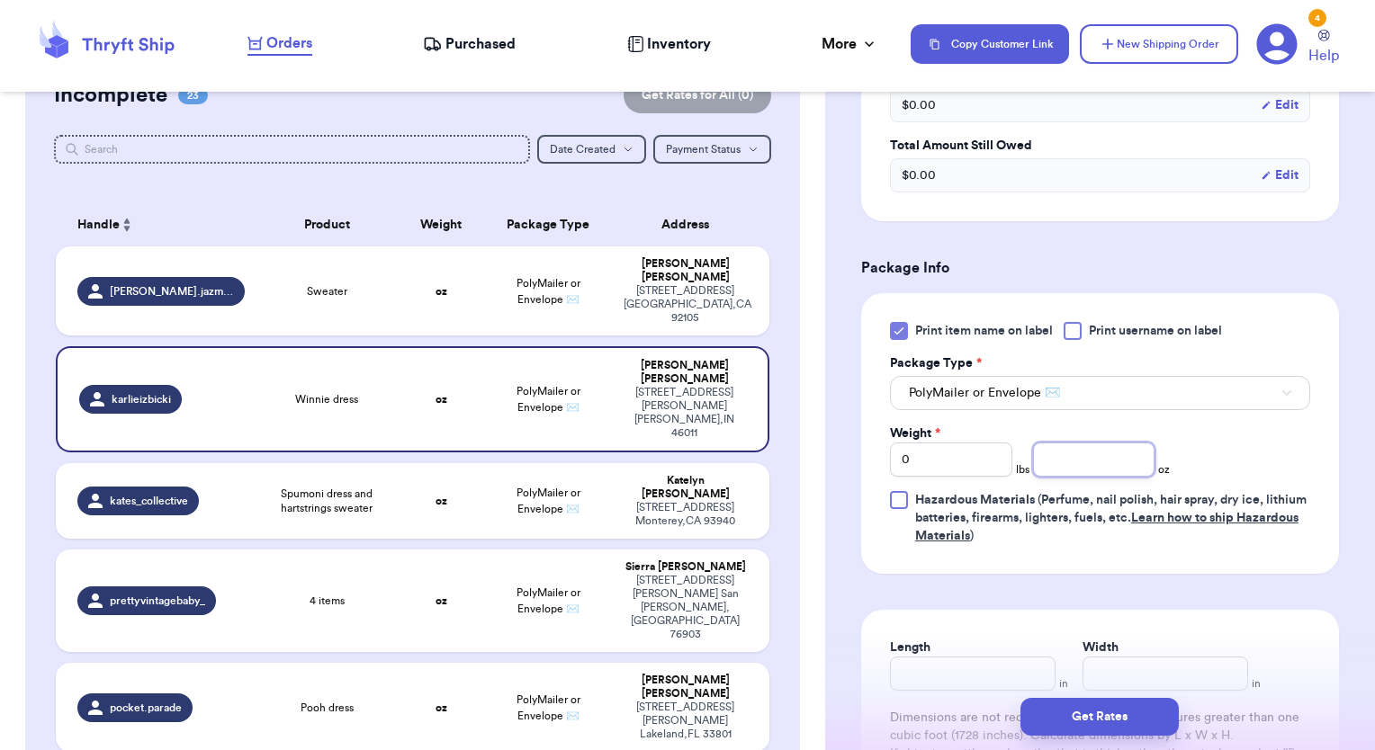
click at [1072, 443] on input "number" at bounding box center [1094, 460] width 122 height 34
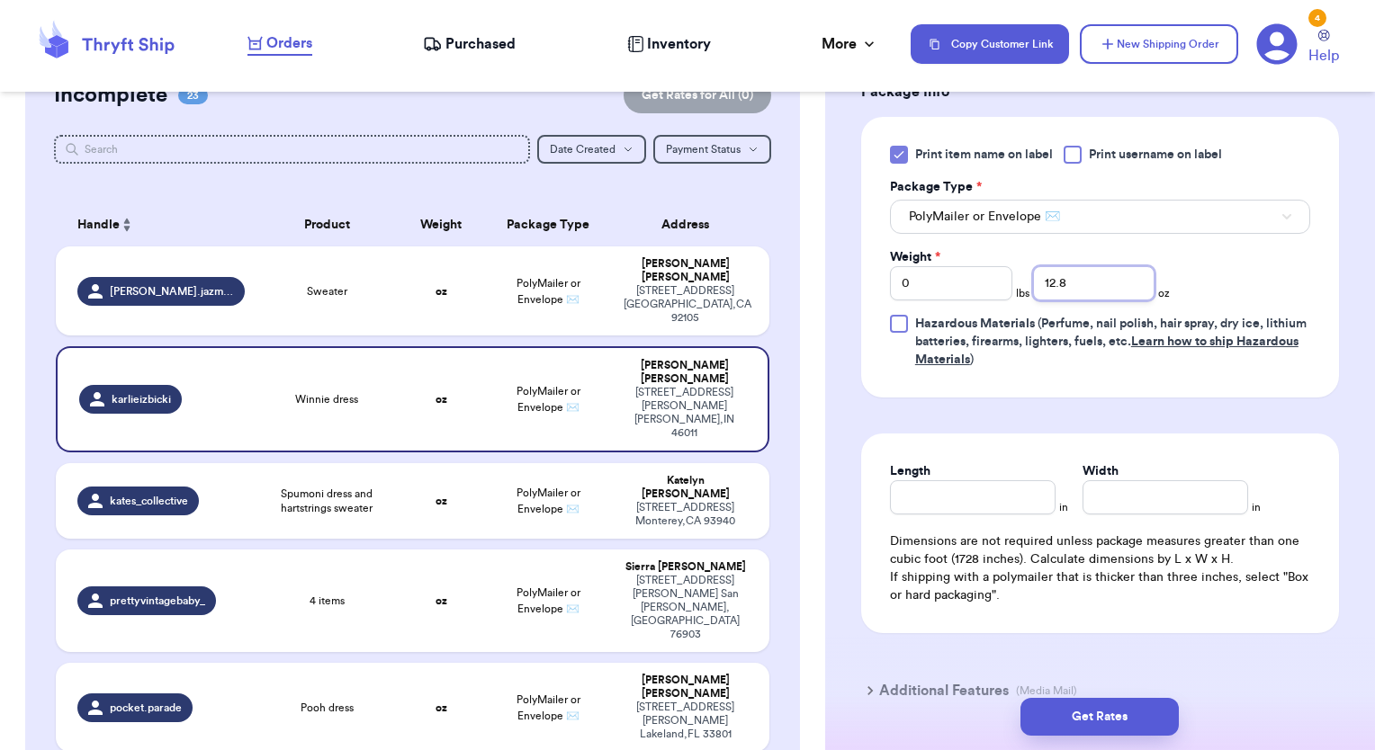
scroll to position [810, 0]
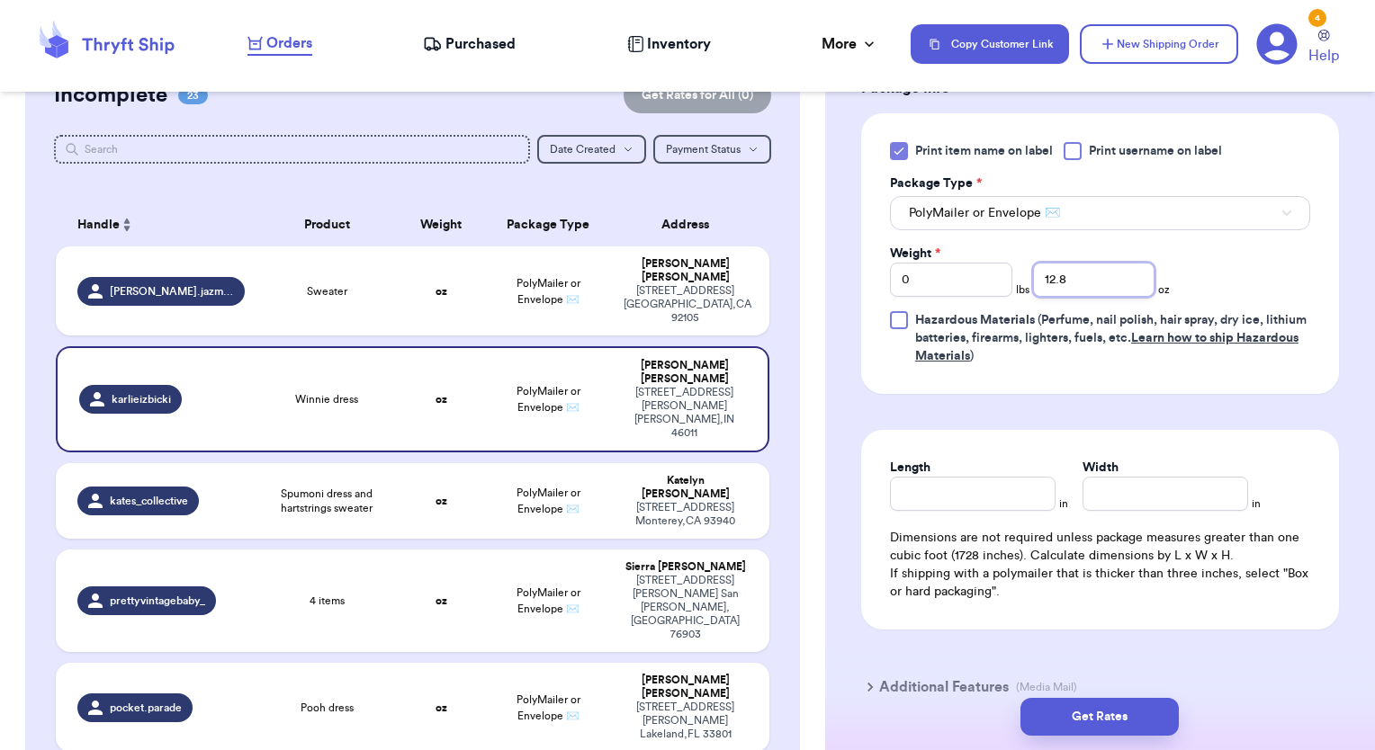
type input "12.8"
click at [1001, 477] on input "Length" at bounding box center [973, 494] width 166 height 34
type input "15"
click at [1121, 477] on input "Width *" at bounding box center [1165, 494] width 166 height 34
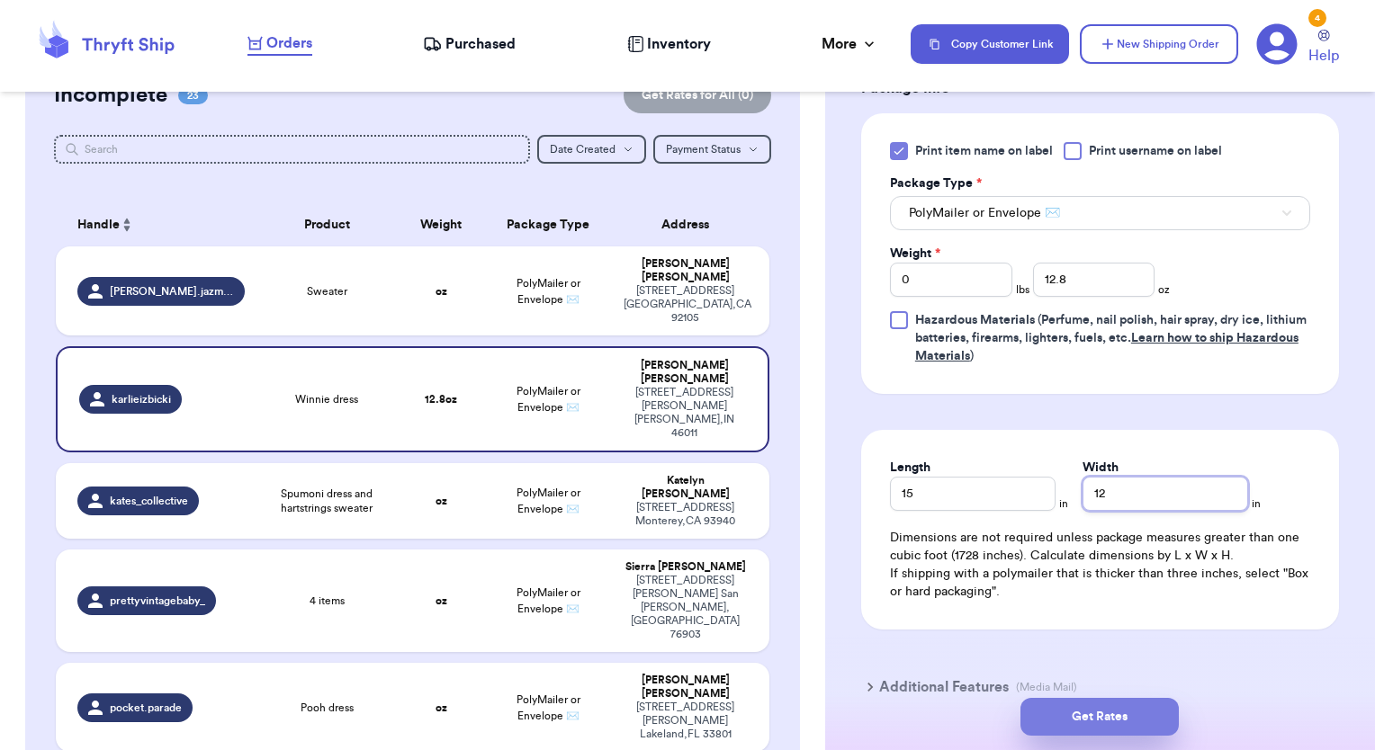
type input "12"
click at [1110, 729] on button "Get Rates" at bounding box center [1099, 717] width 158 height 38
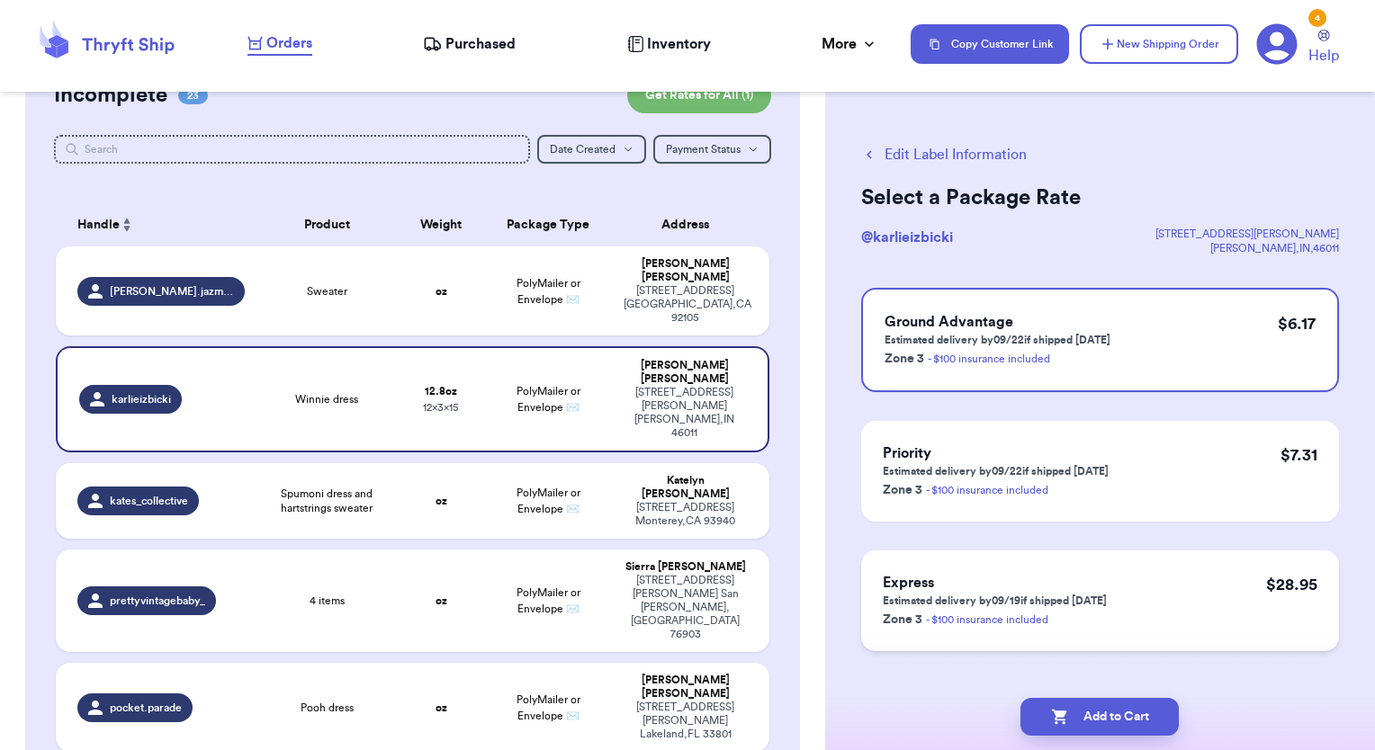
drag, startPoint x: 1116, startPoint y: 721, endPoint x: 992, endPoint y: 637, distance: 149.7
click at [1116, 719] on button "Add to Cart" at bounding box center [1099, 717] width 158 height 38
checkbox input "true"
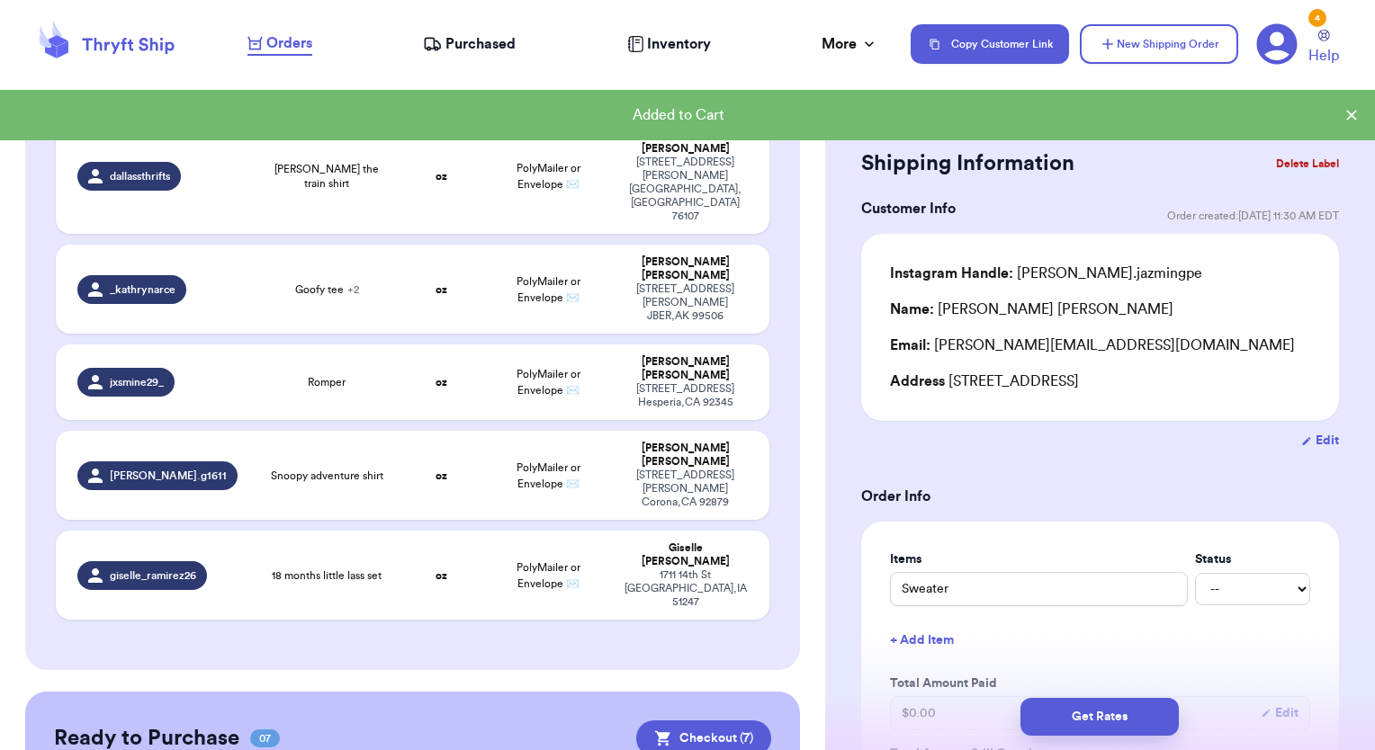
scroll to position [2027, 0]
